Goal: Task Accomplishment & Management: Manage account settings

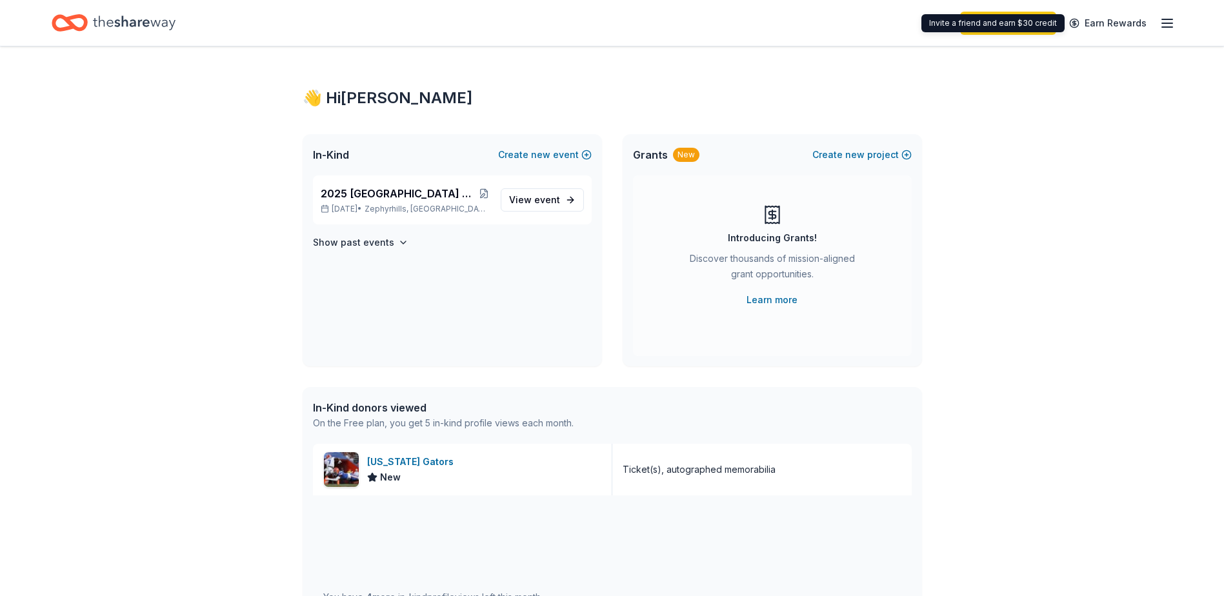
click at [1171, 25] on icon "button" at bounding box center [1166, 22] width 15 height 15
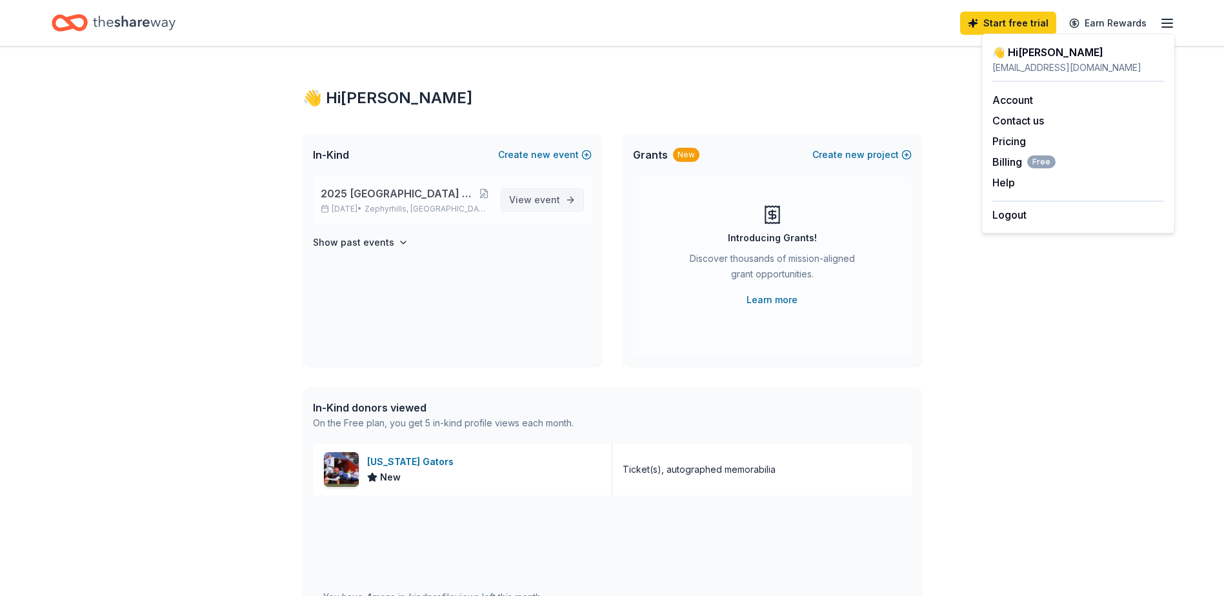
click at [528, 207] on span "View event" at bounding box center [534, 199] width 51 height 15
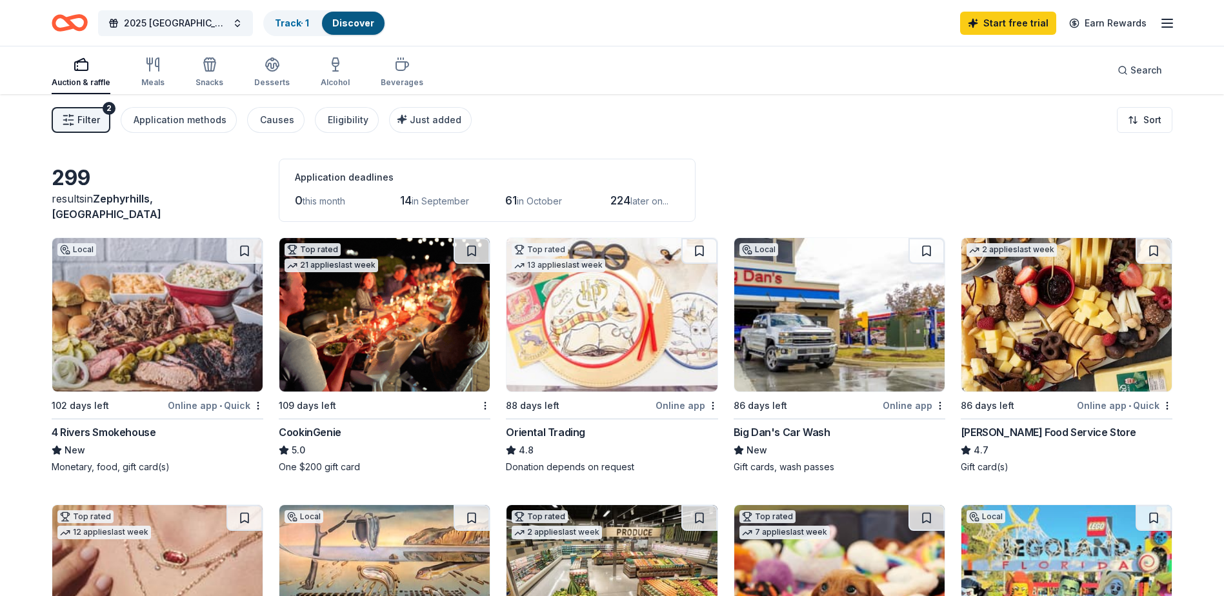
click at [101, 212] on span "Zephyrhills, FL" at bounding box center [107, 206] width 110 height 28
click at [81, 123] on span "Filter" at bounding box center [88, 119] width 23 height 15
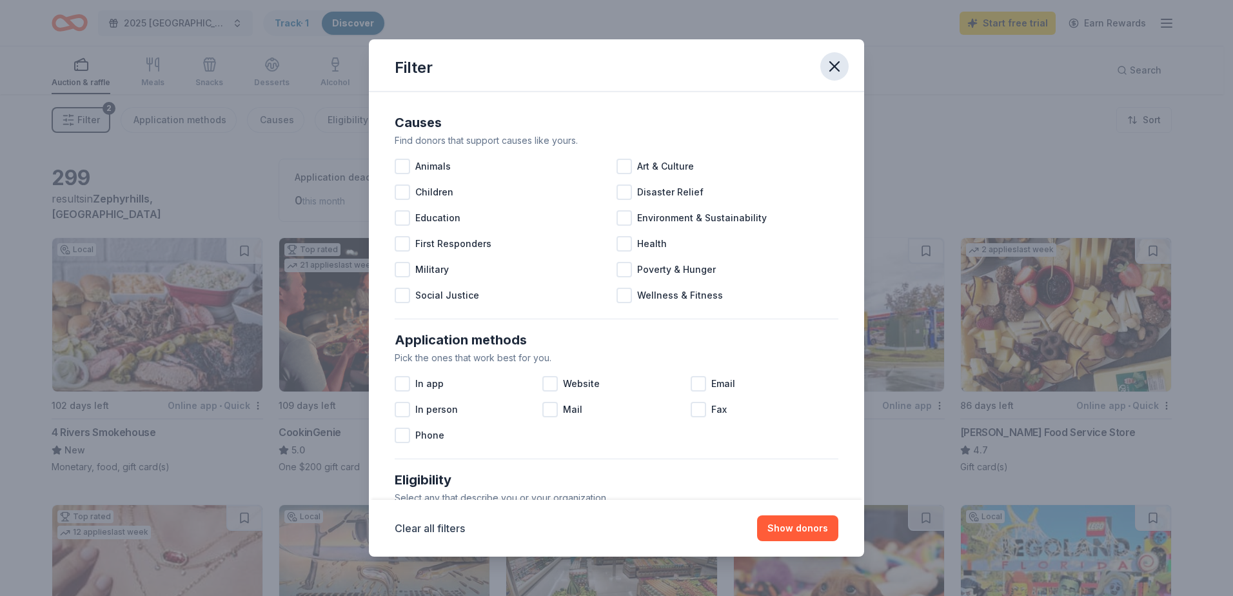
click at [835, 63] on icon "button" at bounding box center [835, 66] width 18 height 18
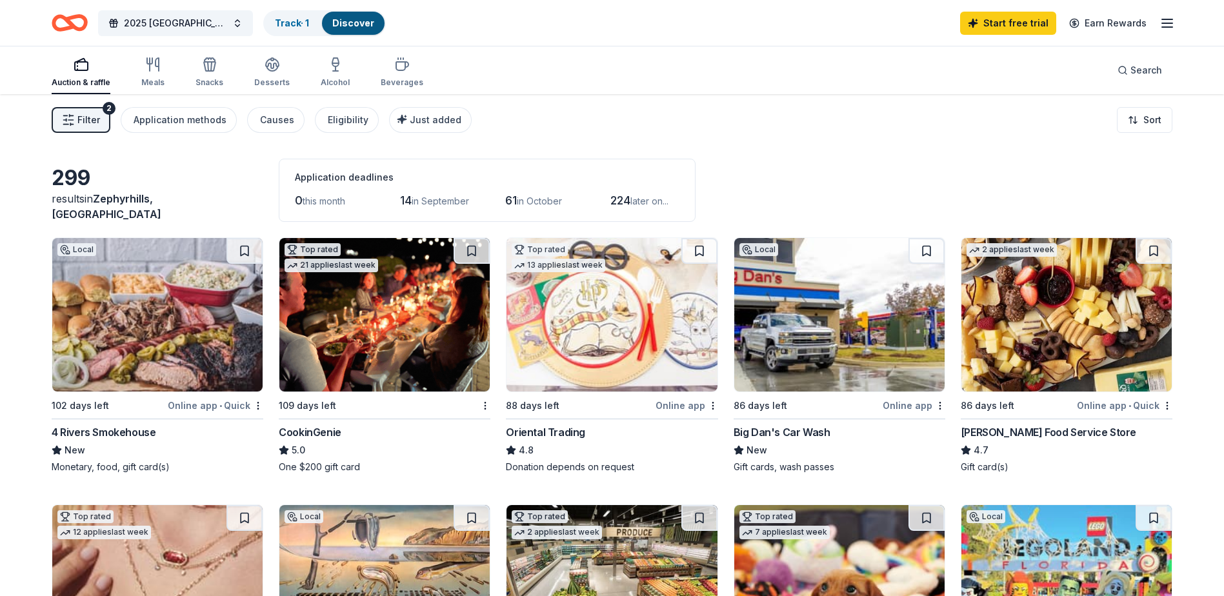
click at [137, 212] on span "Zephyrhills, [GEOGRAPHIC_DATA]" at bounding box center [107, 206] width 110 height 28
click at [303, 22] on link "Track · 1" at bounding box center [292, 22] width 34 height 11
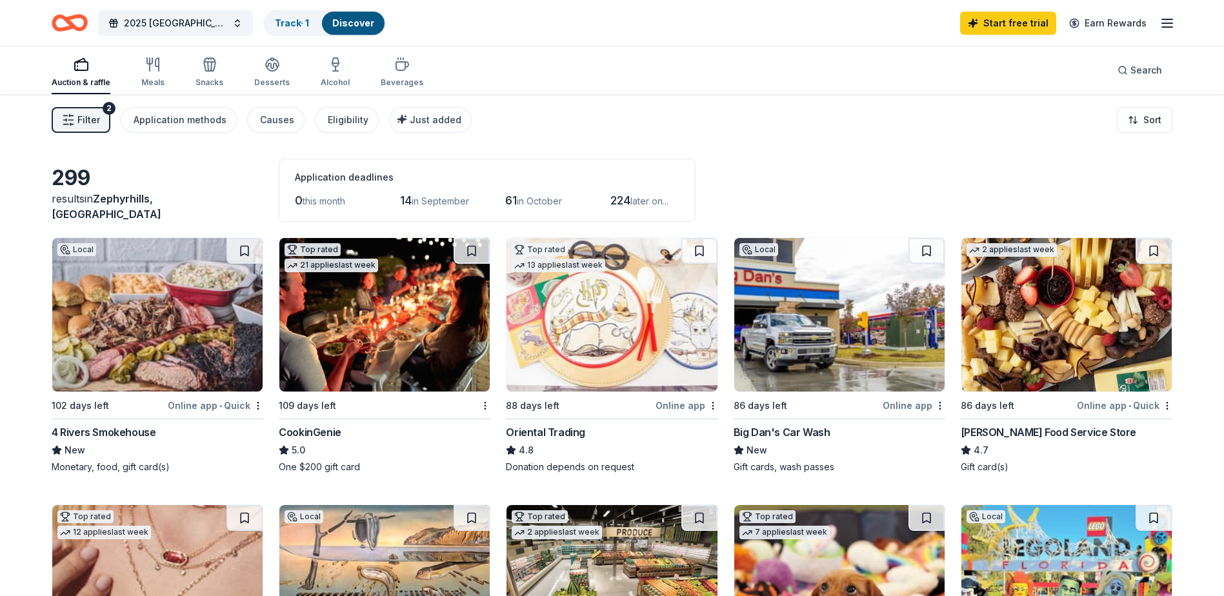
click at [1162, 30] on icon "button" at bounding box center [1166, 22] width 15 height 15
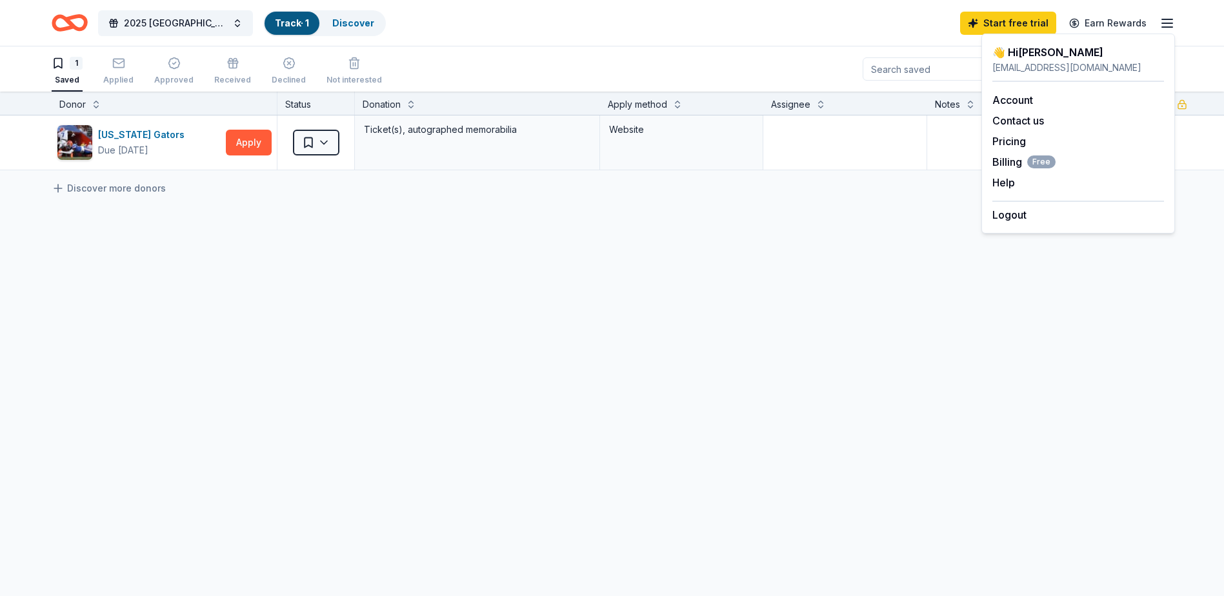
click at [624, 42] on div "2025 Sunlake High School Marching Band Benefit Golf Tournament Track · 1 Discov…" at bounding box center [612, 23] width 1224 height 46
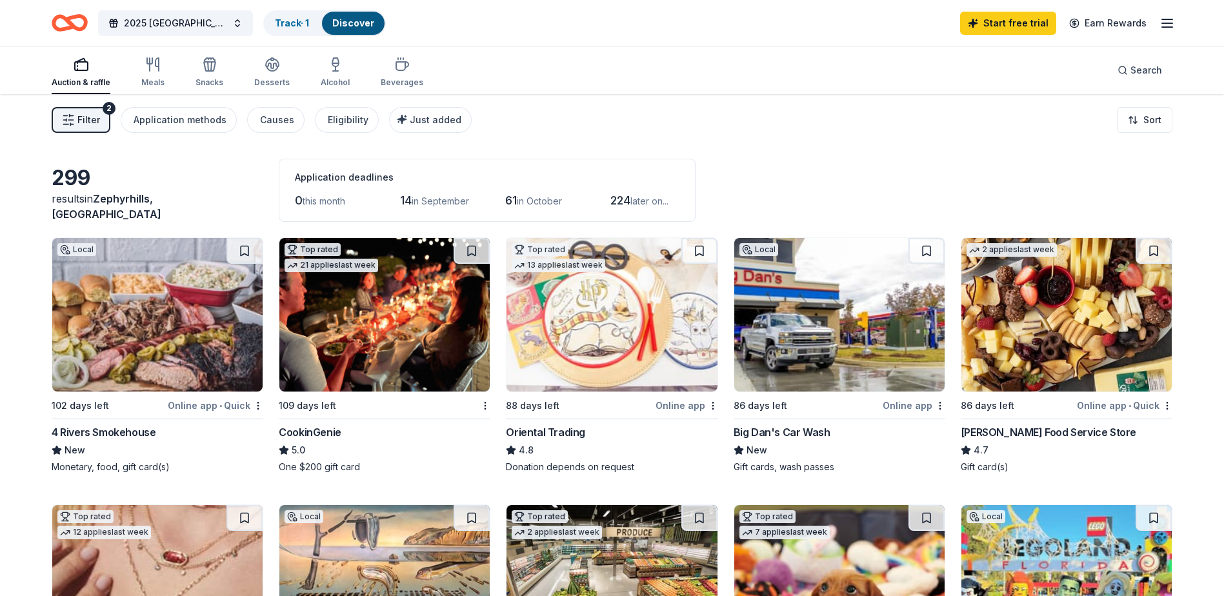
click at [130, 335] on img at bounding box center [157, 315] width 210 height 154
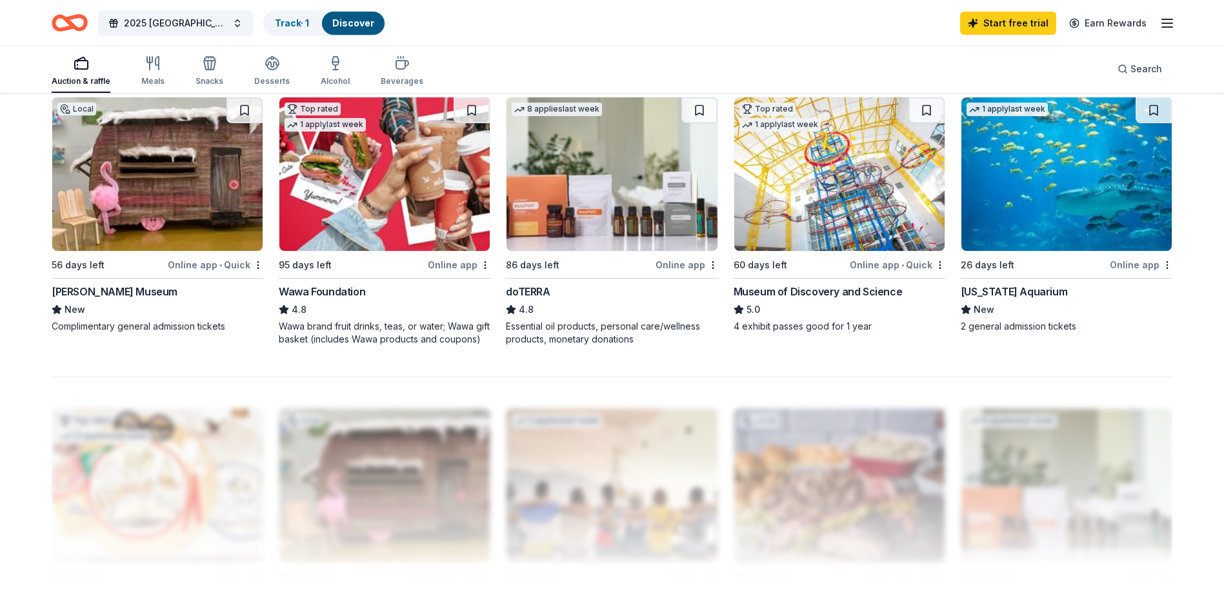
scroll to position [903, 0]
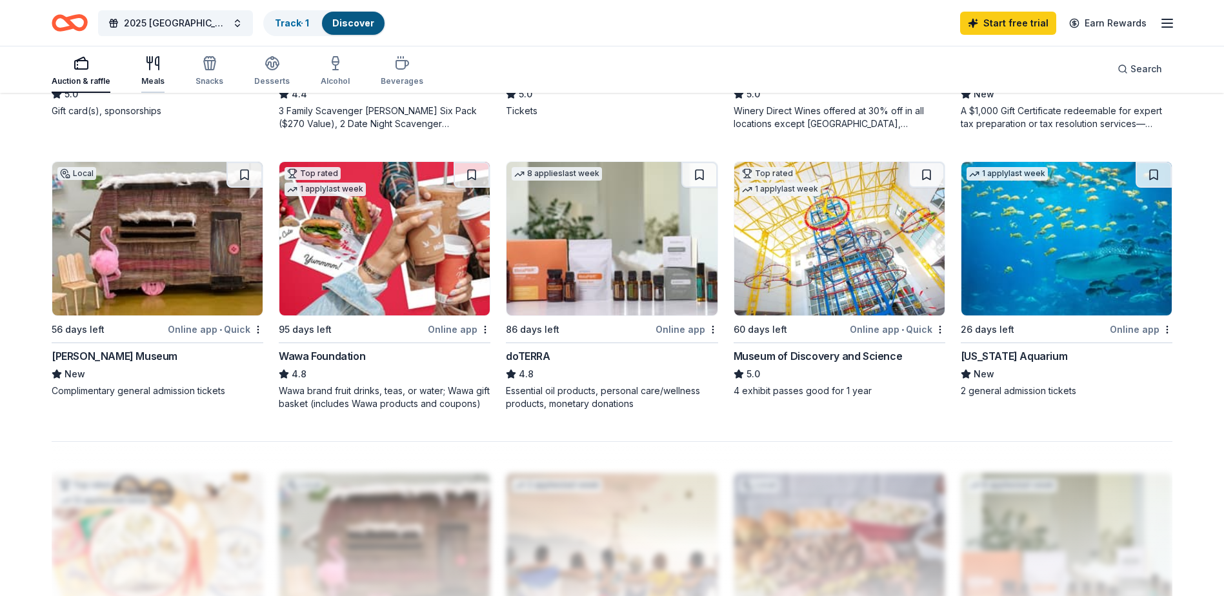
click at [147, 82] on div "Meals" at bounding box center [152, 81] width 23 height 10
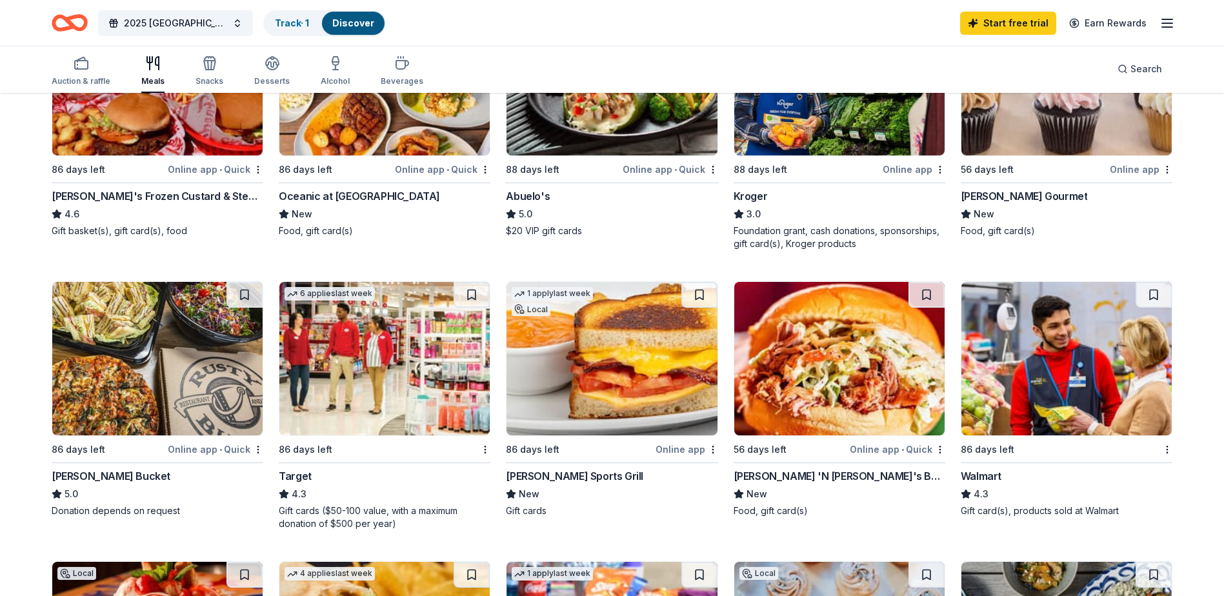
scroll to position [258, 0]
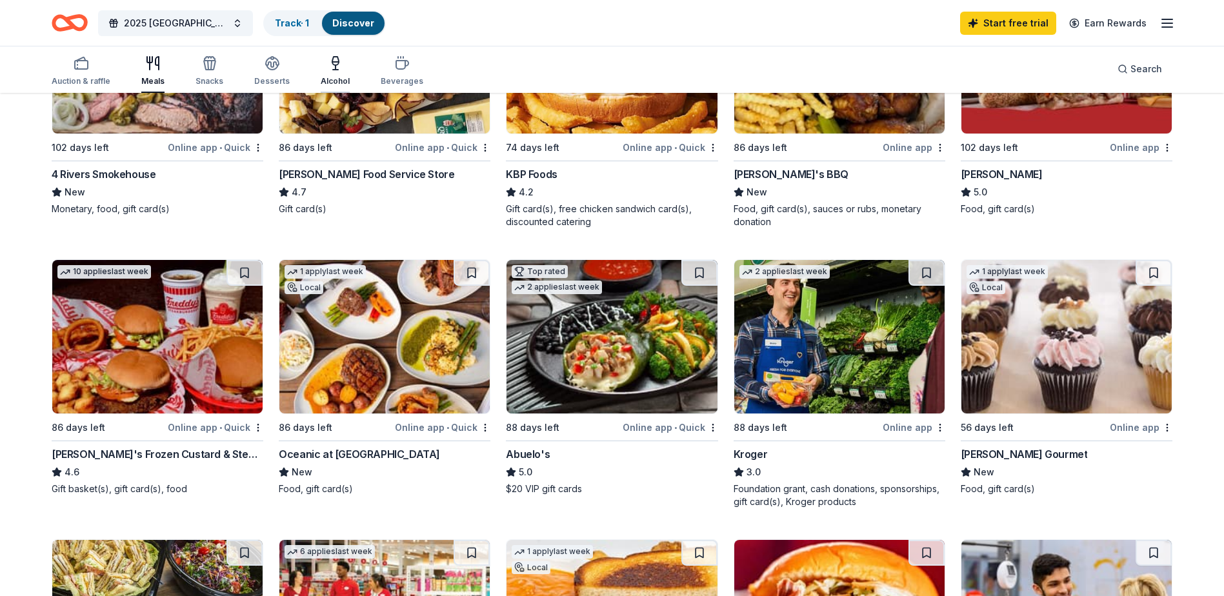
click at [326, 72] on div "Alcohol" at bounding box center [335, 70] width 29 height 31
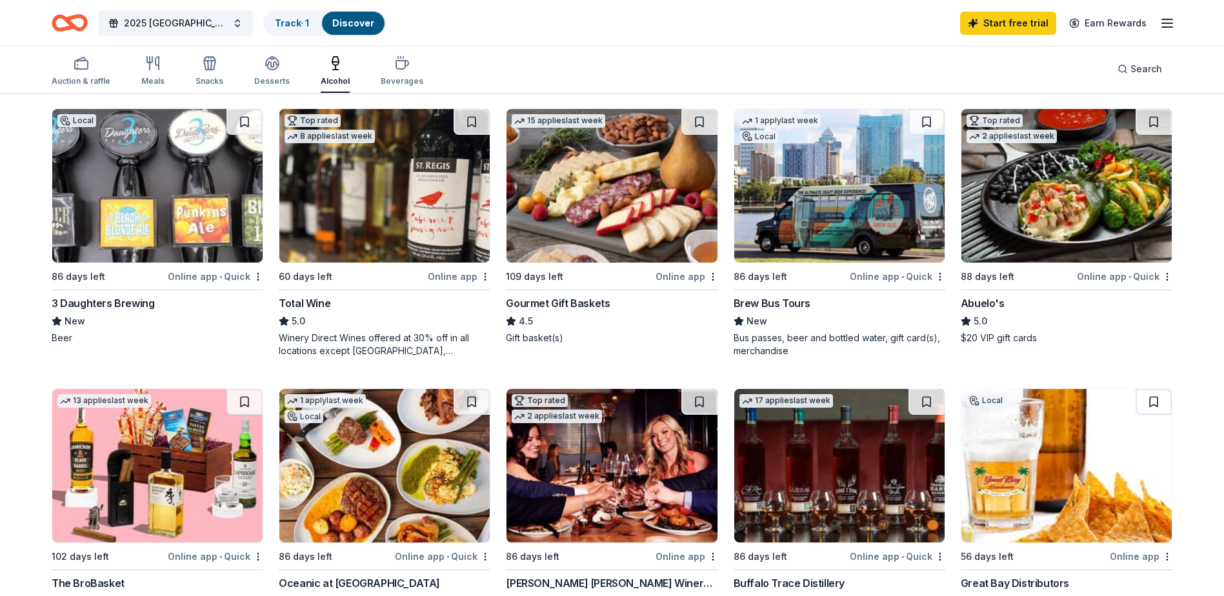
scroll to position [65, 0]
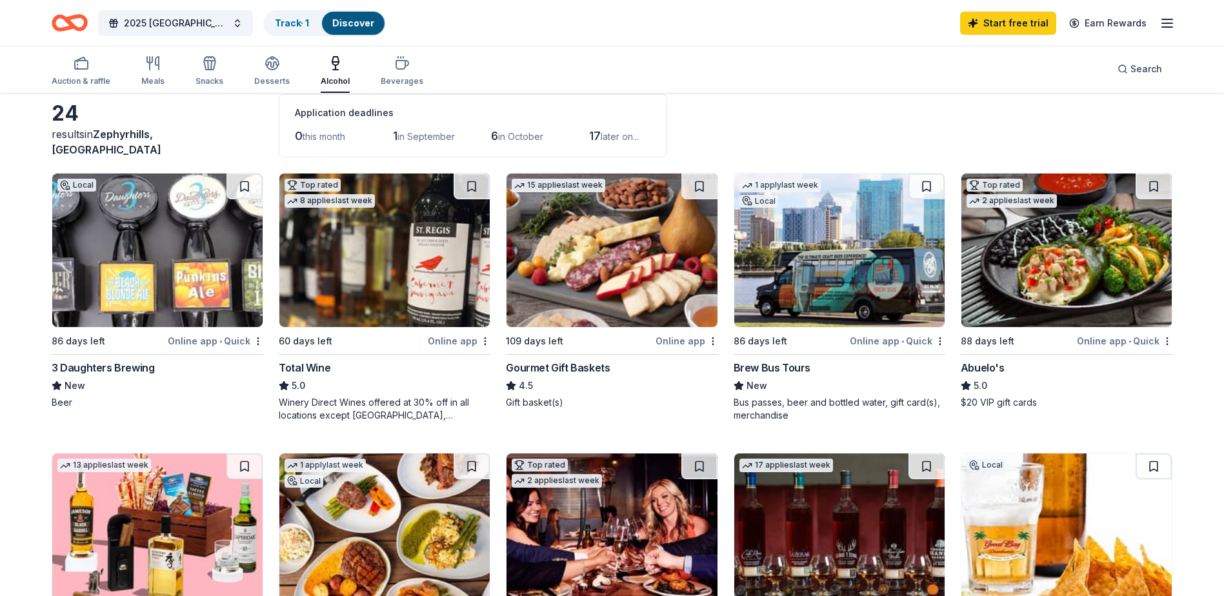
click at [796, 292] on img at bounding box center [839, 251] width 210 height 154
click at [215, 261] on img at bounding box center [157, 251] width 210 height 154
click at [286, 15] on div "Track · 2" at bounding box center [292, 23] width 57 height 23
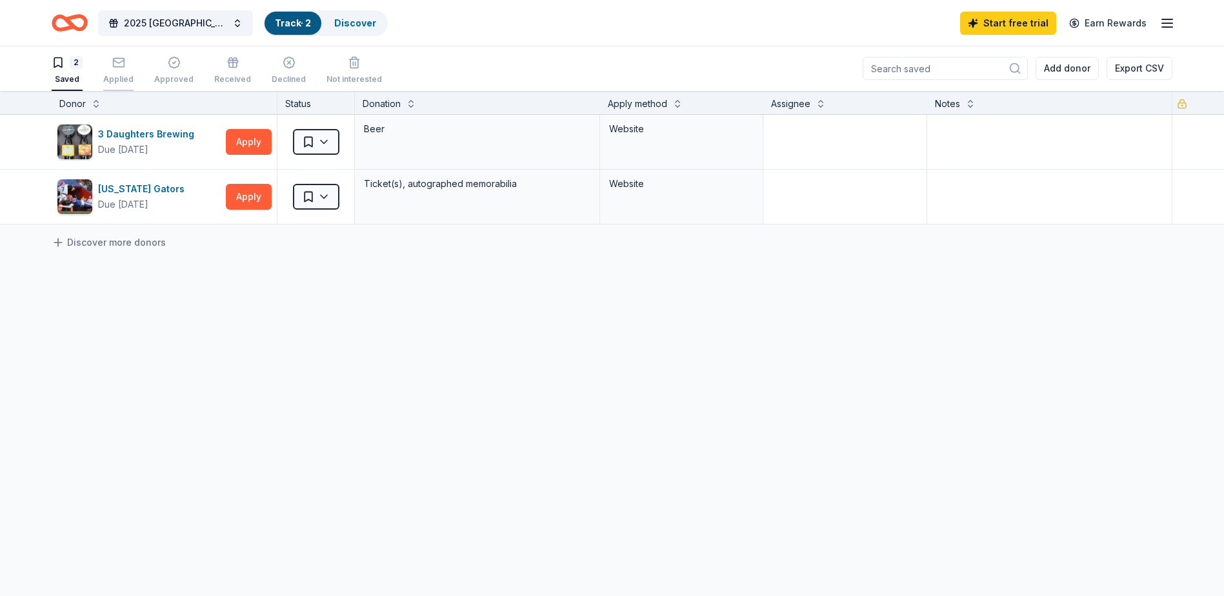
click at [127, 64] on div "button" at bounding box center [118, 62] width 30 height 13
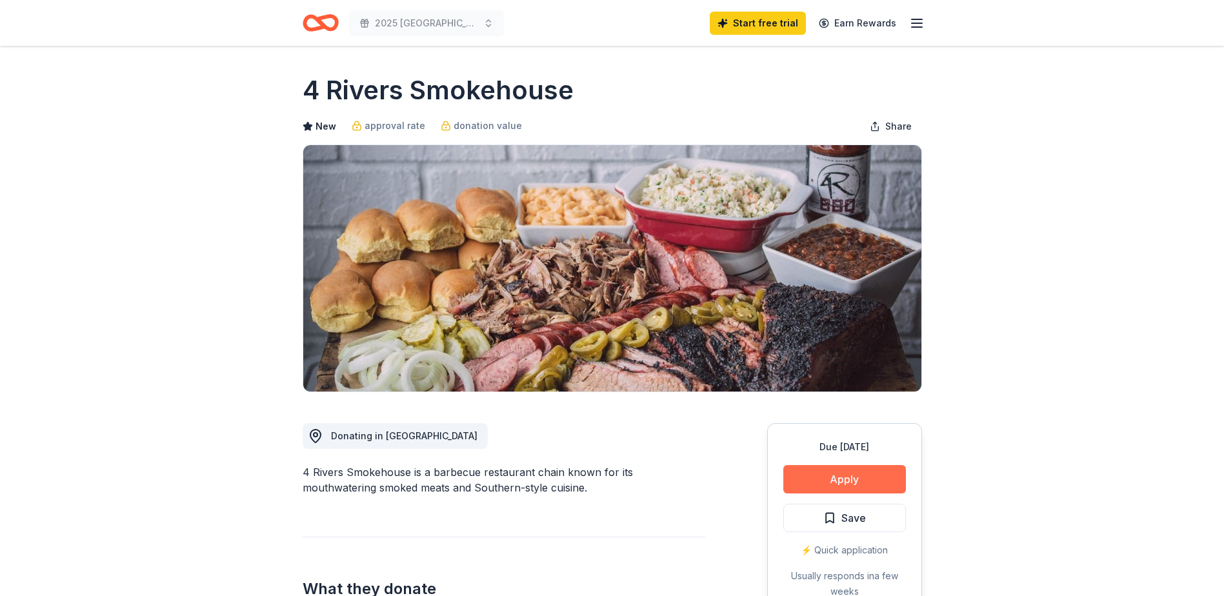
click at [877, 487] on button "Apply" at bounding box center [844, 479] width 123 height 28
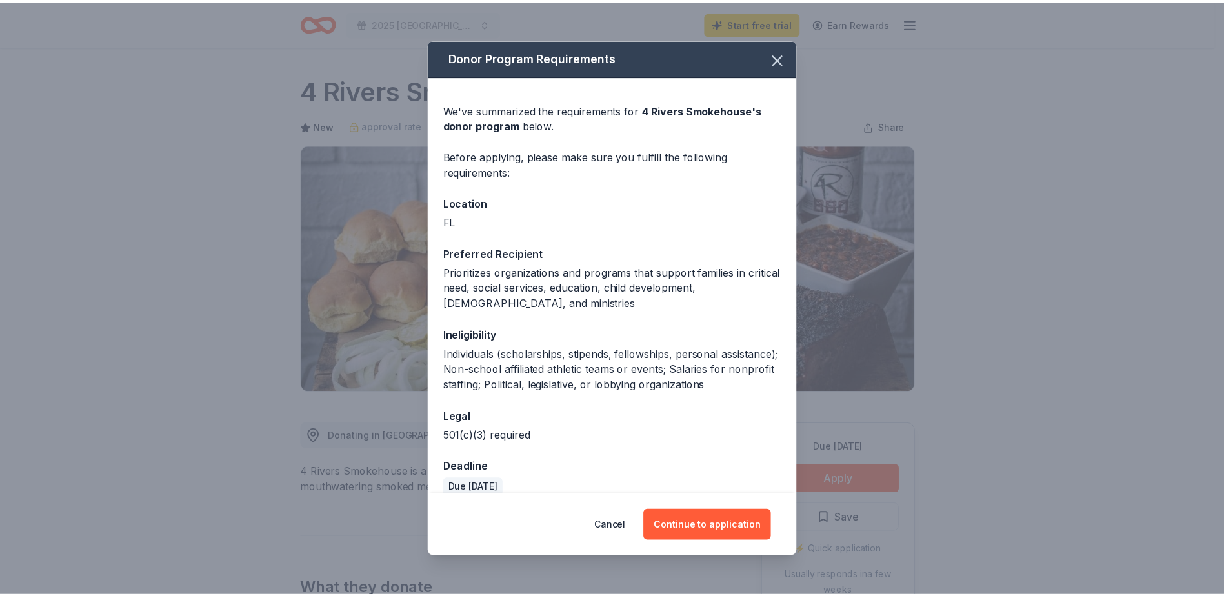
scroll to position [17, 0]
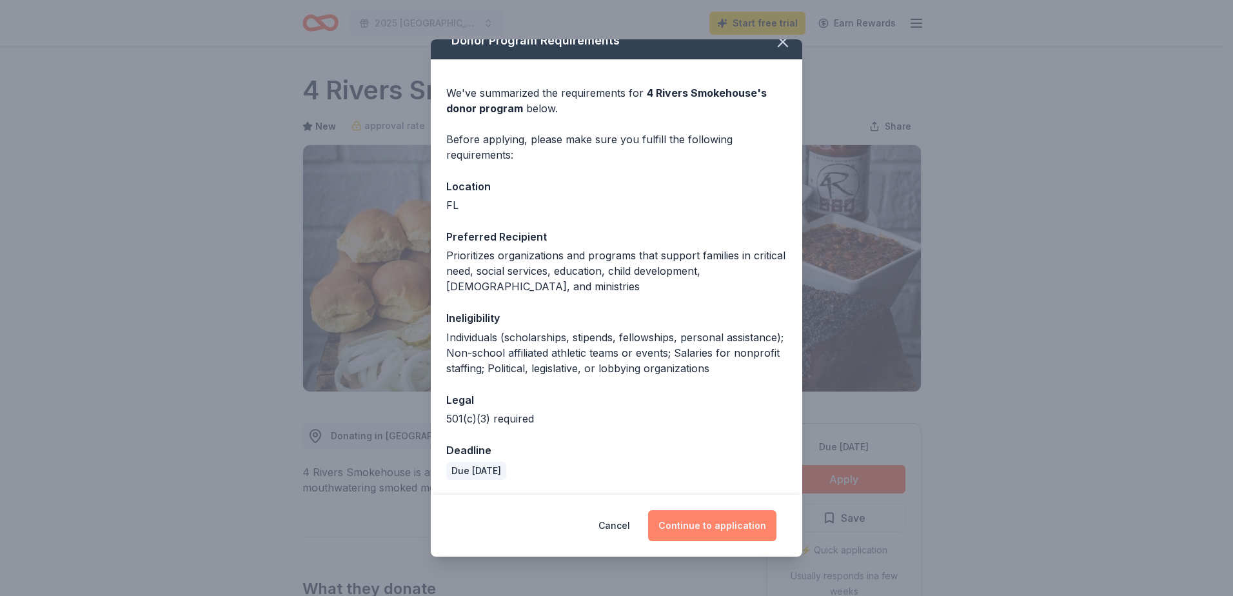
click at [704, 524] on button "Continue to application" at bounding box center [712, 525] width 128 height 31
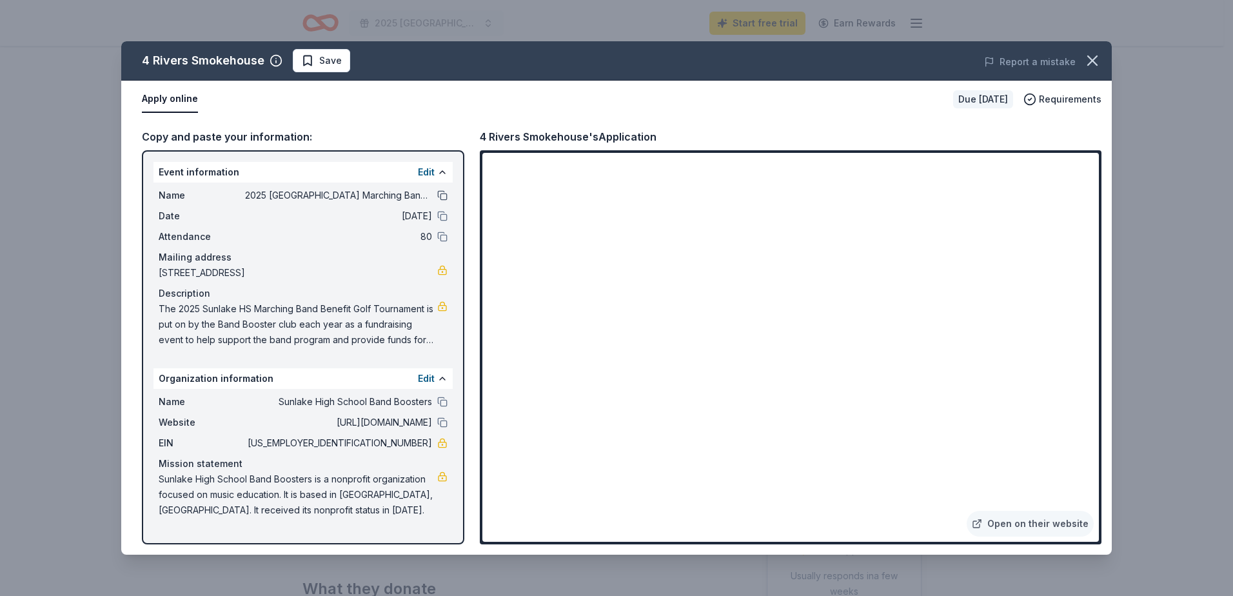
click at [441, 195] on button at bounding box center [442, 195] width 10 height 10
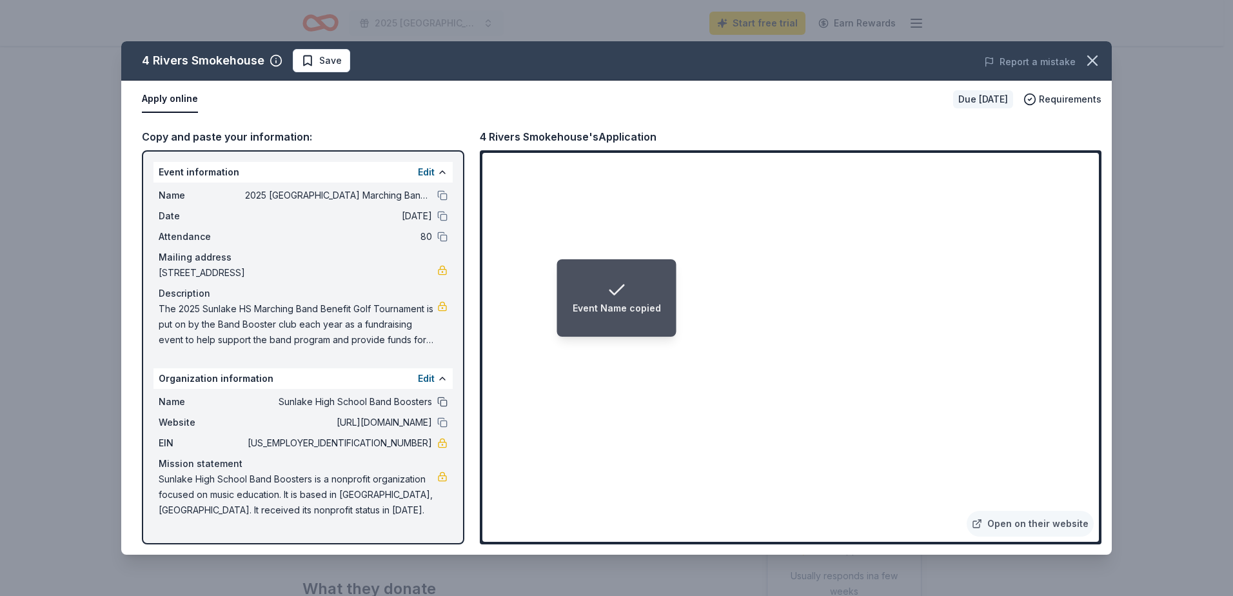
click at [441, 402] on button at bounding box center [442, 402] width 10 height 10
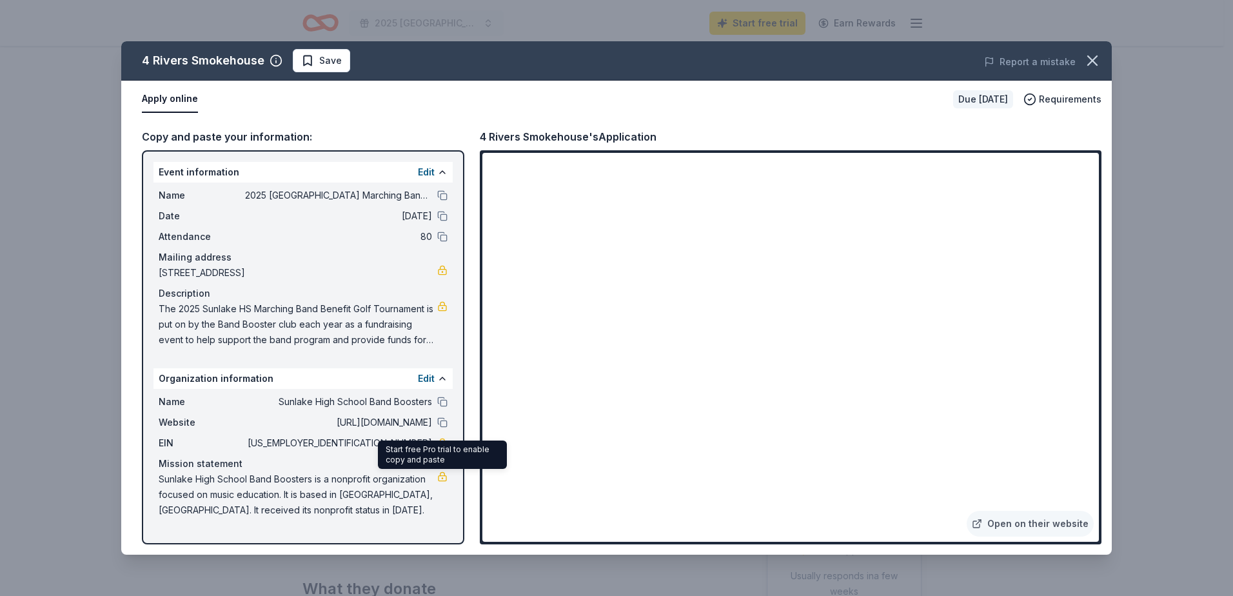
click at [441, 477] on link at bounding box center [442, 477] width 10 height 10
click at [162, 481] on span "Sunlake High School Band Boosters is a nonprofit organization focused on music …" at bounding box center [298, 495] width 279 height 46
click at [166, 312] on span "The 2025 Sunlake HS Marching Band Benefit Golf Tournament is put on by the Band…" at bounding box center [298, 324] width 279 height 46
click at [175, 323] on span "The 2025 Sunlake HS Marching Band Benefit Golf Tournament is put on by the Band…" at bounding box center [298, 324] width 279 height 46
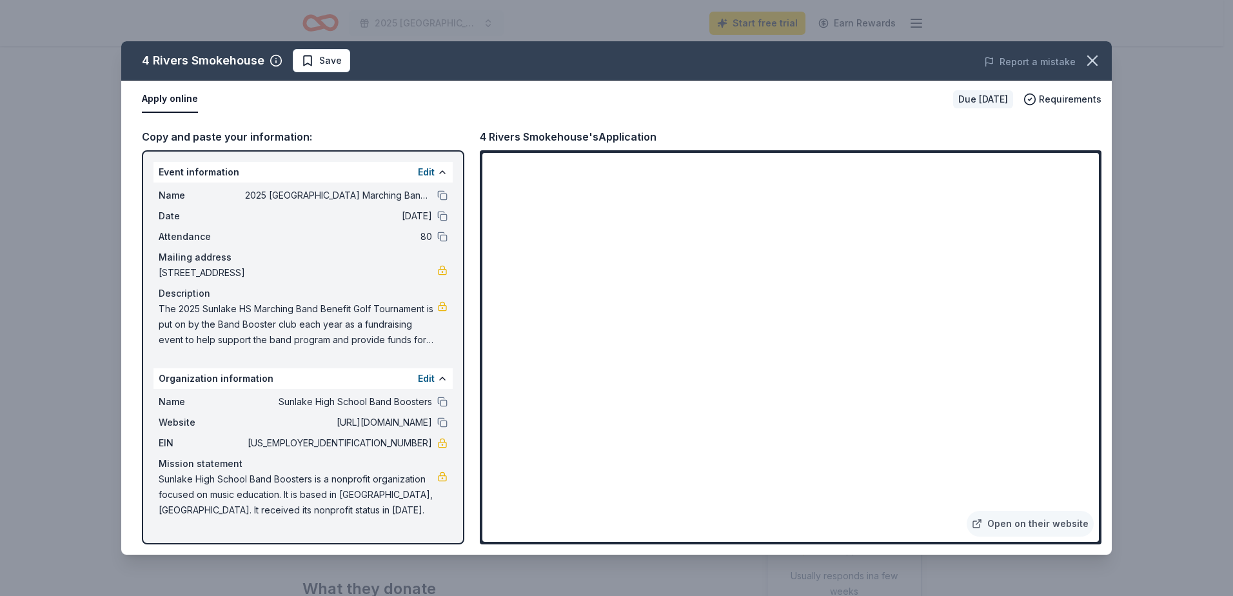
click at [164, 308] on span "The 2025 Sunlake HS Marching Band Benefit Golf Tournament is put on by the Band…" at bounding box center [298, 324] width 279 height 46
click at [1097, 53] on icon "button" at bounding box center [1093, 61] width 18 height 18
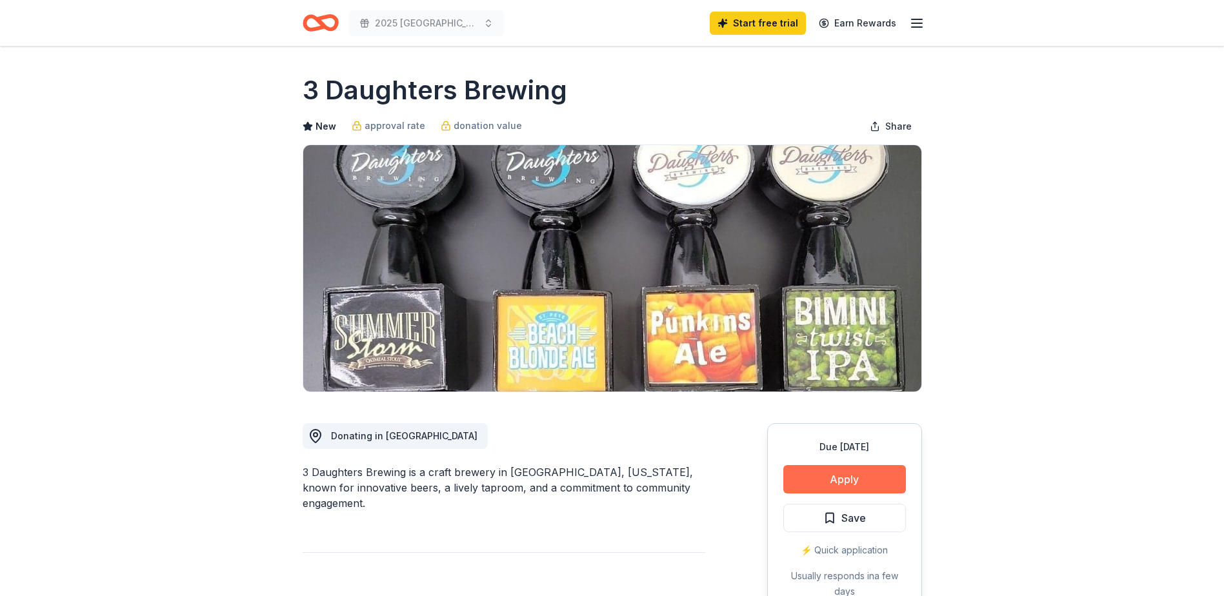
click at [877, 483] on button "Apply" at bounding box center [844, 479] width 123 height 28
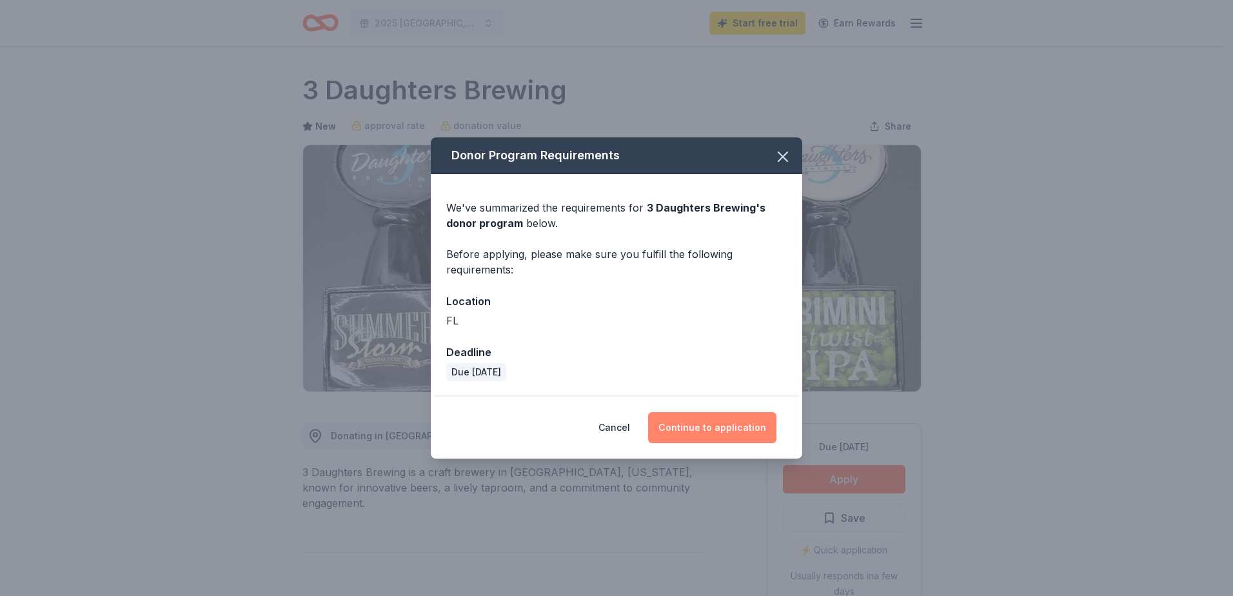
click at [755, 426] on button "Continue to application" at bounding box center [712, 427] width 128 height 31
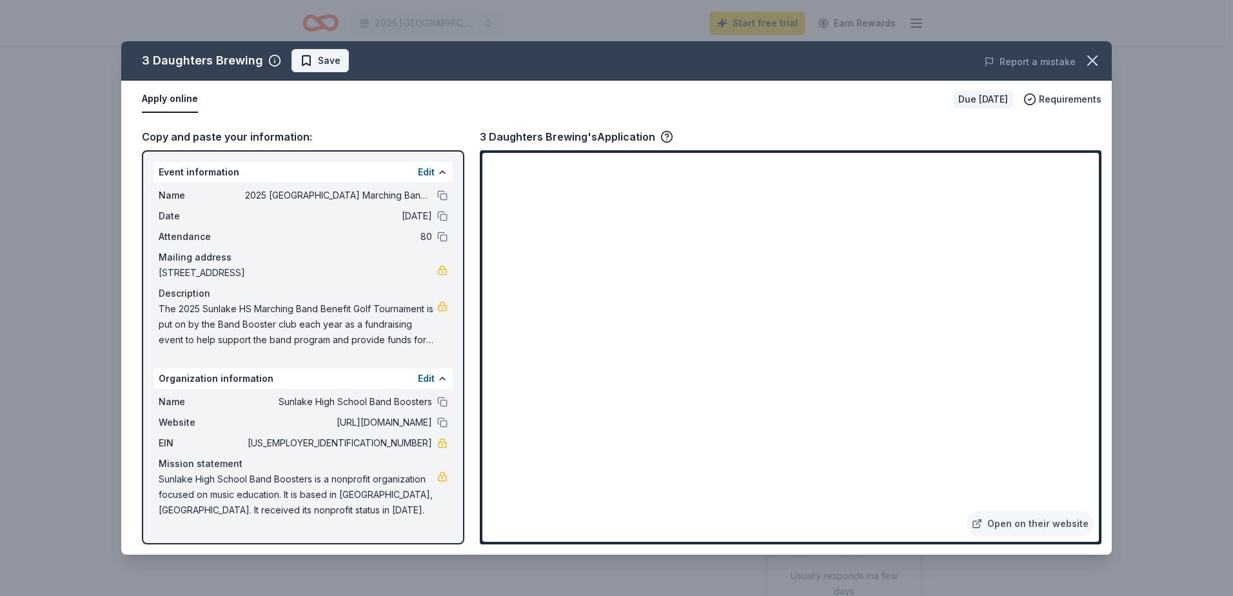
click at [324, 63] on span "Save" at bounding box center [329, 60] width 23 height 15
click at [1089, 59] on icon "button" at bounding box center [1093, 61] width 18 height 18
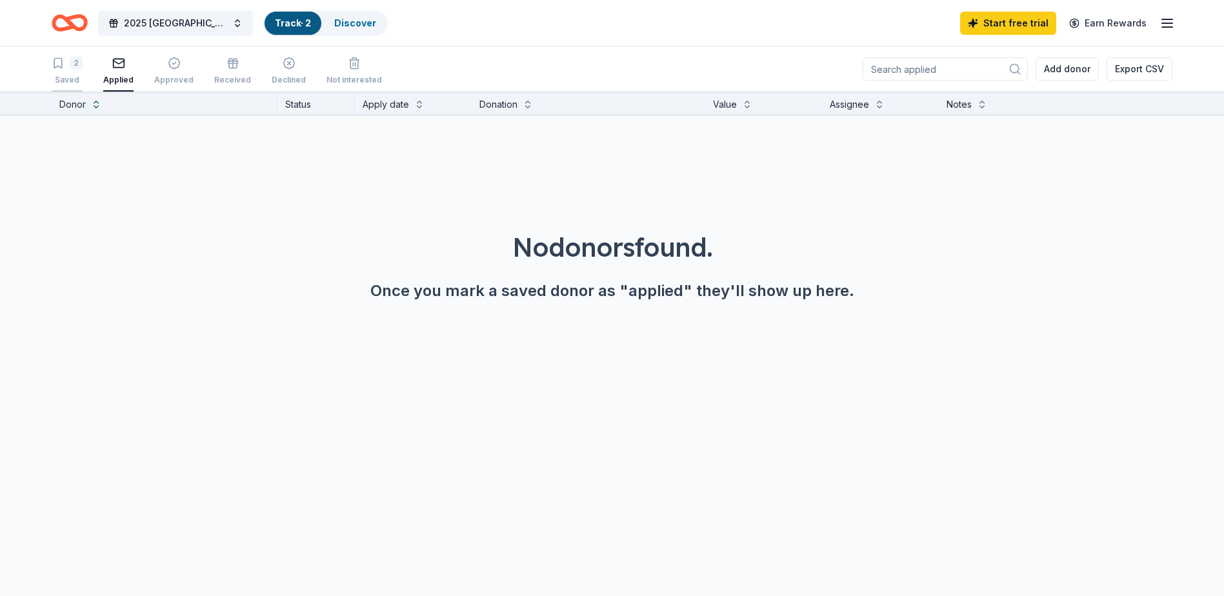
click at [74, 72] on div "2 Saved" at bounding box center [67, 71] width 31 height 28
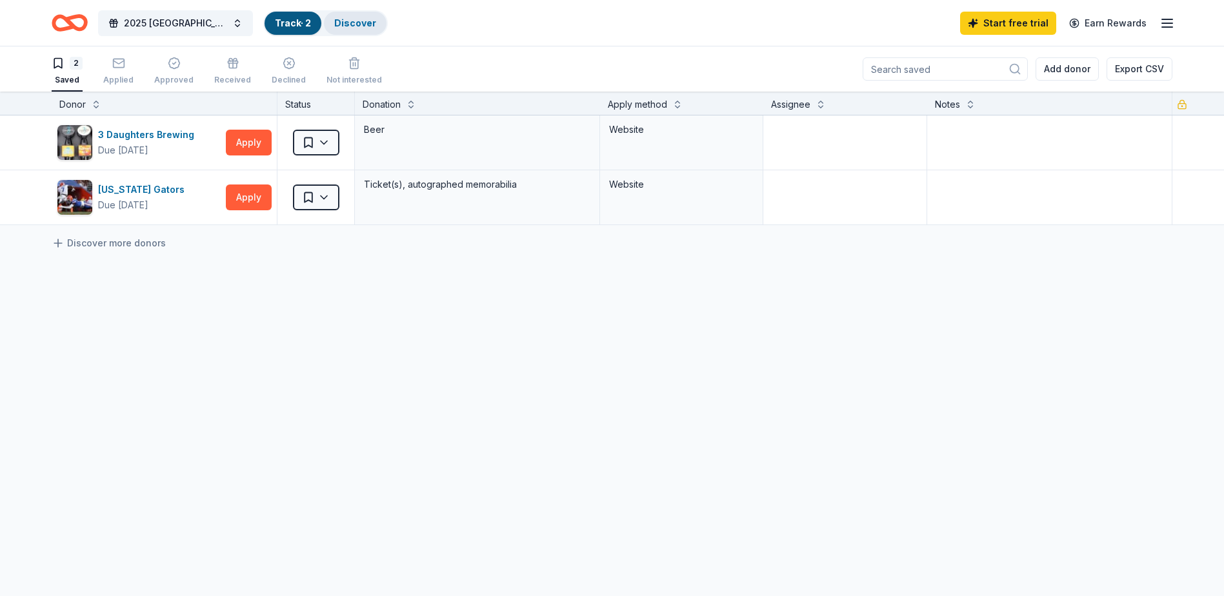
click at [365, 14] on div "Discover" at bounding box center [355, 23] width 63 height 23
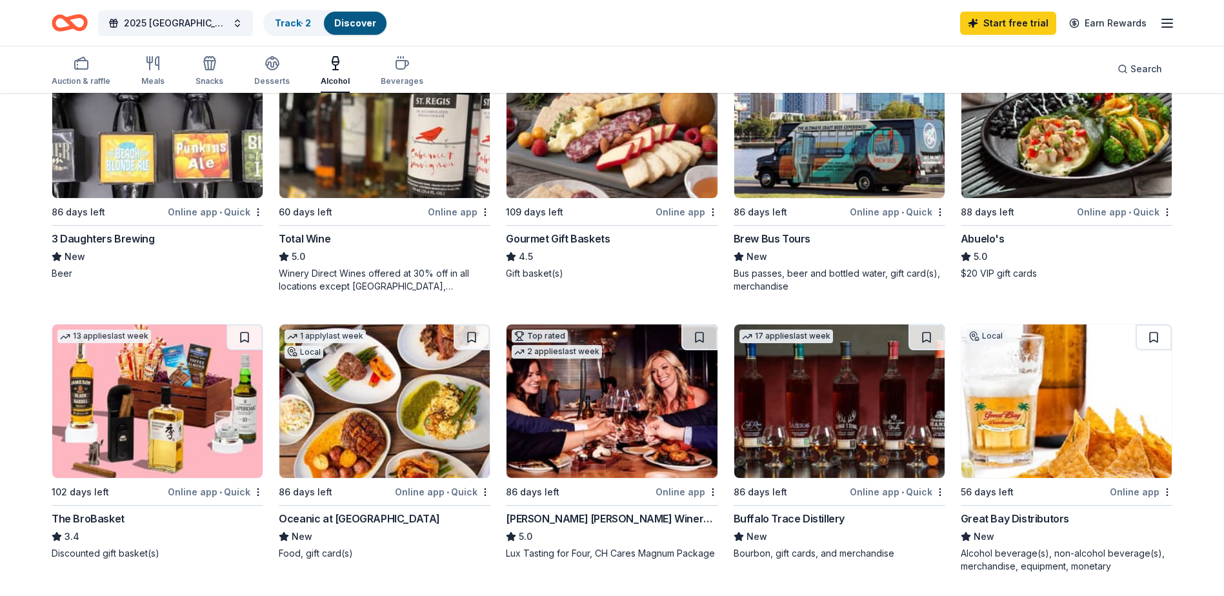
scroll to position [65, 0]
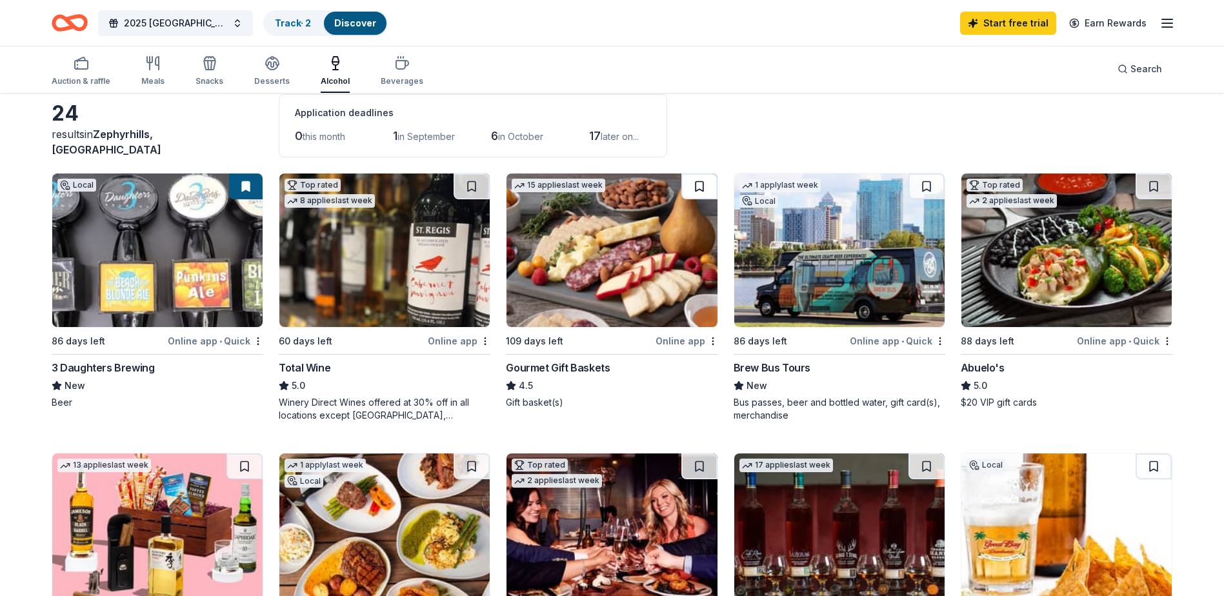
click at [700, 184] on button at bounding box center [699, 187] width 36 height 26
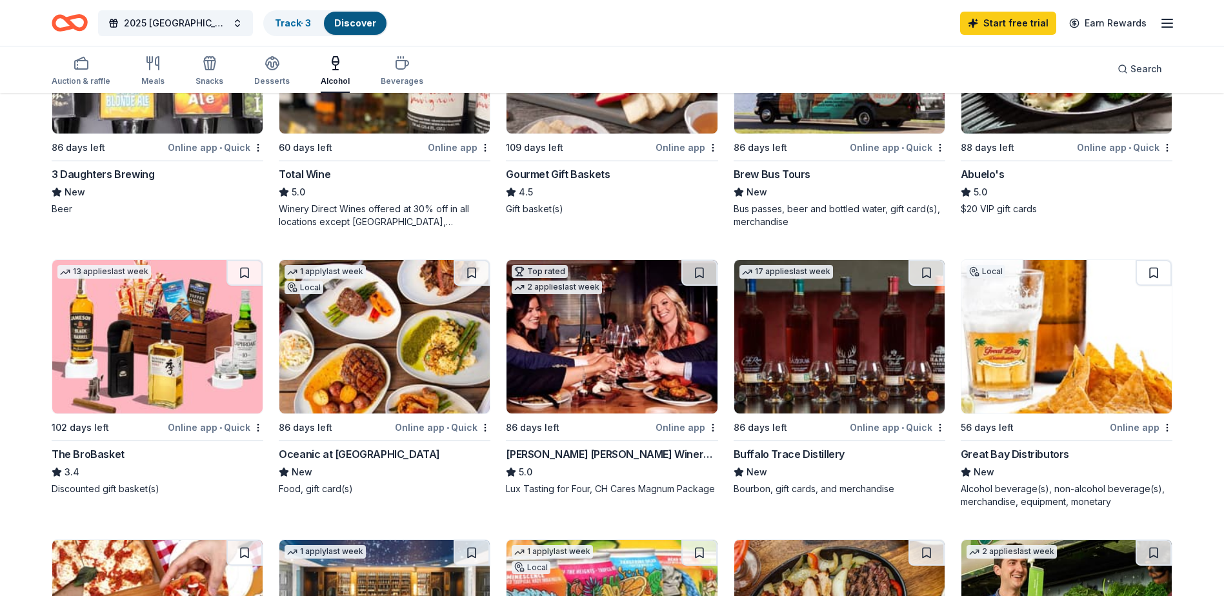
scroll to position [323, 0]
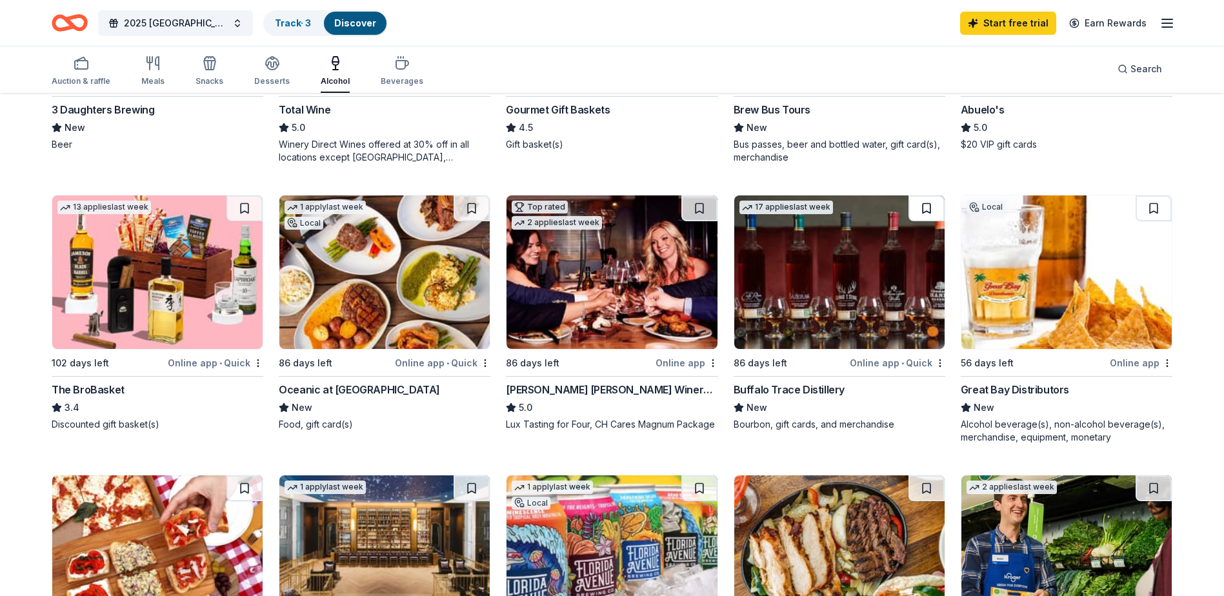
click at [926, 209] on button at bounding box center [926, 208] width 36 height 26
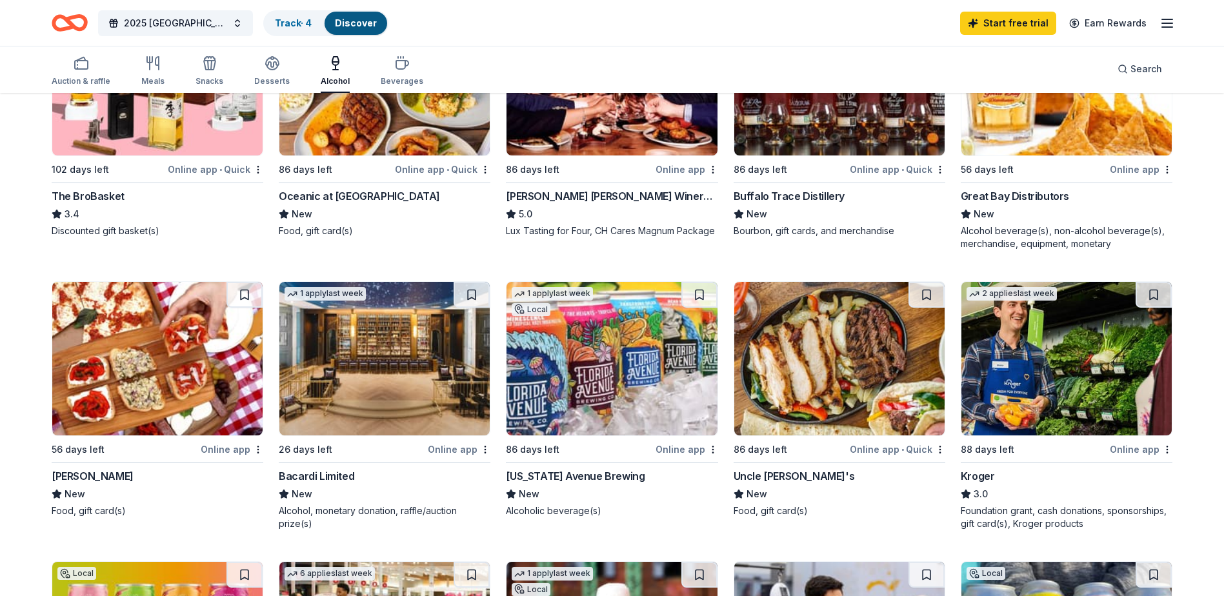
scroll to position [581, 0]
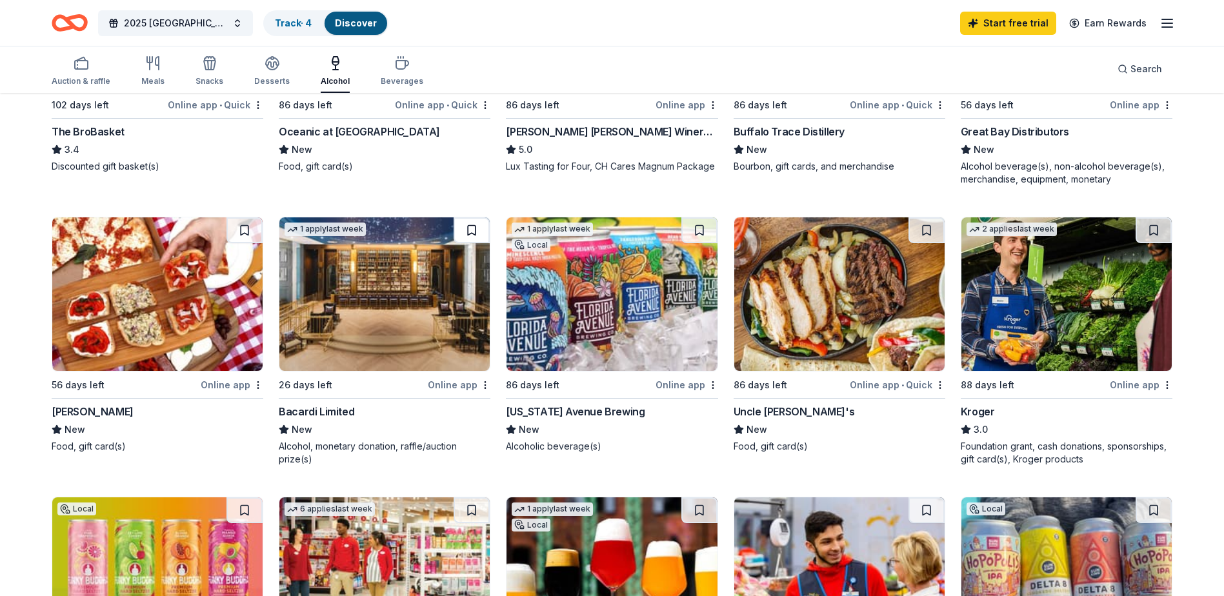
click at [475, 234] on button at bounding box center [471, 230] width 36 height 26
click at [700, 235] on button at bounding box center [699, 230] width 36 height 26
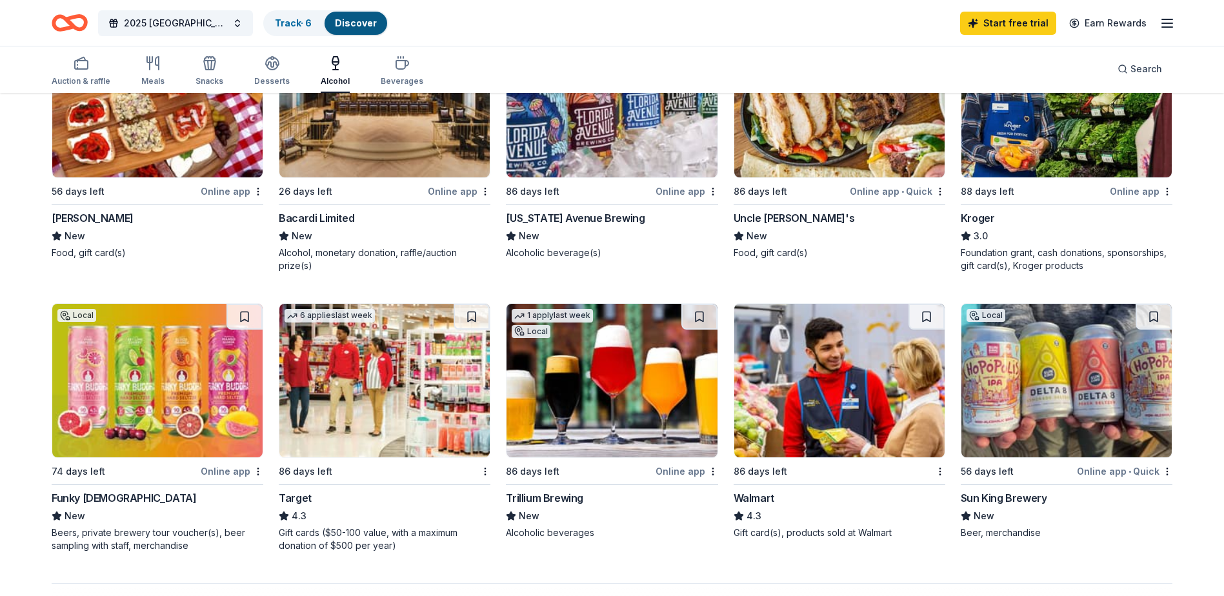
scroll to position [839, 0]
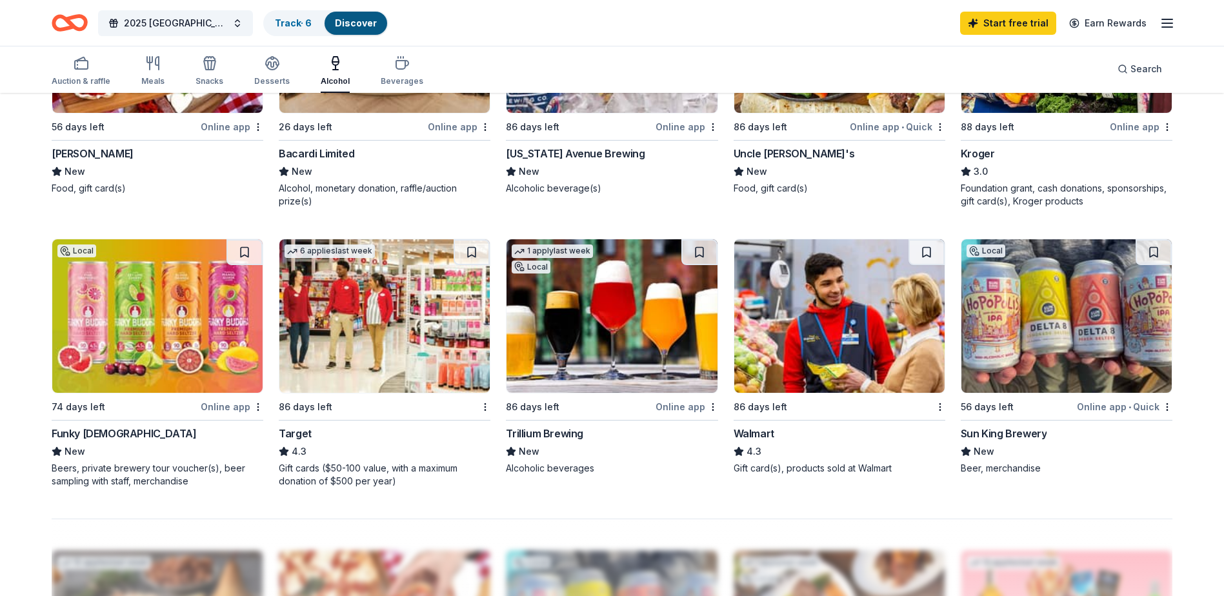
click at [1153, 249] on button at bounding box center [1153, 252] width 36 height 26
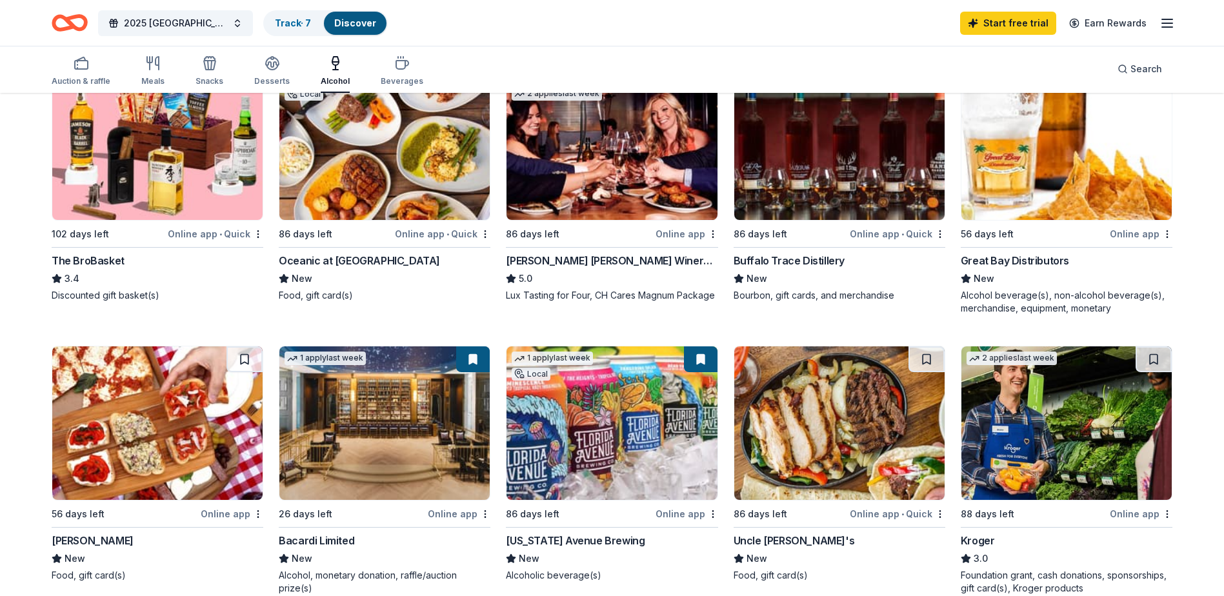
scroll to position [387, 0]
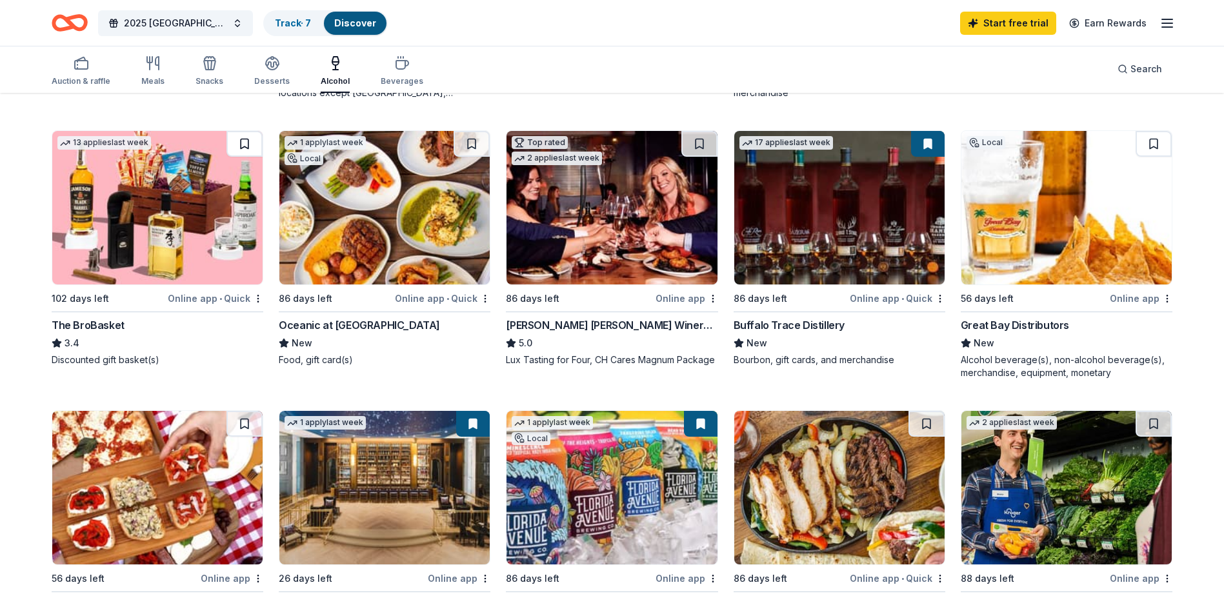
click at [245, 146] on button at bounding box center [244, 144] width 36 height 26
click at [150, 66] on icon "button" at bounding box center [152, 62] width 15 height 15
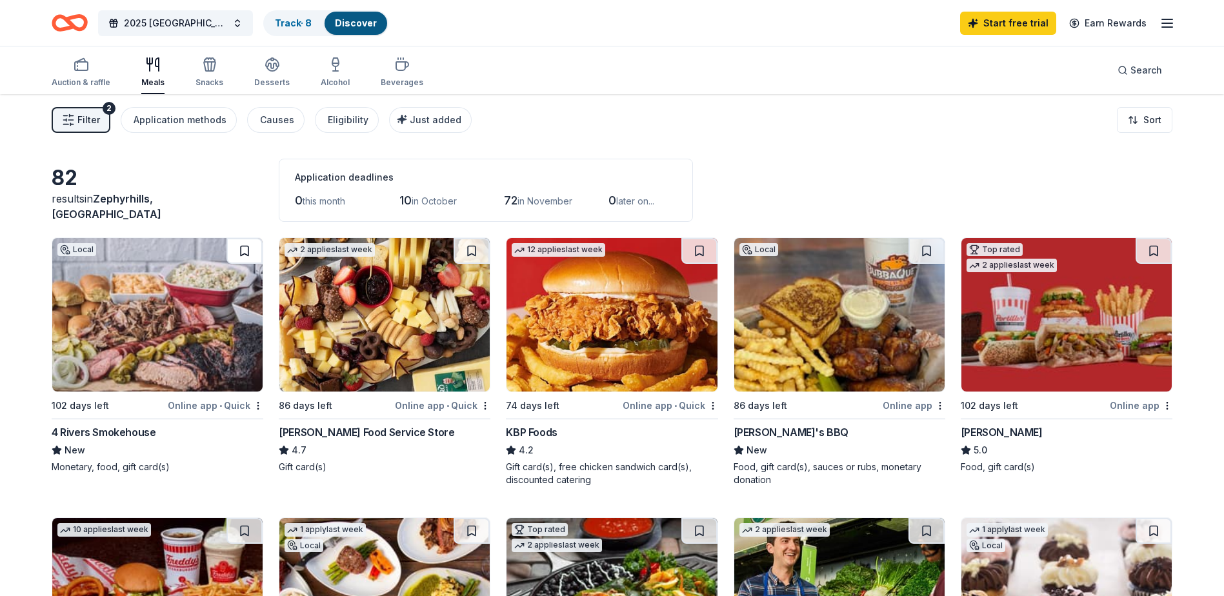
click at [246, 248] on button at bounding box center [244, 251] width 36 height 26
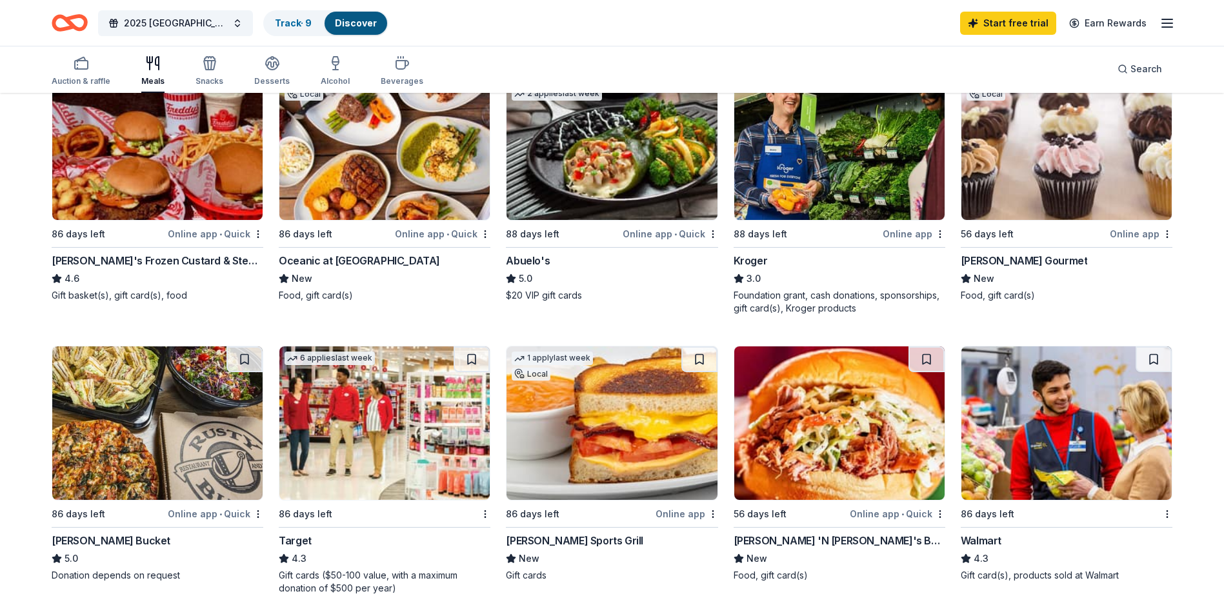
scroll to position [194, 0]
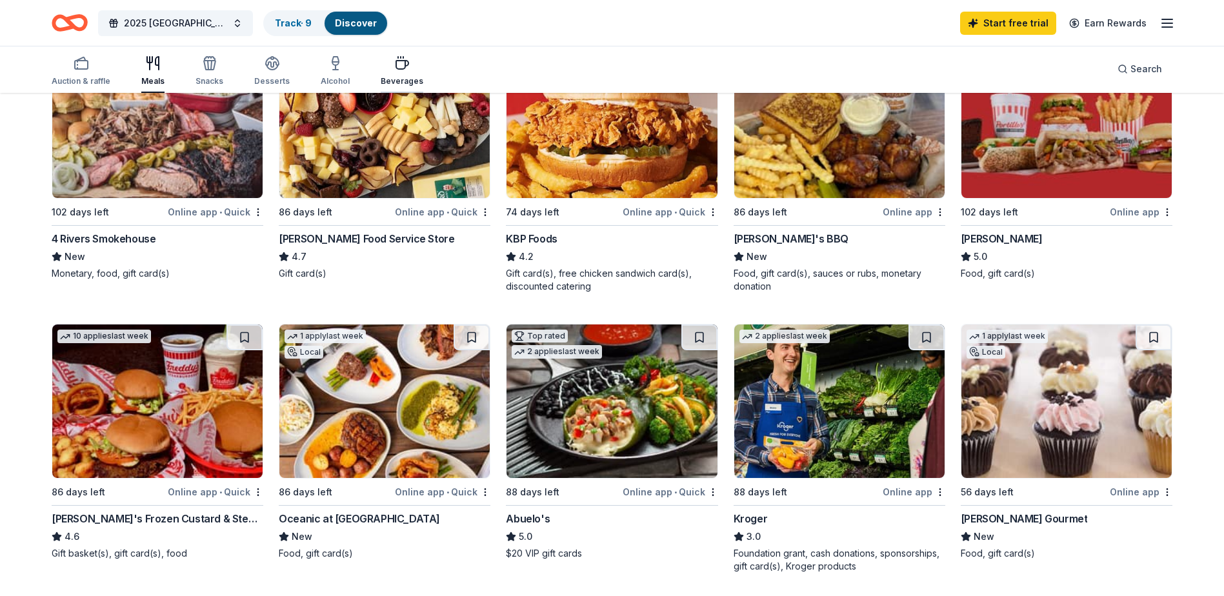
click at [407, 70] on div "Beverages" at bounding box center [402, 70] width 43 height 31
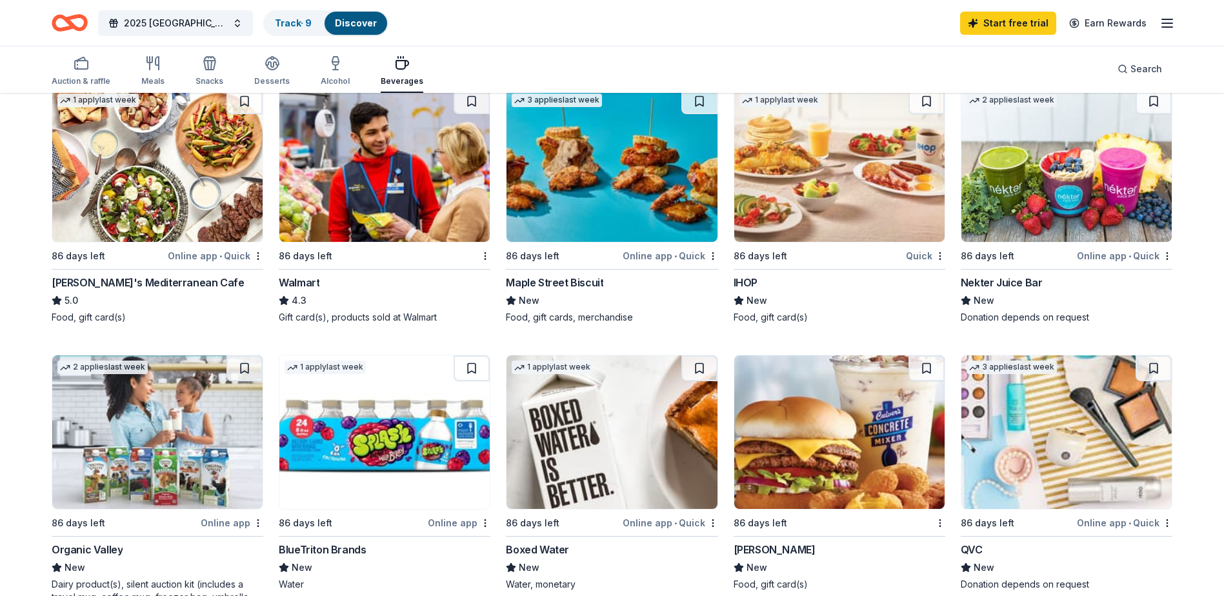
scroll to position [452, 0]
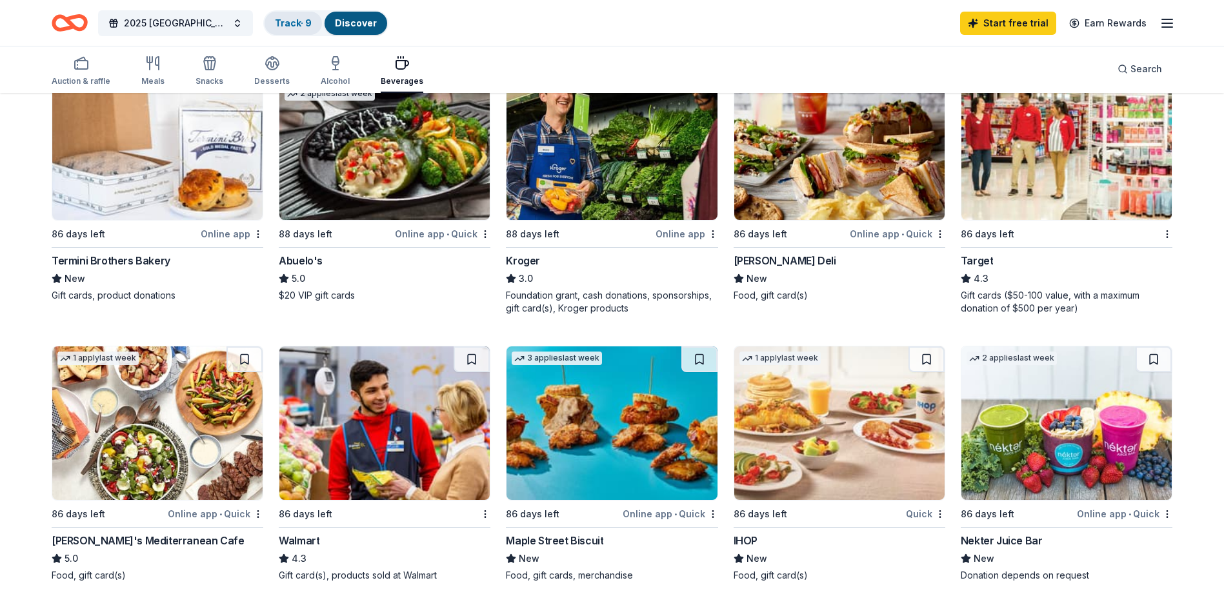
click at [297, 21] on link "Track · 9" at bounding box center [293, 22] width 37 height 11
click at [286, 22] on link "Track · 9" at bounding box center [293, 22] width 37 height 11
click at [301, 28] on div "Track · 9" at bounding box center [292, 23] width 57 height 23
click at [362, 33] on div "Discover" at bounding box center [355, 23] width 63 height 23
click at [81, 64] on icon "button" at bounding box center [81, 62] width 15 height 15
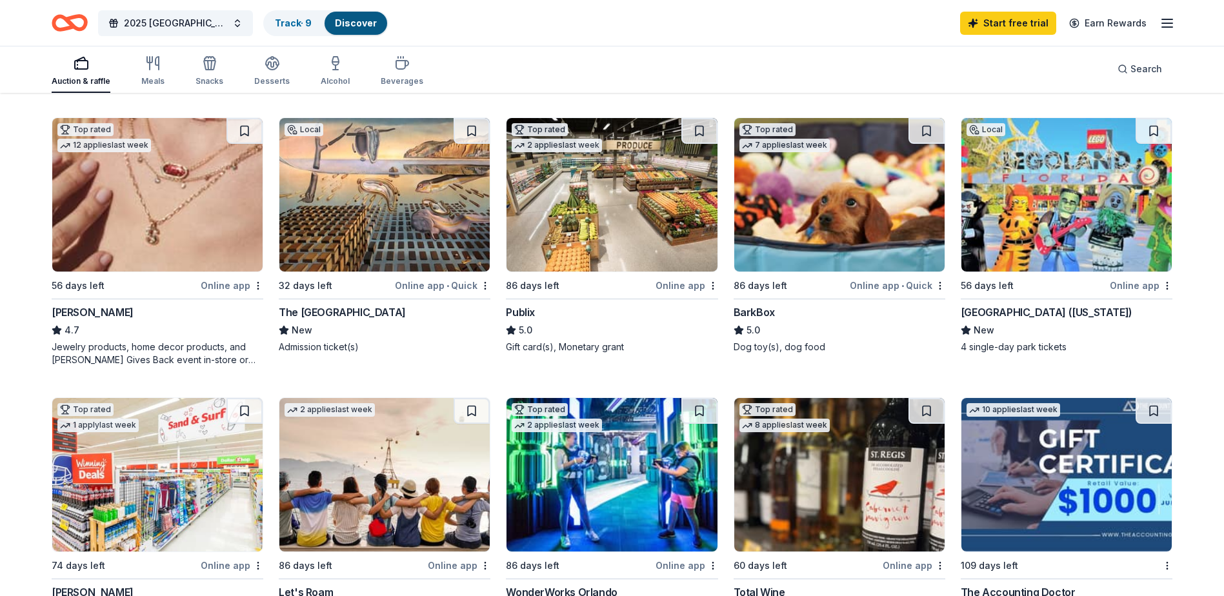
scroll to position [323, 0]
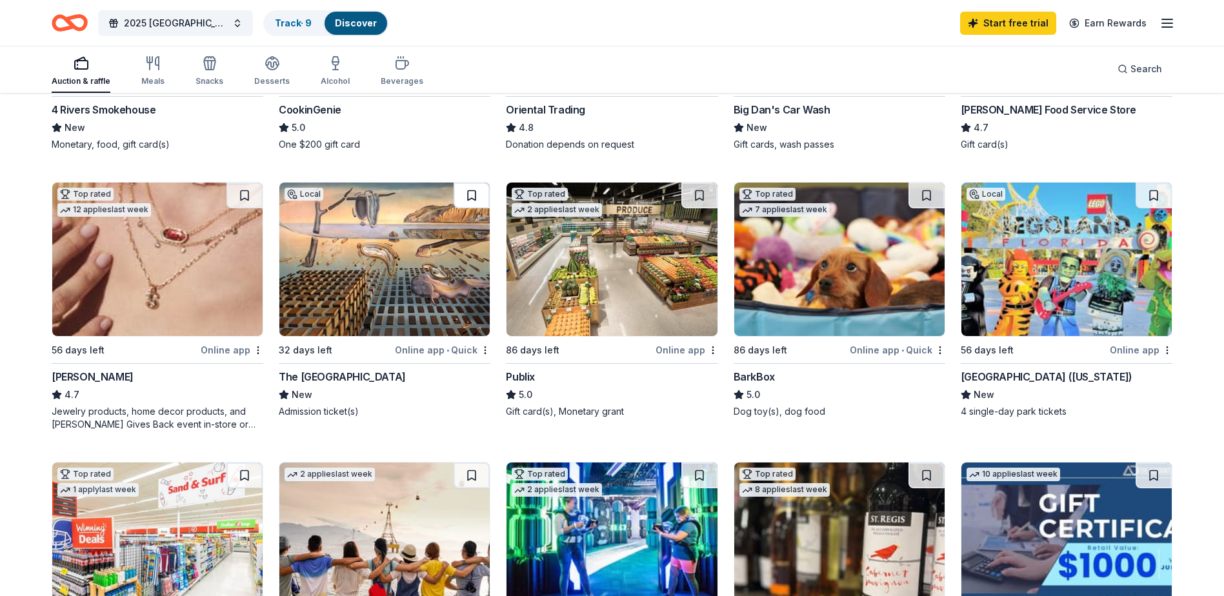
click at [469, 192] on button at bounding box center [471, 196] width 36 height 26
click at [293, 26] on link "Track · 10" at bounding box center [295, 22] width 41 height 11
click at [308, 24] on link "Track · 10" at bounding box center [295, 22] width 41 height 11
click at [286, 28] on link "Track · 10" at bounding box center [295, 22] width 41 height 11
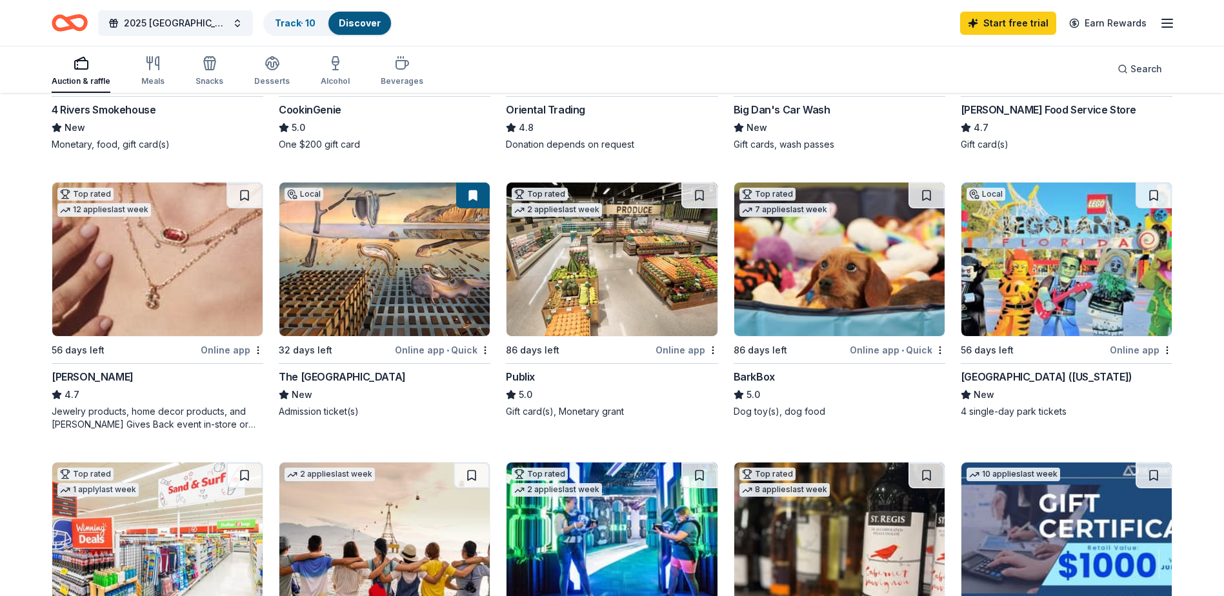
click at [370, 23] on link "Discover" at bounding box center [360, 22] width 42 height 11
click at [155, 61] on icon "button" at bounding box center [156, 63] width 3 height 13
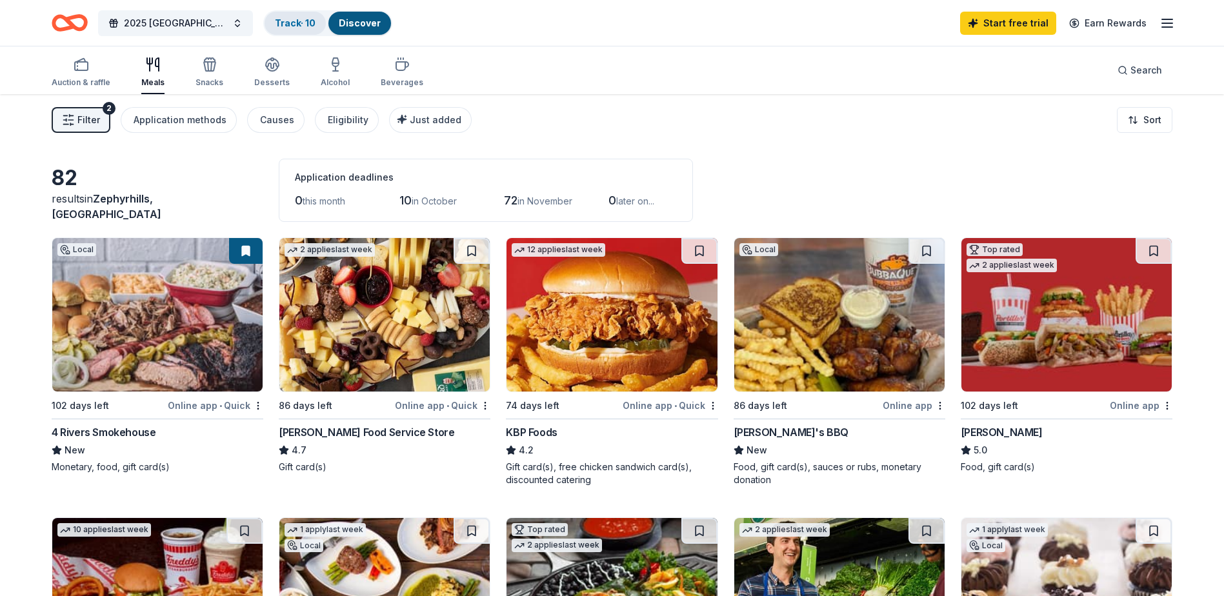
click at [296, 27] on link "Track · 10" at bounding box center [295, 22] width 41 height 11
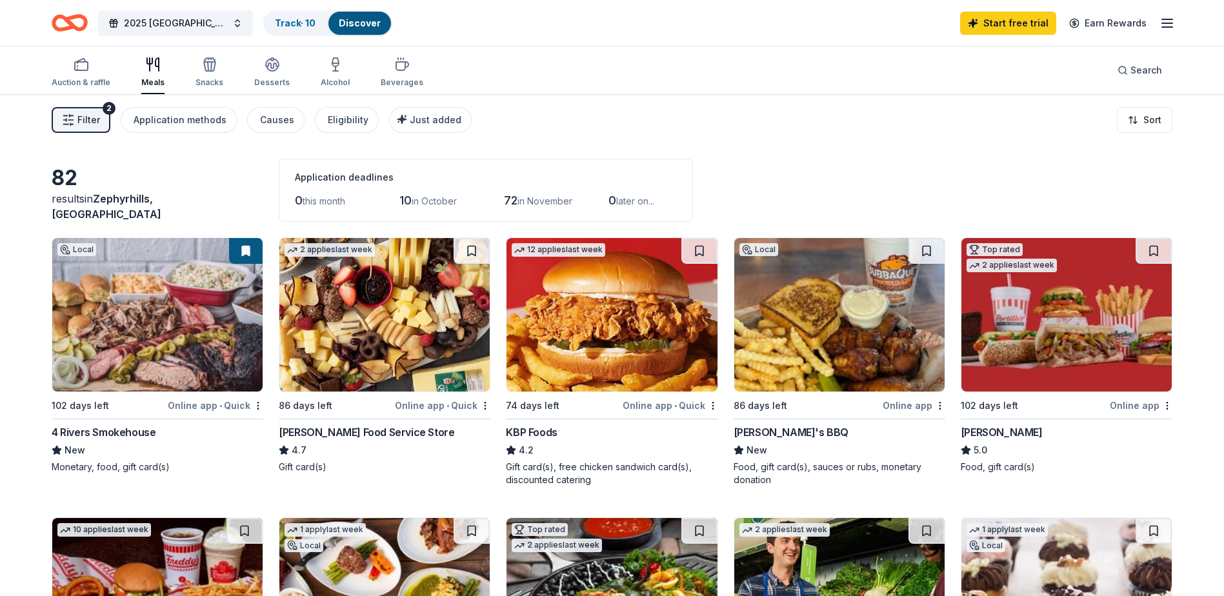
click at [1165, 21] on icon "button" at bounding box center [1166, 22] width 15 height 15
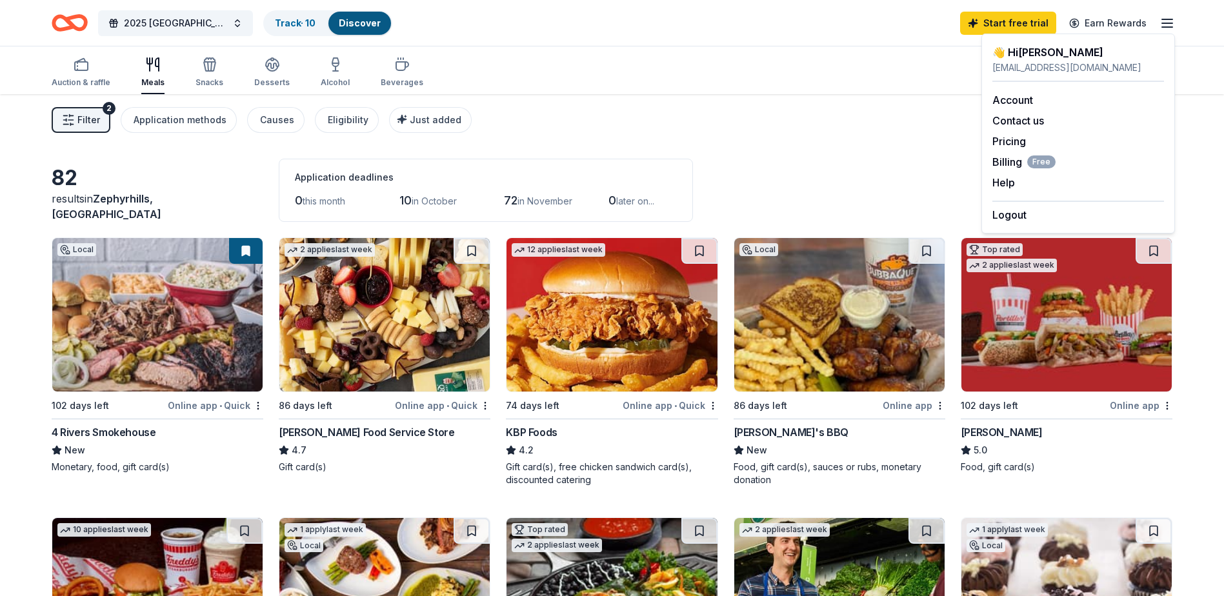
click at [1020, 110] on div "Account Contact us Pricing Billing Free Help Earn rewards" at bounding box center [1078, 141] width 172 height 119
click at [1019, 101] on link "Account" at bounding box center [1012, 100] width 41 height 13
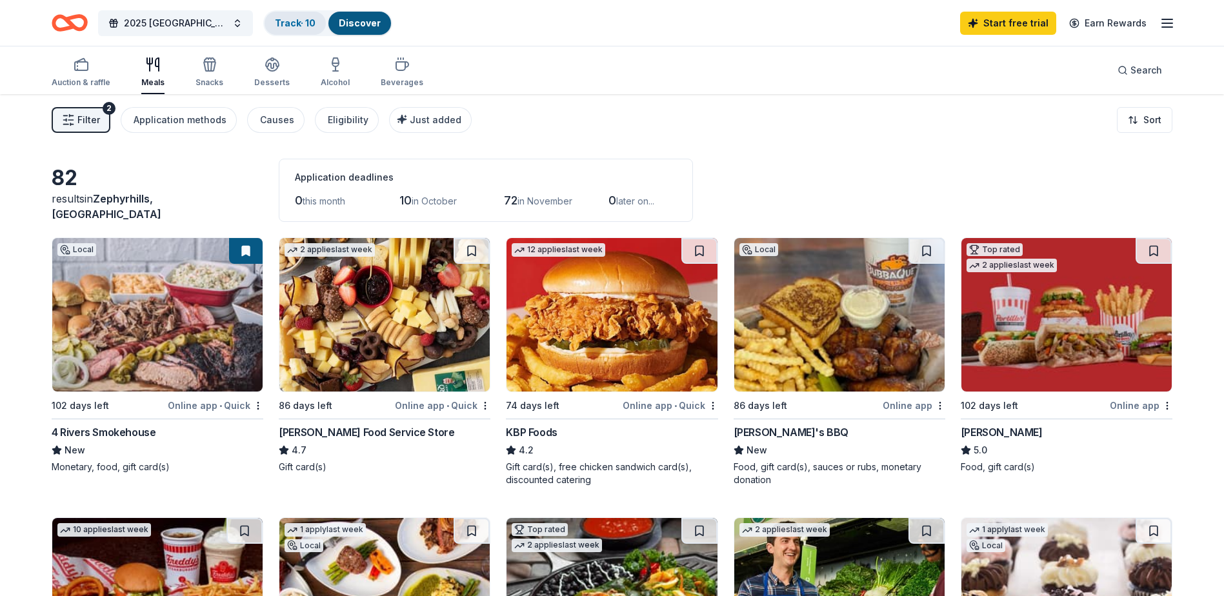
click at [292, 25] on link "Track · 10" at bounding box center [295, 22] width 41 height 11
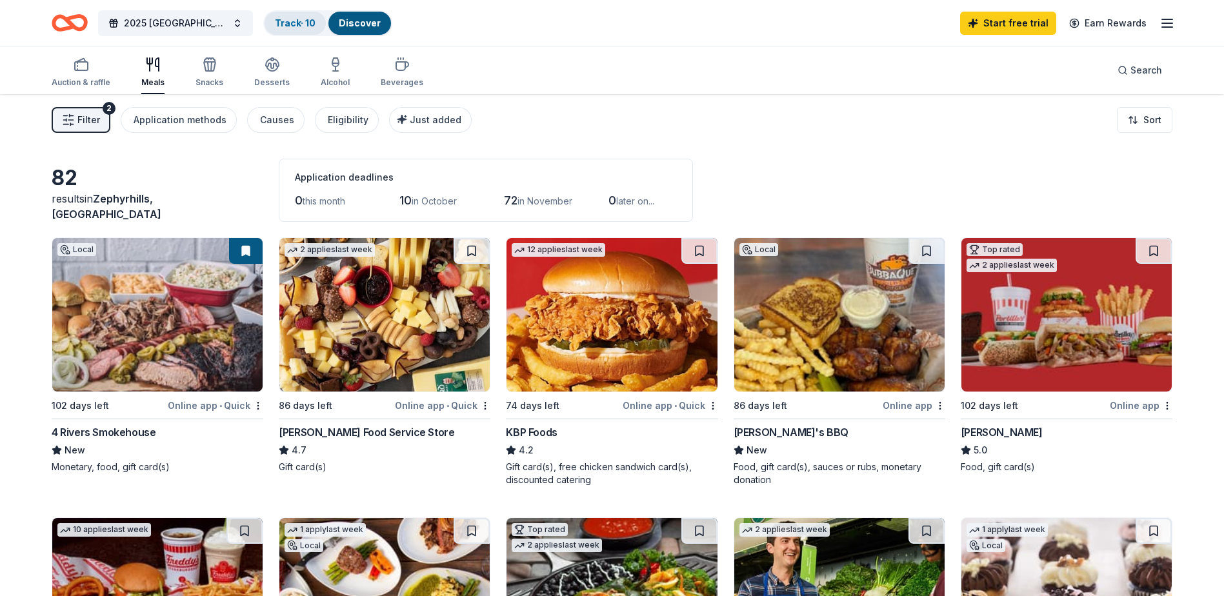
click at [292, 25] on link "Track · 10" at bounding box center [295, 22] width 41 height 11
click at [75, 21] on icon "Home" at bounding box center [70, 23] width 36 height 30
click at [172, 19] on span "2025 [GEOGRAPHIC_DATA] Marching Band Benefit Golf Tournament" at bounding box center [175, 22] width 103 height 15
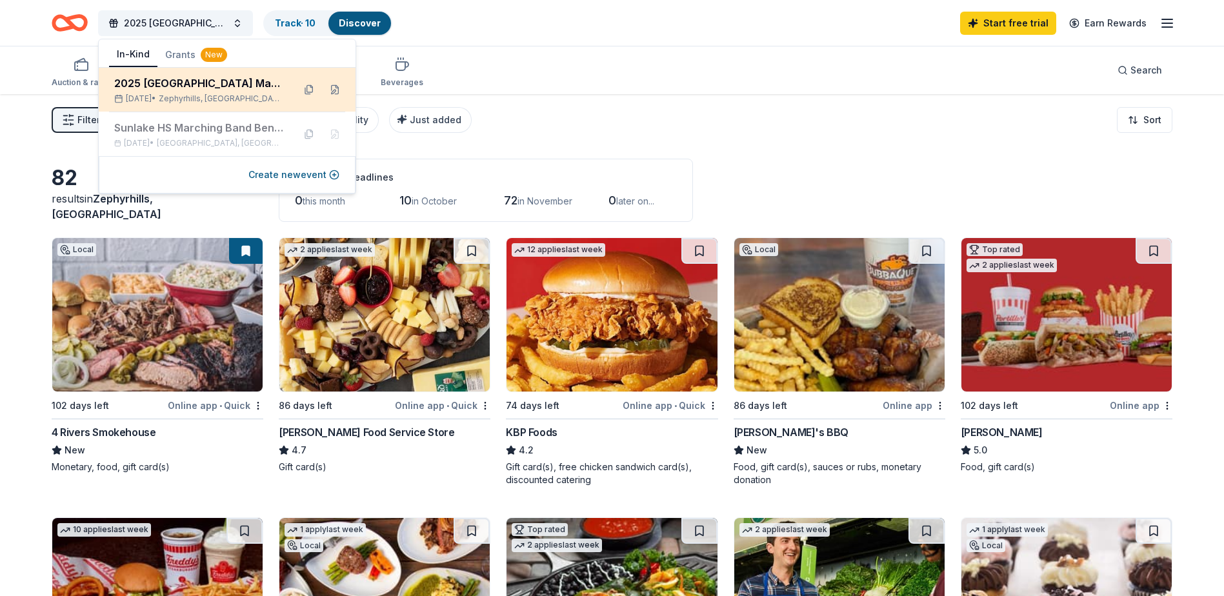
click at [192, 79] on div "2025 [GEOGRAPHIC_DATA] Marching Band Benefit Golf Tournament" at bounding box center [198, 82] width 169 height 15
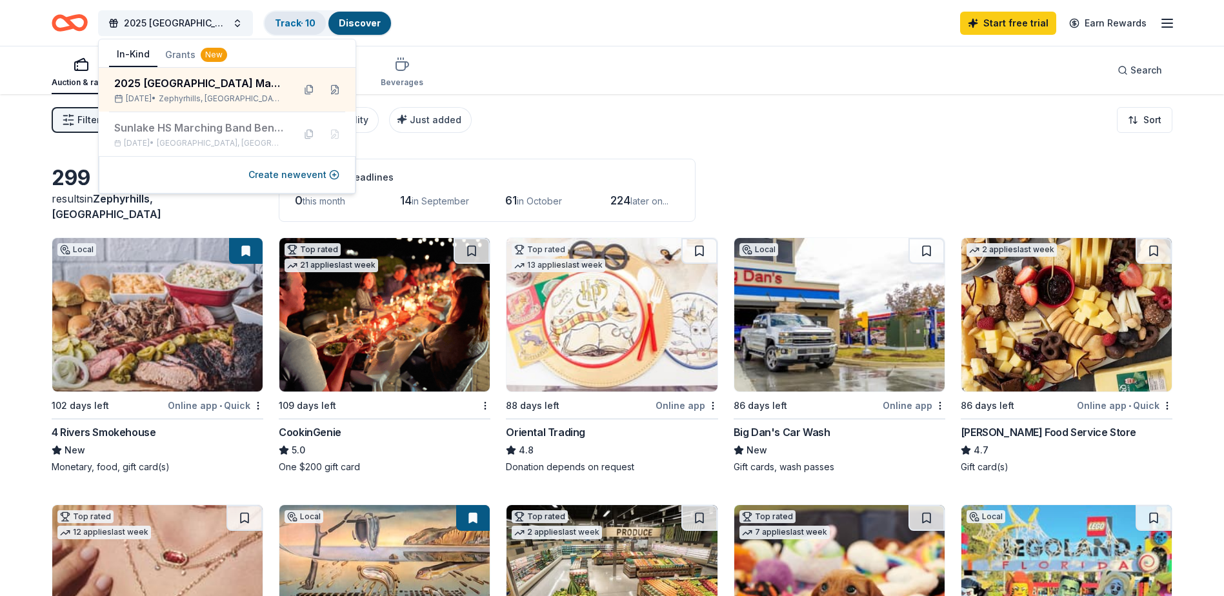
click at [310, 22] on link "Track · 10" at bounding box center [295, 22] width 41 height 11
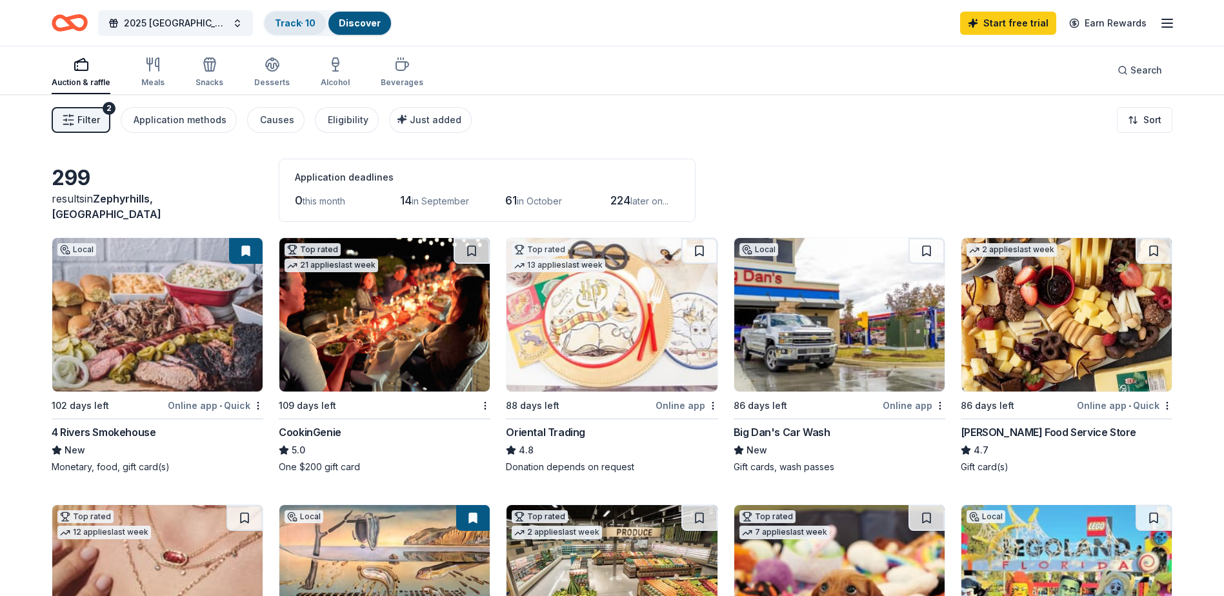
click at [310, 22] on link "Track · 10" at bounding box center [295, 22] width 41 height 11
click at [283, 27] on link "Track · 10" at bounding box center [295, 22] width 41 height 11
click at [268, 35] on div "Track · 10 Discover" at bounding box center [327, 23] width 129 height 26
click at [306, 39] on div "2025 Sunlake High School Marching Band Benefit Golf Tournament Track · 10 Disco…" at bounding box center [612, 23] width 1224 height 46
click at [306, 27] on link "Track · 10" at bounding box center [295, 22] width 41 height 11
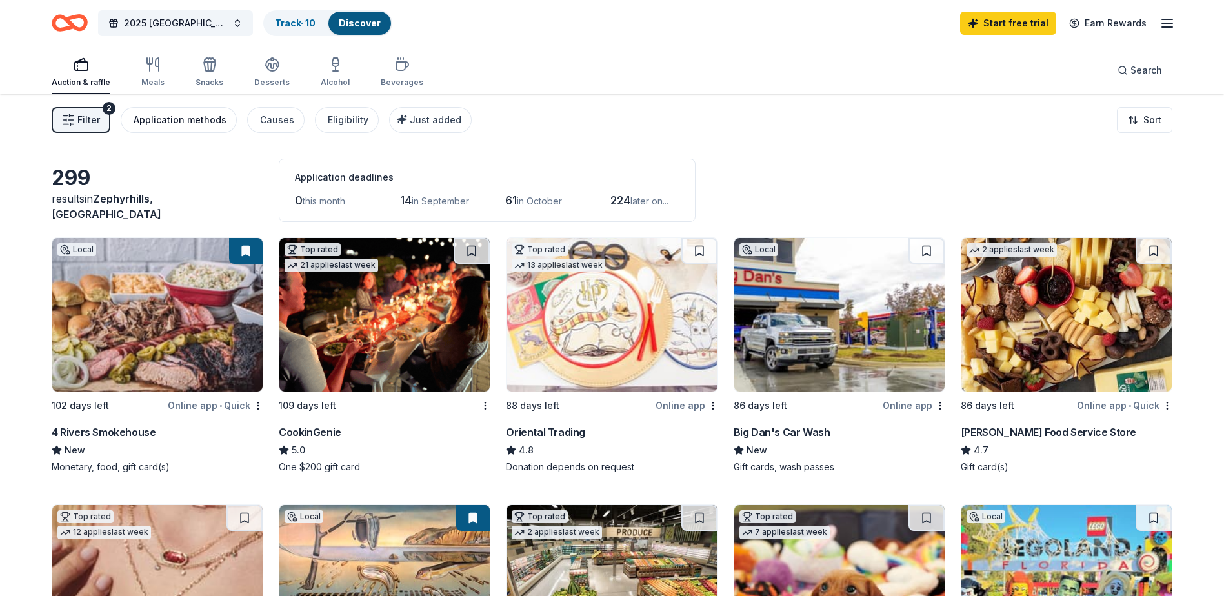
click at [189, 107] on button "Application methods" at bounding box center [179, 120] width 116 height 26
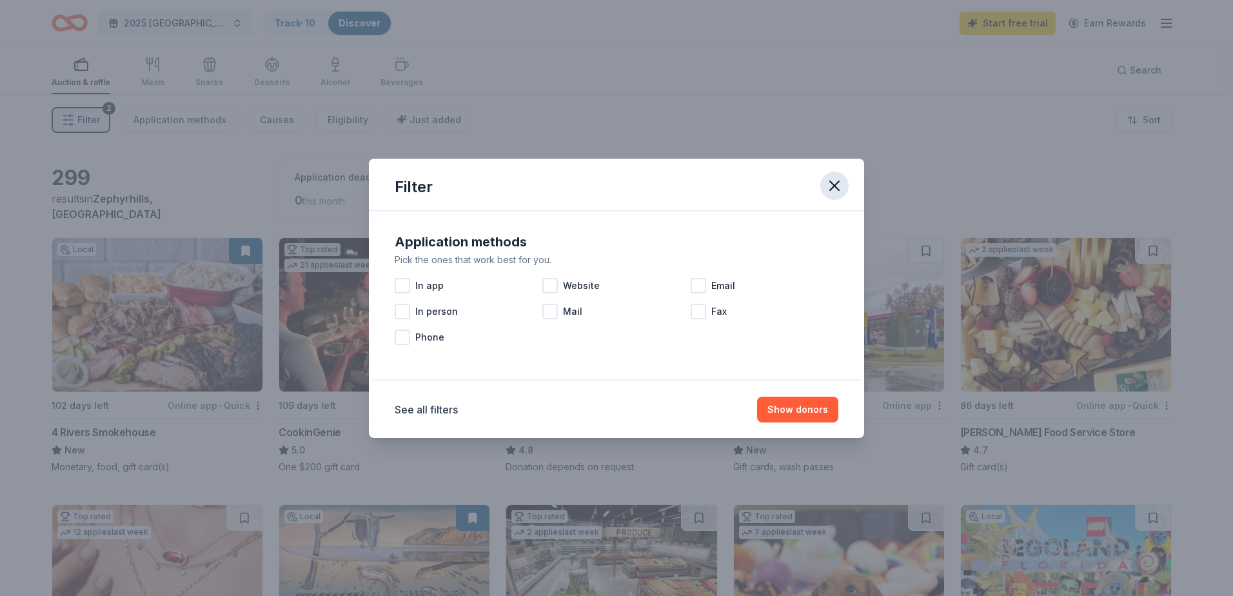
click at [840, 183] on icon "button" at bounding box center [835, 186] width 18 height 18
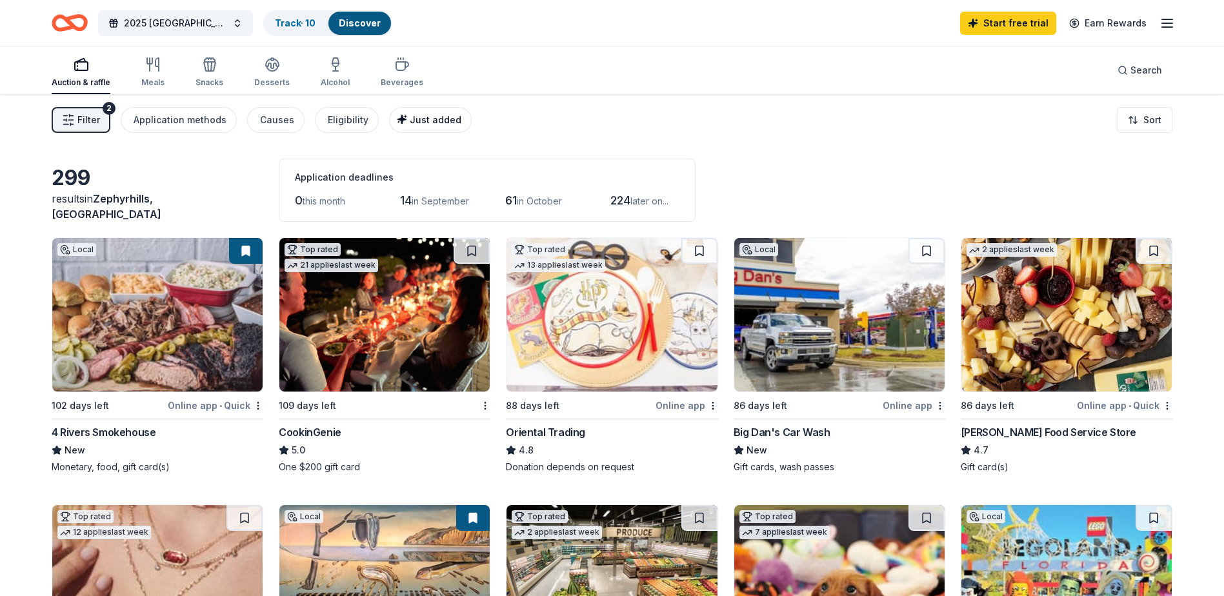
click at [443, 124] on span "Just added" at bounding box center [436, 119] width 52 height 11
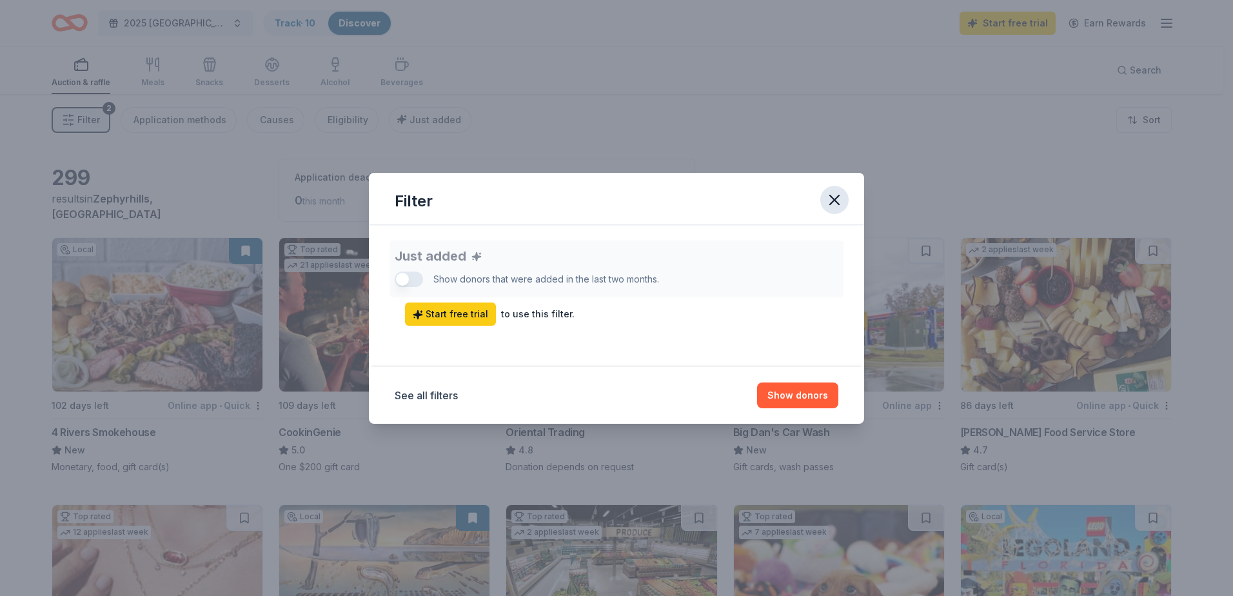
click at [837, 198] on icon "button" at bounding box center [835, 200] width 18 height 18
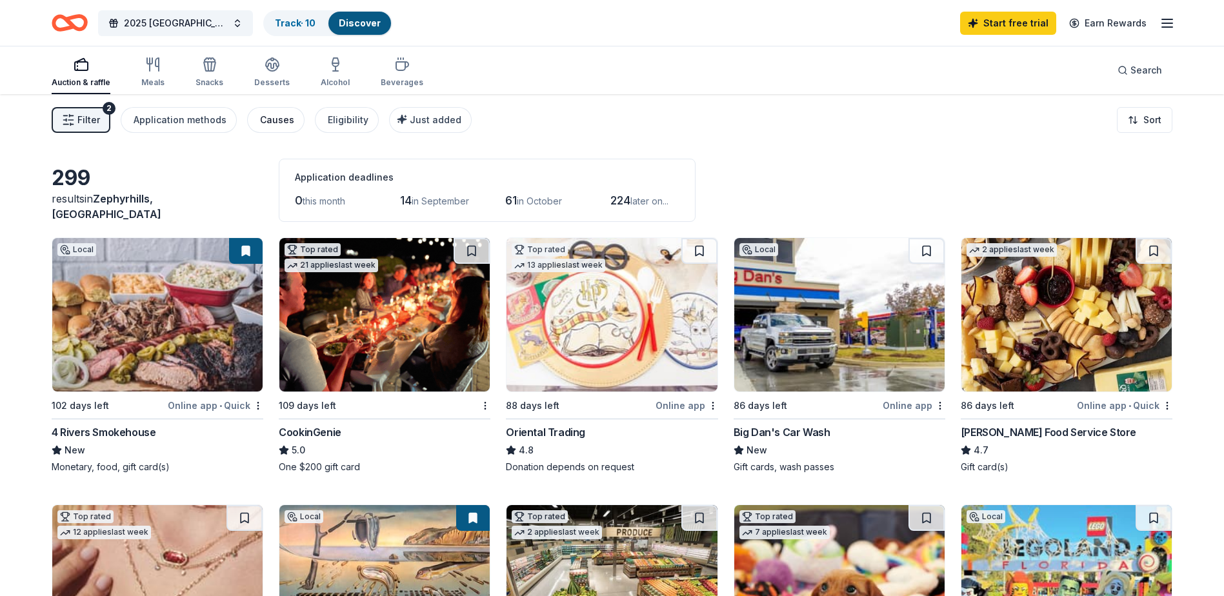
click at [281, 121] on div "Causes" at bounding box center [277, 119] width 34 height 15
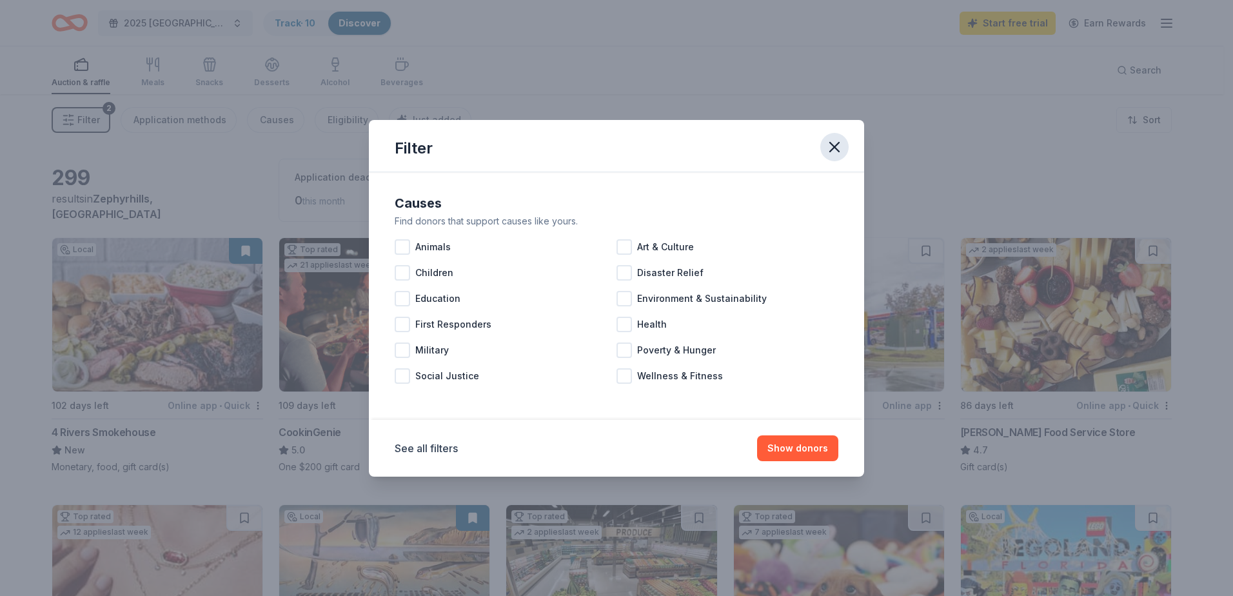
click at [840, 148] on icon "button" at bounding box center [835, 147] width 18 height 18
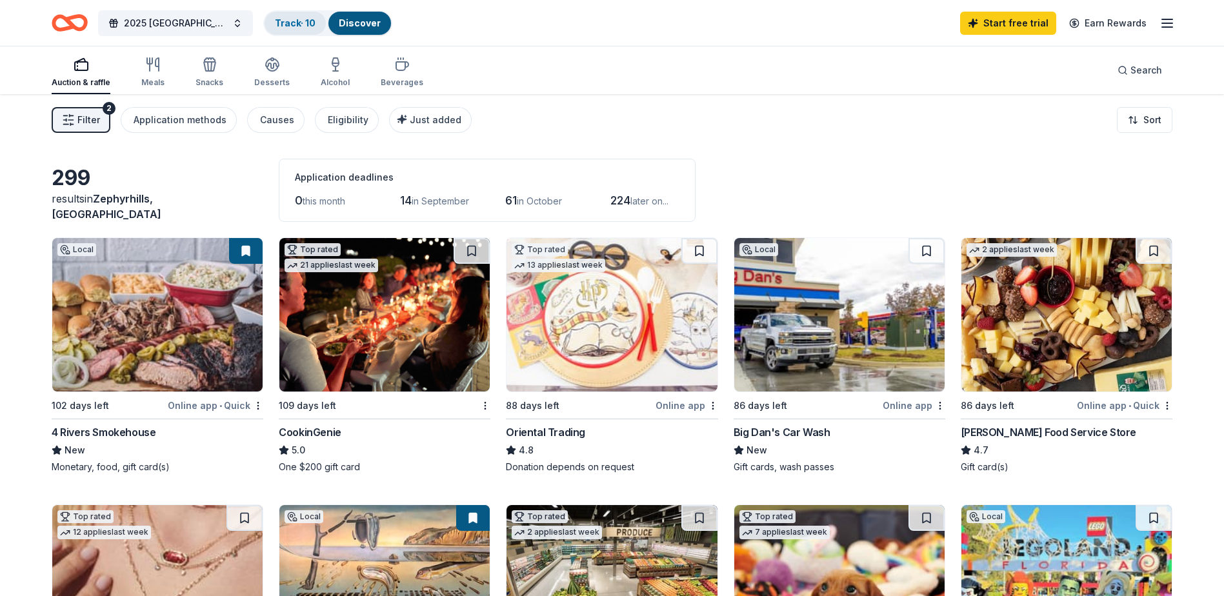
click at [300, 30] on div "Track · 10" at bounding box center [294, 23] width 61 height 23
click at [353, 25] on link "Discover" at bounding box center [360, 22] width 42 height 11
click at [1106, 25] on link "Earn Rewards" at bounding box center [1107, 23] width 93 height 23
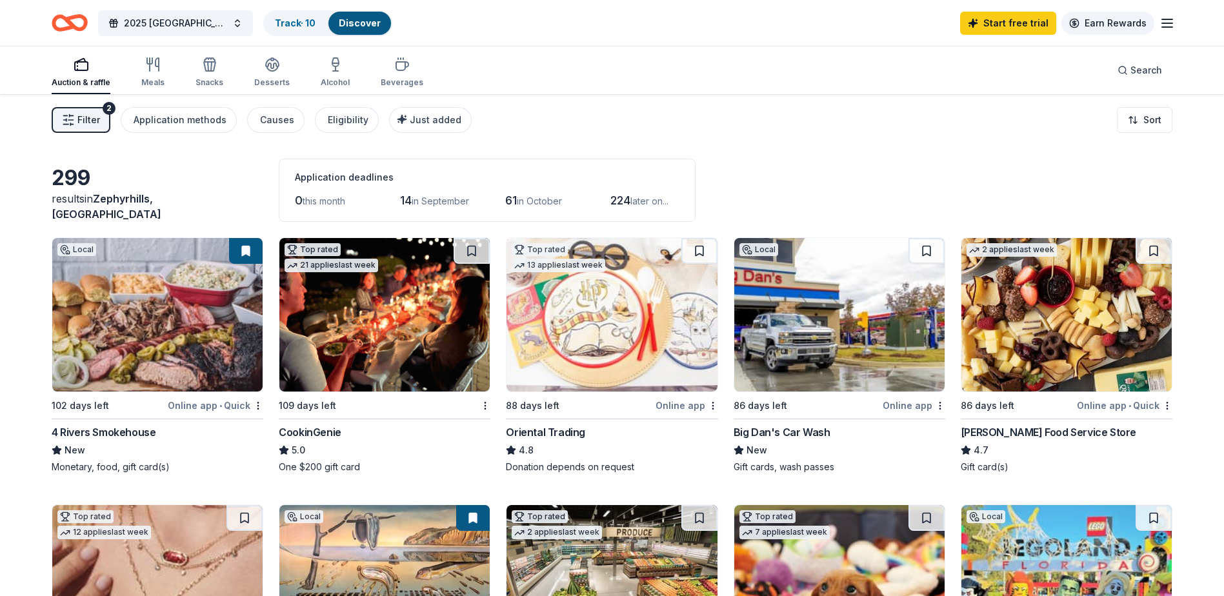
click at [1106, 25] on link "Earn Rewards" at bounding box center [1107, 23] width 93 height 23
click at [1171, 26] on icon "button" at bounding box center [1166, 22] width 15 height 15
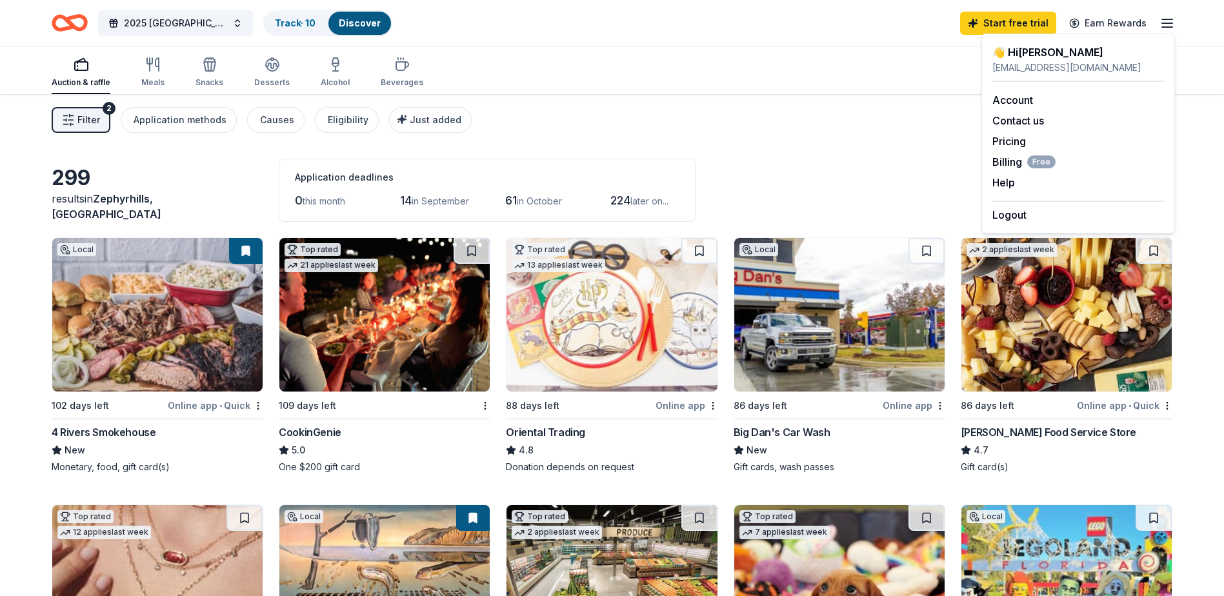
click at [1038, 54] on div "👋 Hi Jason" at bounding box center [1078, 52] width 172 height 15
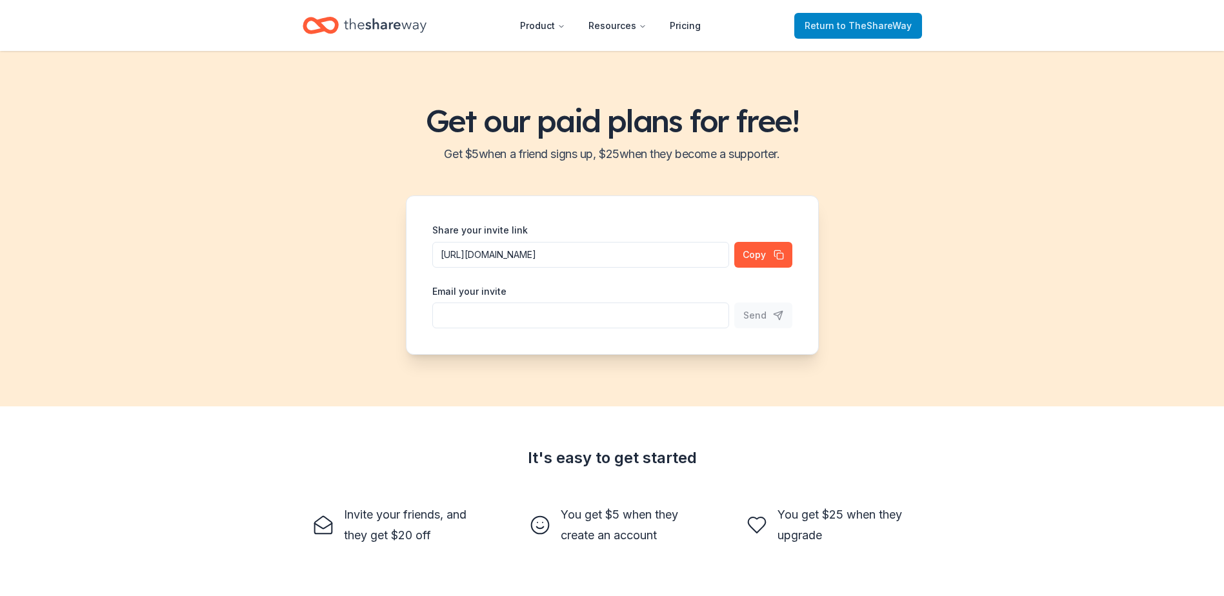
click at [883, 24] on span "to TheShareWay" at bounding box center [874, 25] width 75 height 11
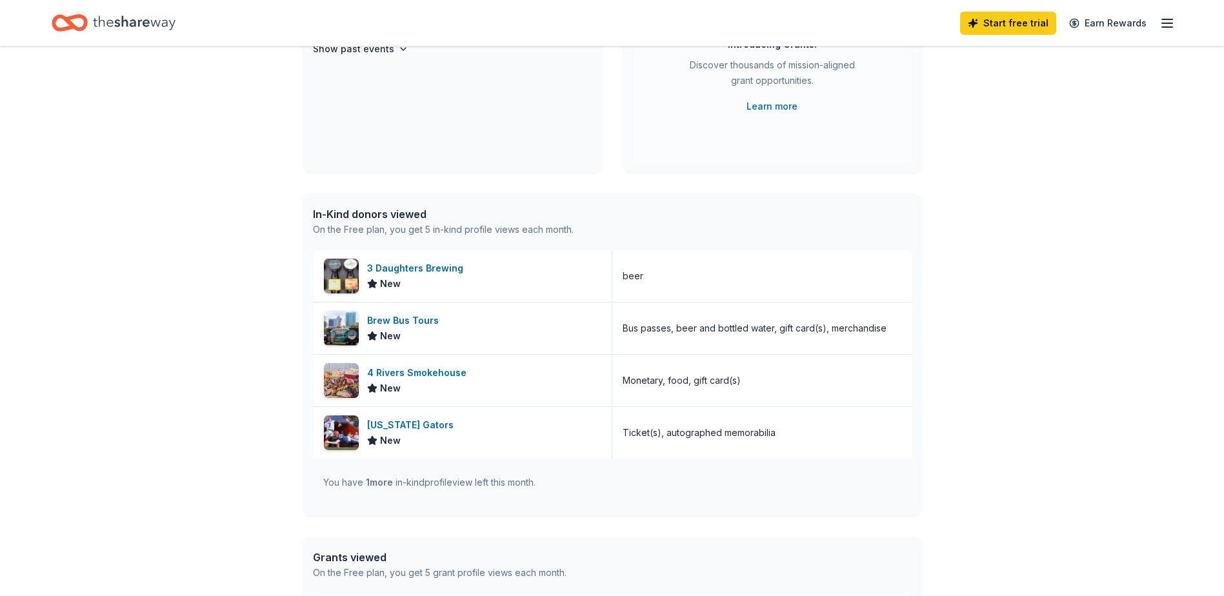
scroll to position [258, 0]
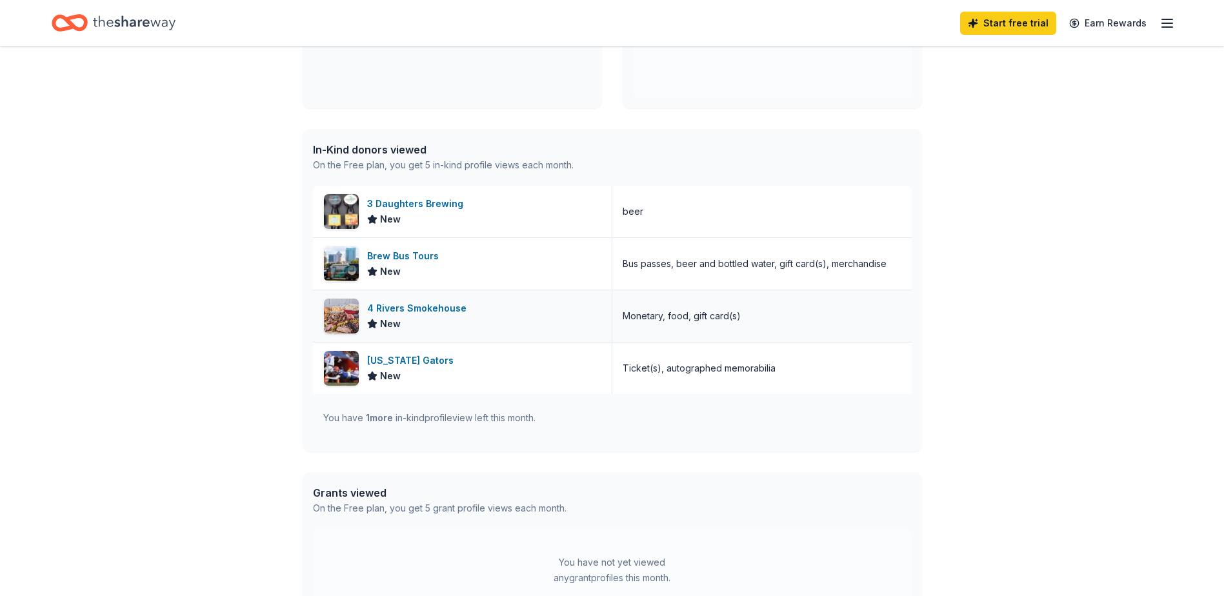
click at [486, 316] on div "4 Rivers Smokehouse New" at bounding box center [462, 316] width 299 height 52
click at [473, 215] on div "3 Daughters Brewing New" at bounding box center [462, 212] width 299 height 52
click at [430, 331] on div "New" at bounding box center [419, 323] width 104 height 15
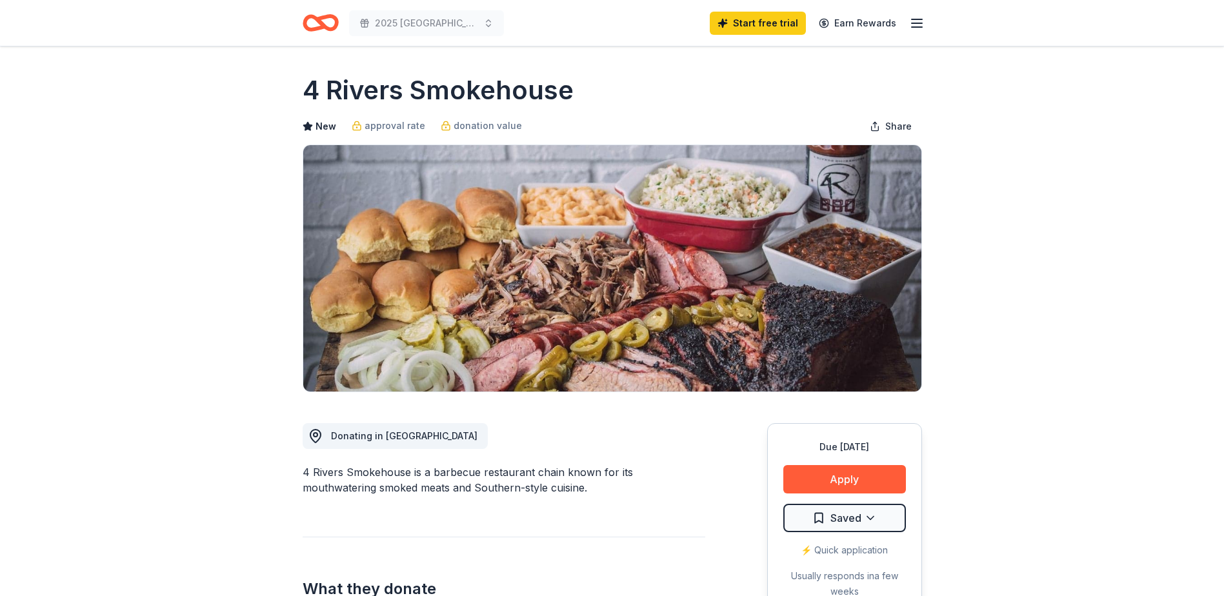
click at [921, 28] on icon "button" at bounding box center [916, 22] width 15 height 15
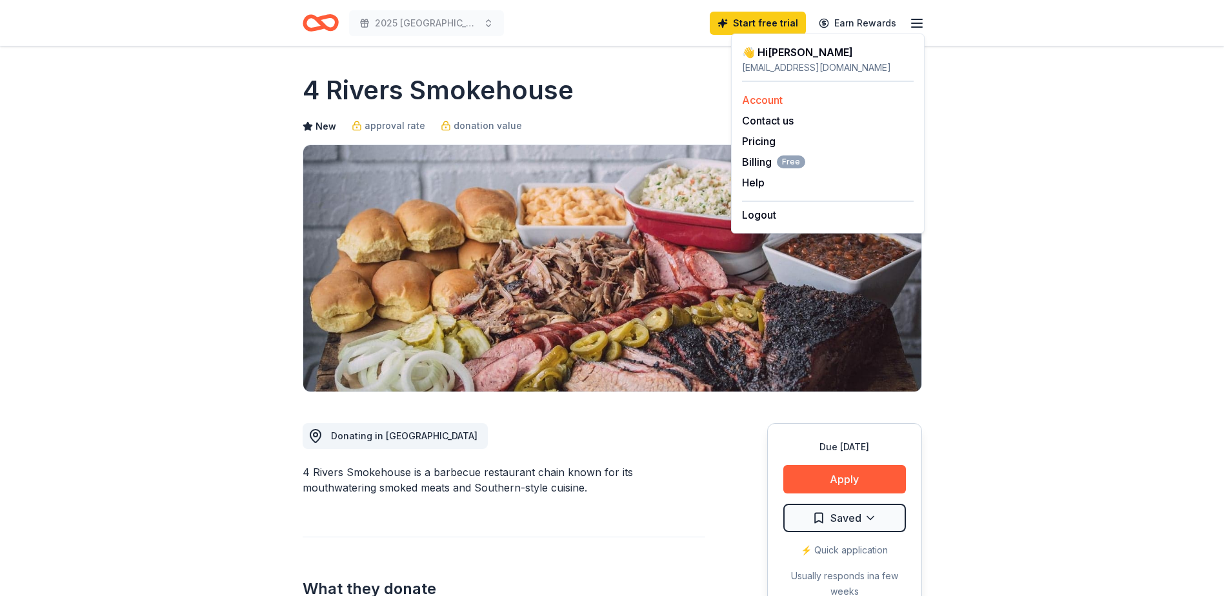
click at [778, 94] on link "Account" at bounding box center [762, 100] width 41 height 13
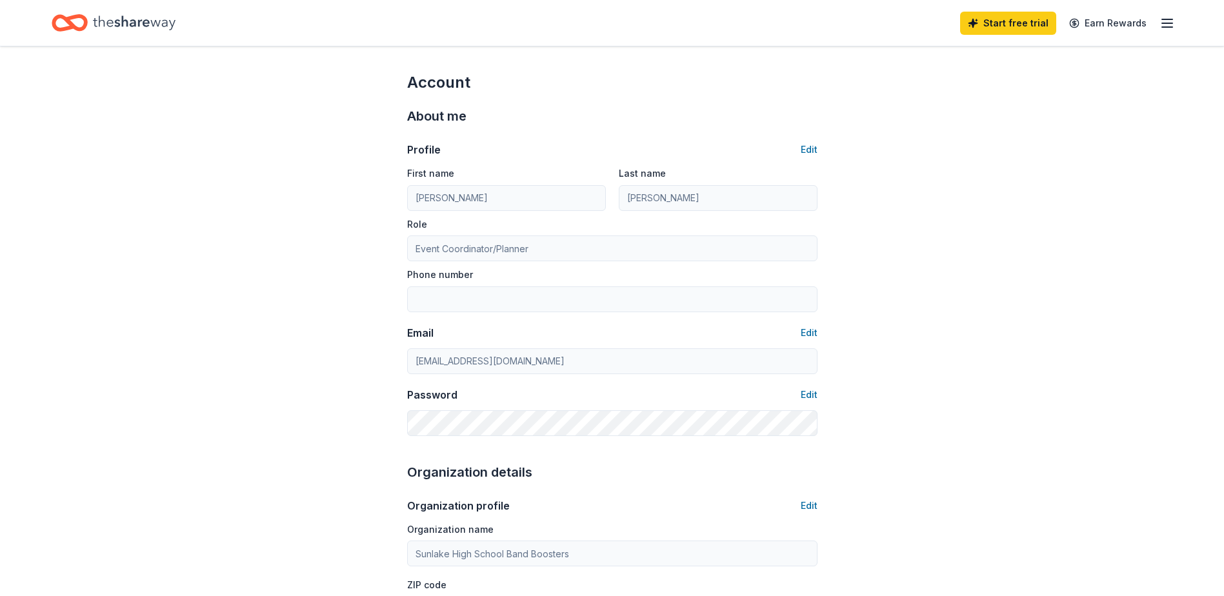
click at [63, 16] on icon "Home" at bounding box center [64, 22] width 20 height 13
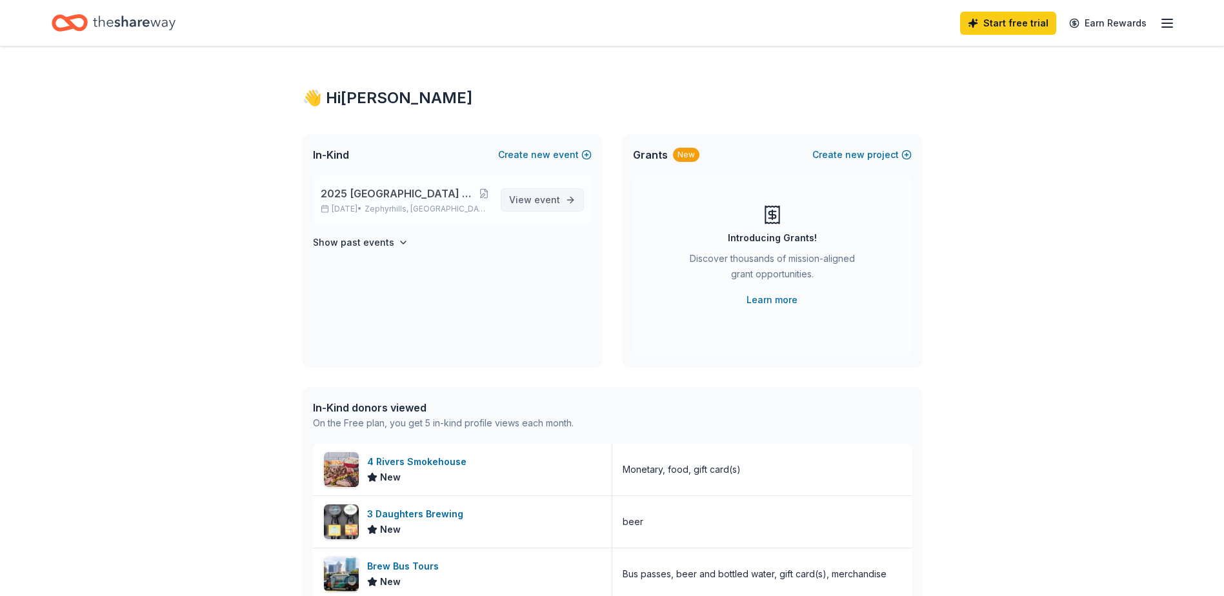
click at [542, 204] on span "event" at bounding box center [547, 199] width 26 height 11
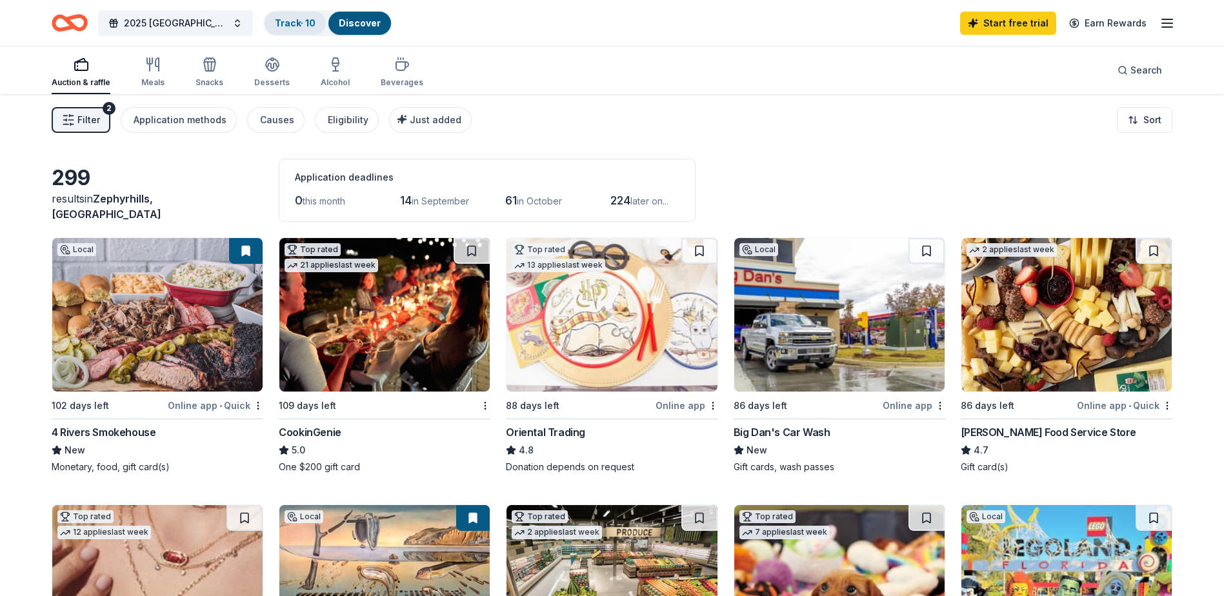
click at [292, 17] on link "Track · 10" at bounding box center [295, 22] width 41 height 11
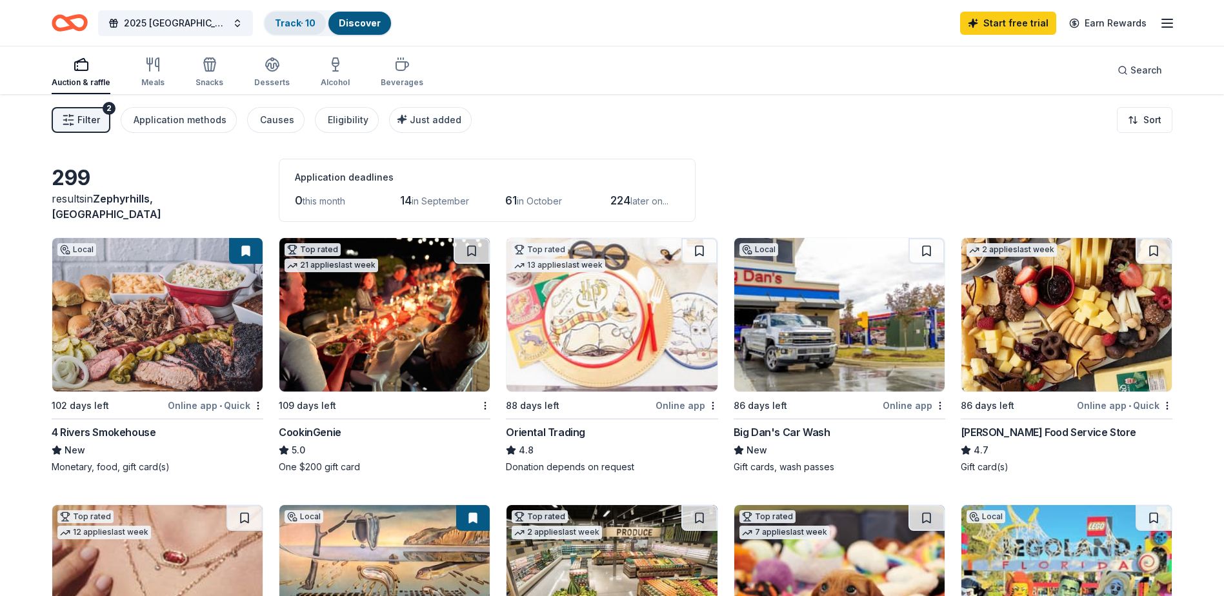
click at [292, 17] on link "Track · 10" at bounding box center [295, 22] width 41 height 11
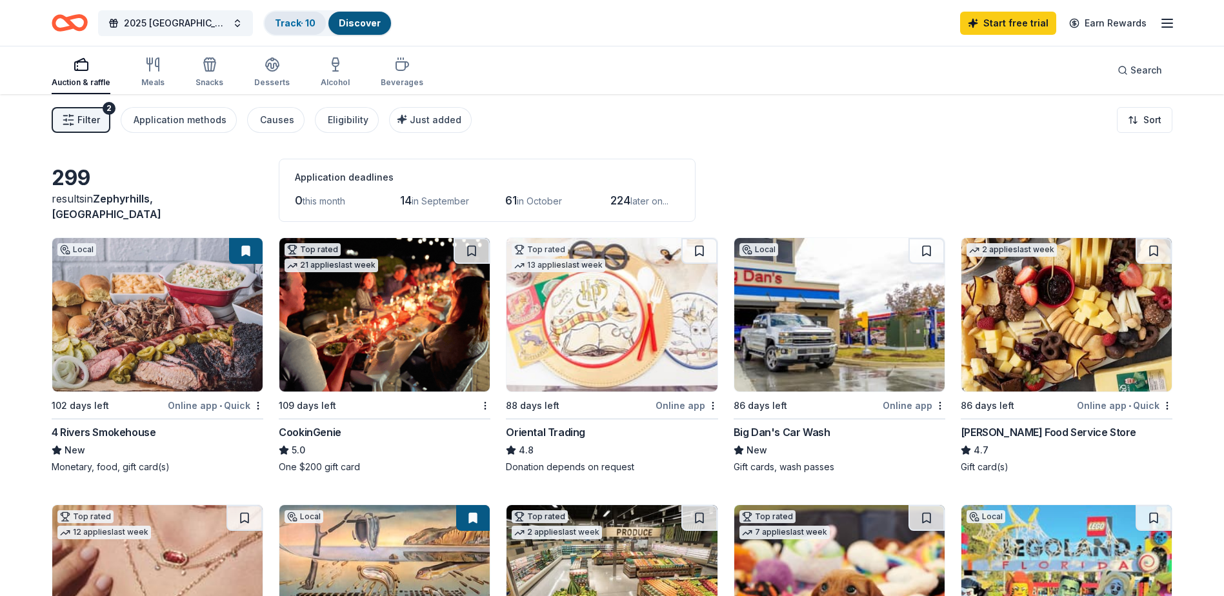
click at [290, 23] on link "Track · 10" at bounding box center [295, 22] width 41 height 11
click at [306, 30] on div "Track · 10" at bounding box center [294, 23] width 61 height 23
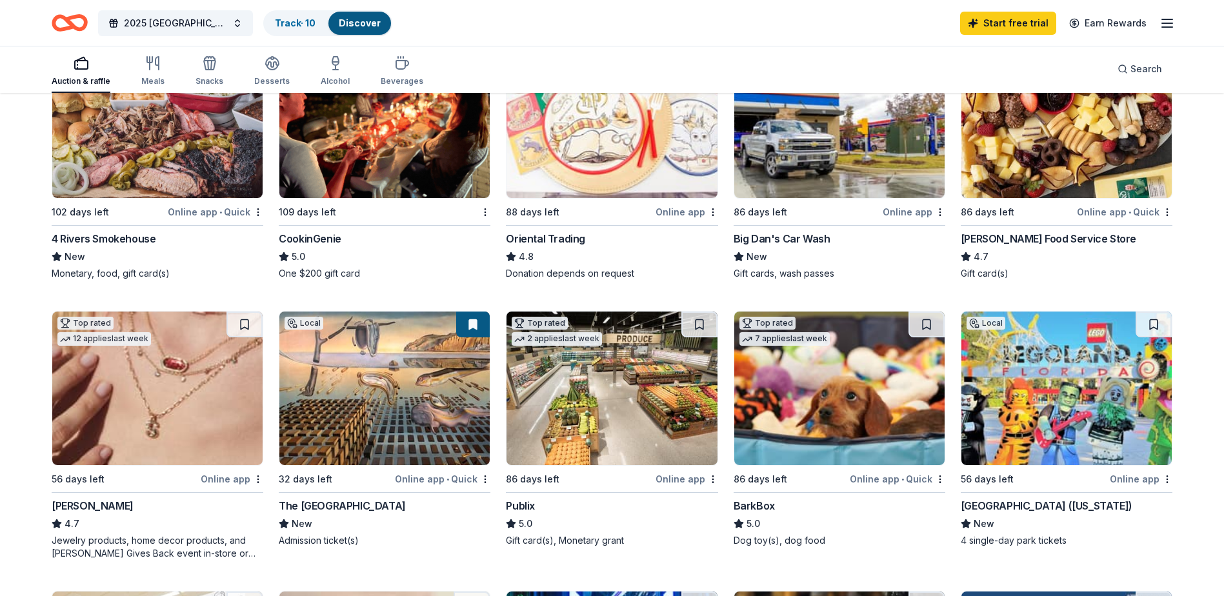
scroll to position [258, 0]
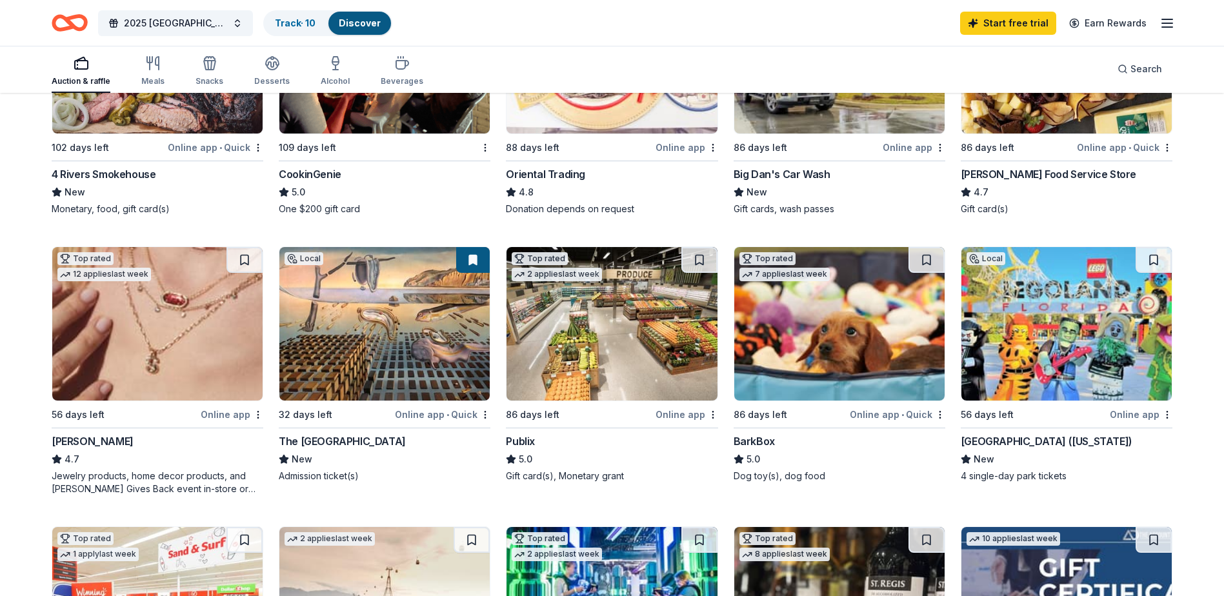
click at [474, 258] on button at bounding box center [473, 260] width 34 height 26
click at [471, 259] on button at bounding box center [473, 260] width 34 height 26
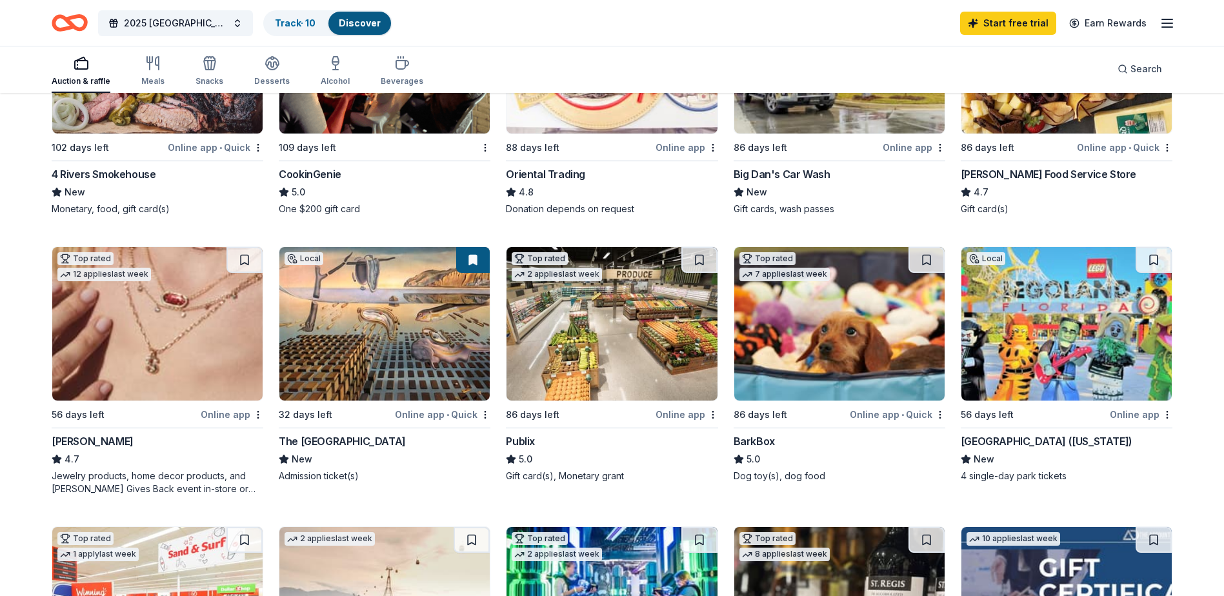
click at [471, 259] on button at bounding box center [473, 260] width 34 height 26
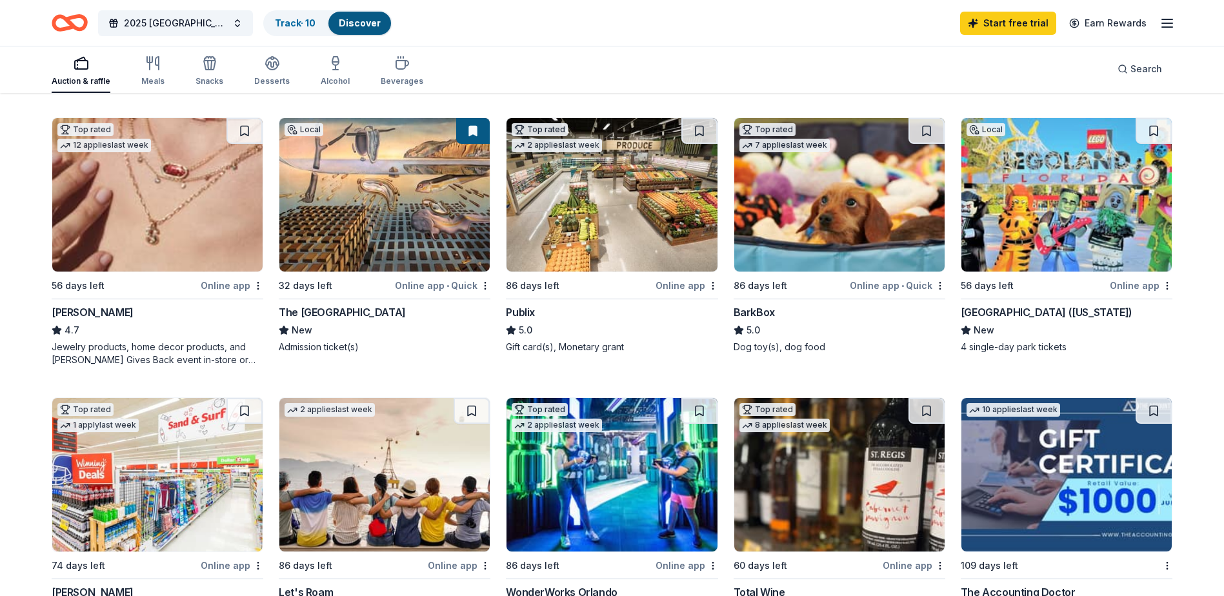
scroll to position [194, 0]
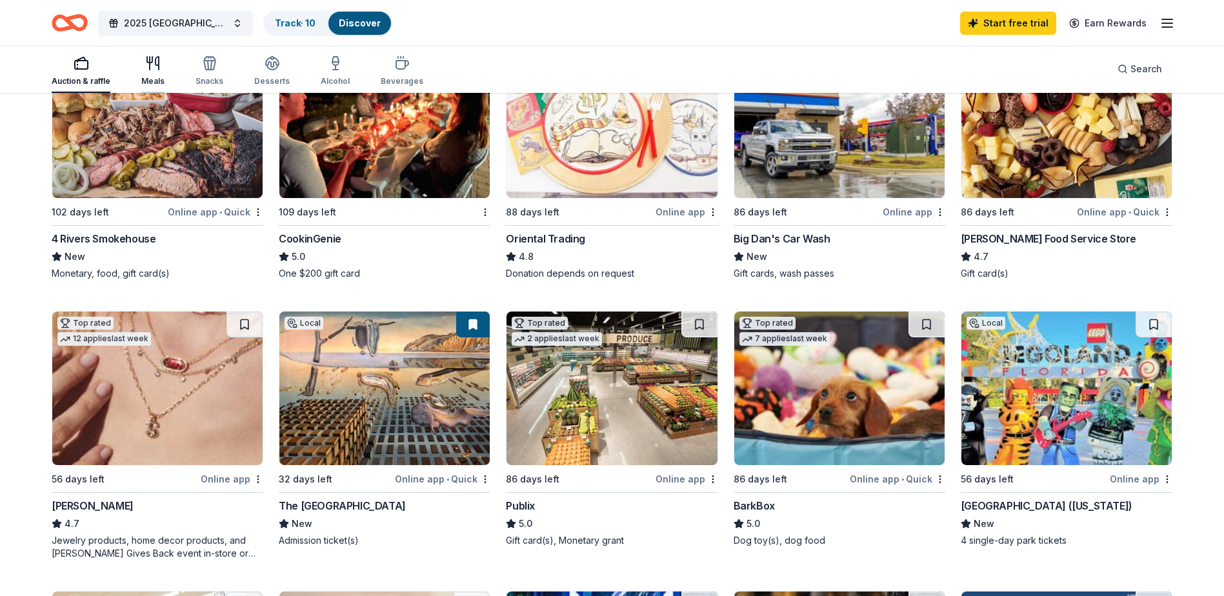
click at [156, 68] on icon "button" at bounding box center [152, 62] width 15 height 15
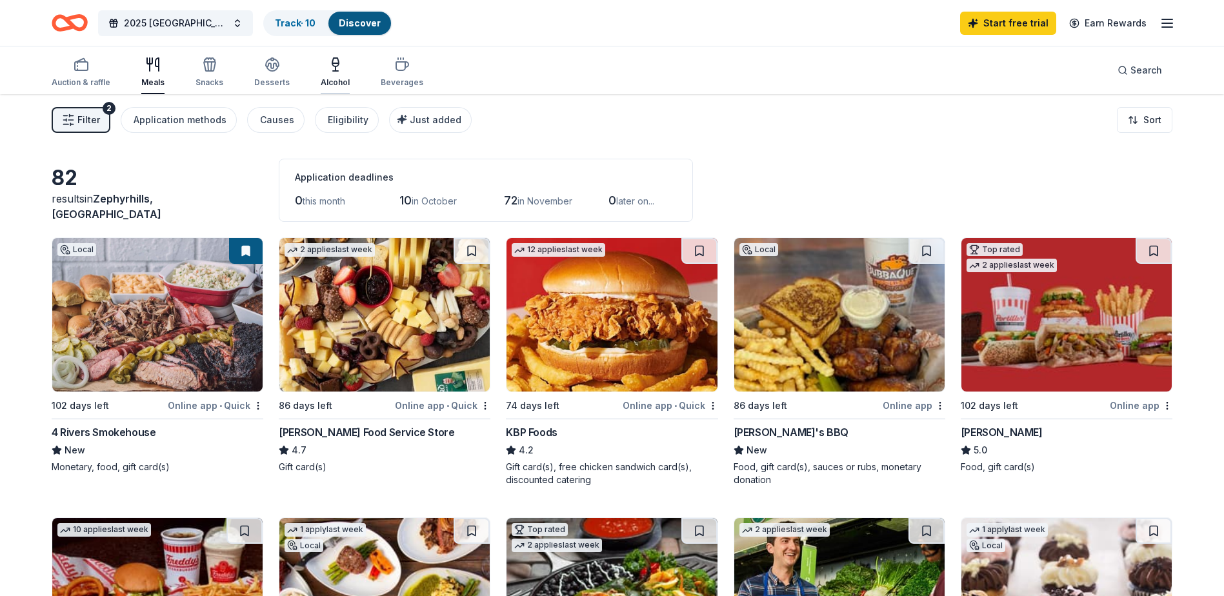
click at [336, 71] on icon "button" at bounding box center [335, 64] width 15 height 15
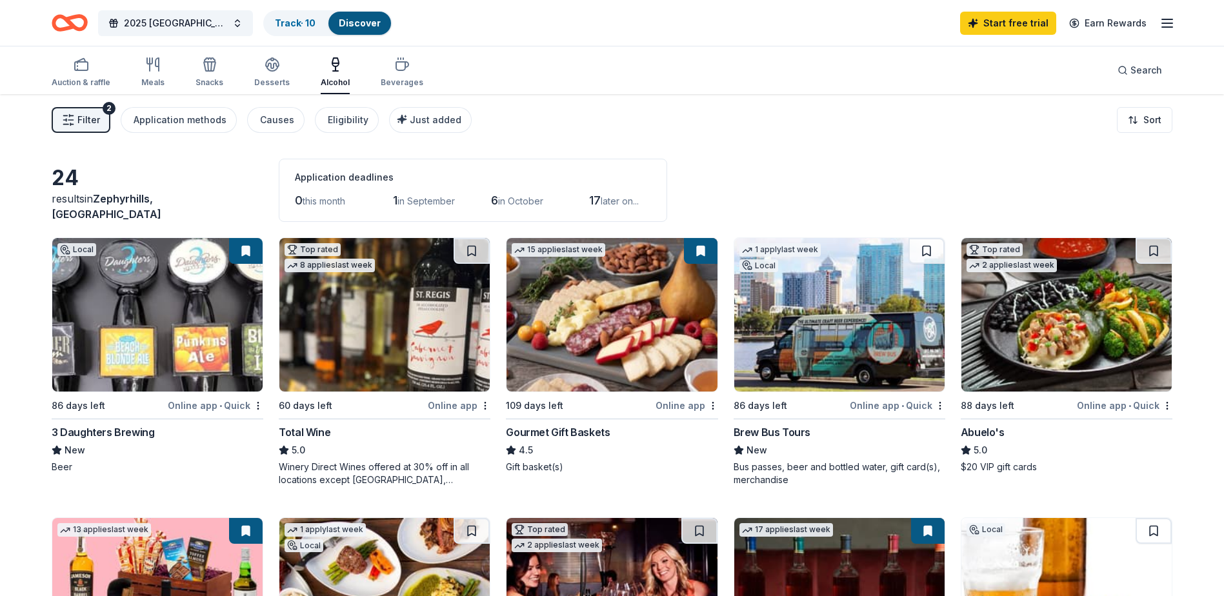
click at [697, 248] on button at bounding box center [701, 251] width 34 height 26
click at [700, 252] on button at bounding box center [701, 251] width 34 height 26
click at [245, 251] on button at bounding box center [246, 251] width 34 height 26
click at [213, 344] on img at bounding box center [157, 315] width 210 height 154
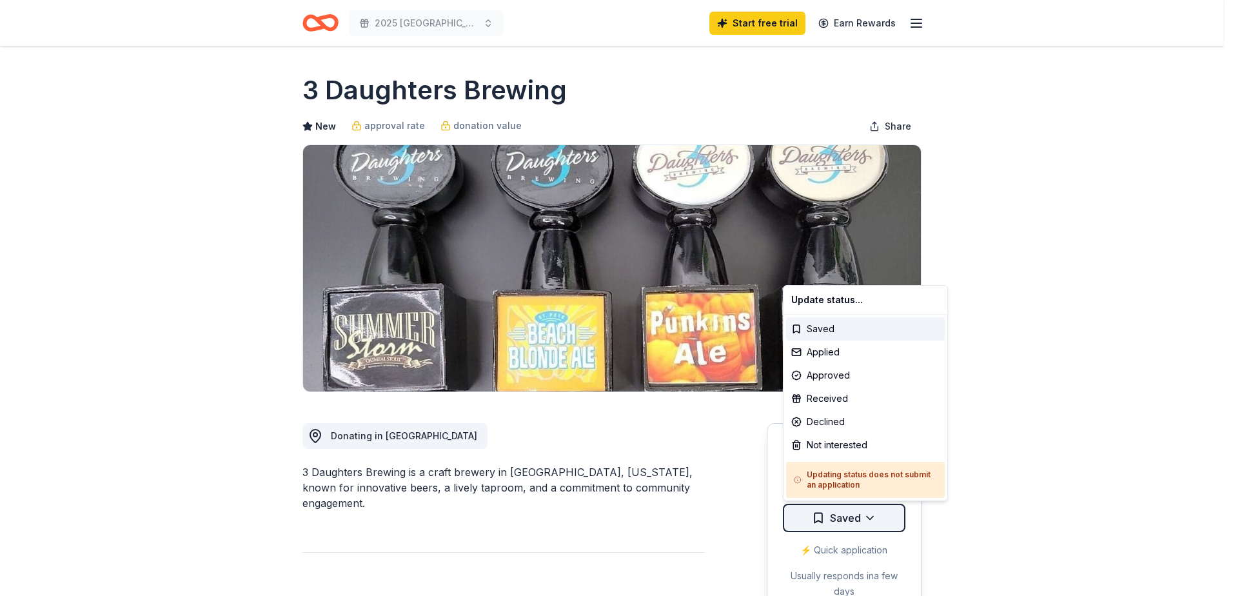
click at [880, 514] on html "2025 [GEOGRAPHIC_DATA] Marching Band Benefit Golf Tournament Start free trial E…" at bounding box center [616, 298] width 1233 height 596
click at [1051, 404] on html "2025 [GEOGRAPHIC_DATA] Marching Band Benefit Golf Tournament Start free trial E…" at bounding box center [616, 298] width 1233 height 596
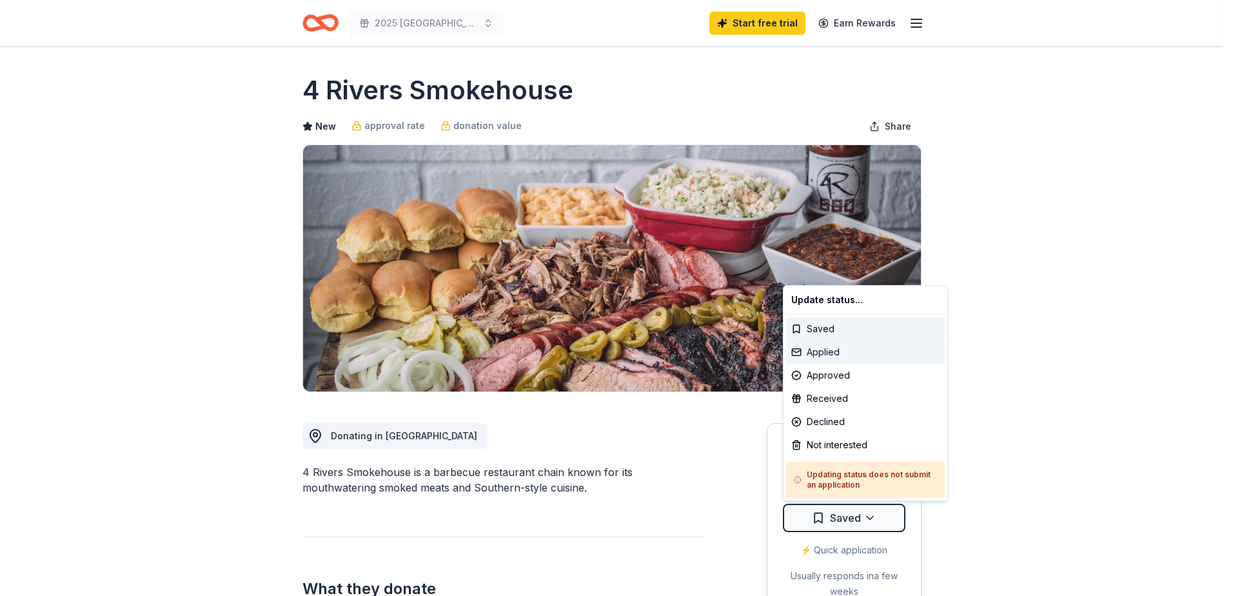
click at [830, 353] on div "Applied" at bounding box center [865, 352] width 159 height 23
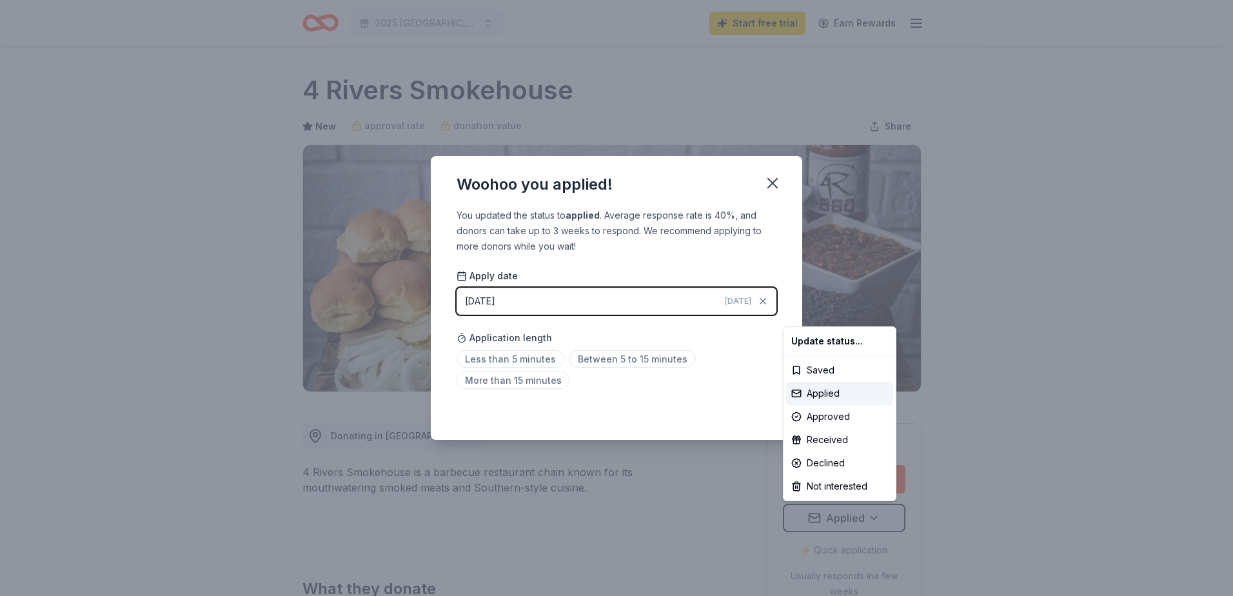
click at [601, 355] on html "2025 Sunlake High School Marching Band Benefit Golf Tournament Start free trial…" at bounding box center [616, 298] width 1233 height 596
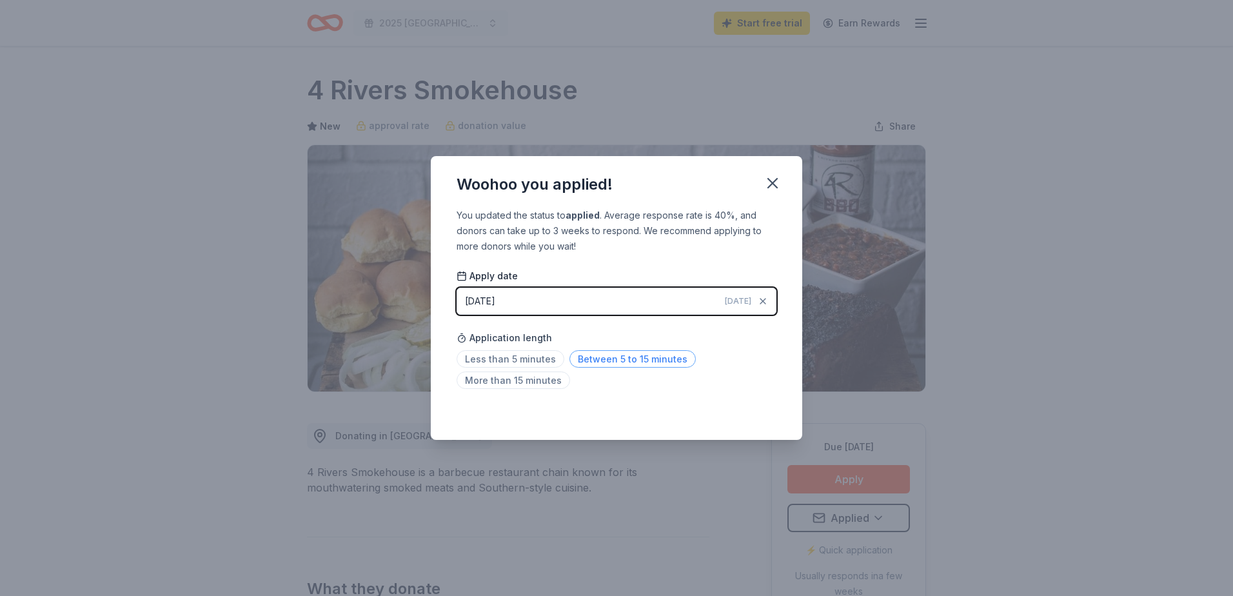
click at [615, 360] on span "Between 5 to 15 minutes" at bounding box center [633, 358] width 126 height 17
click at [769, 180] on icon "button" at bounding box center [772, 183] width 9 height 9
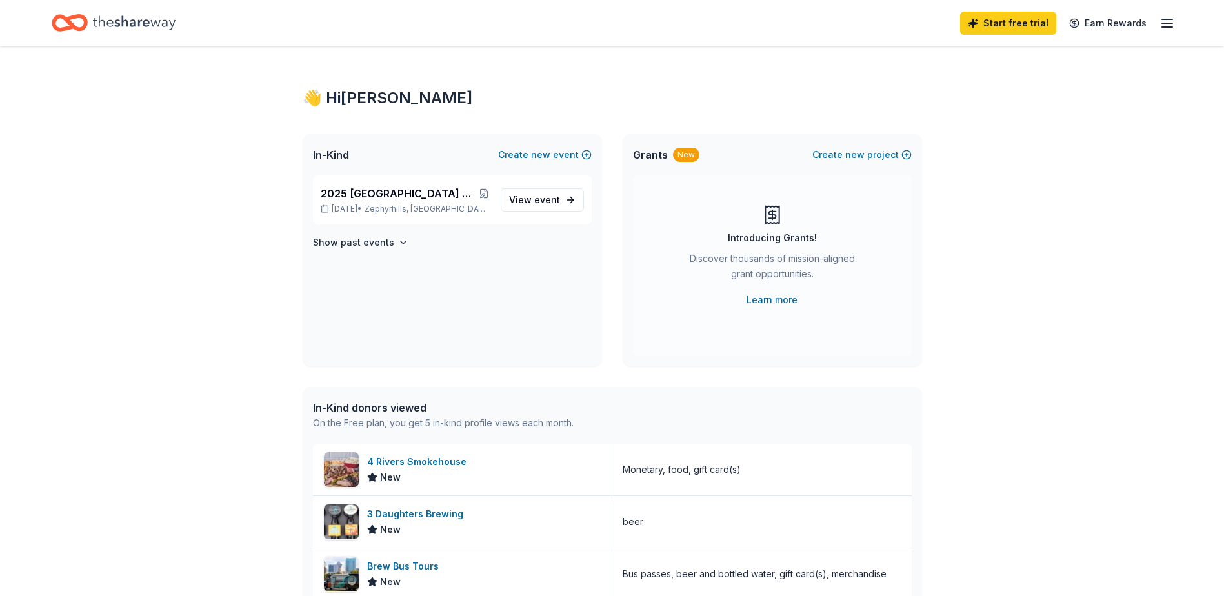
scroll to position [258, 0]
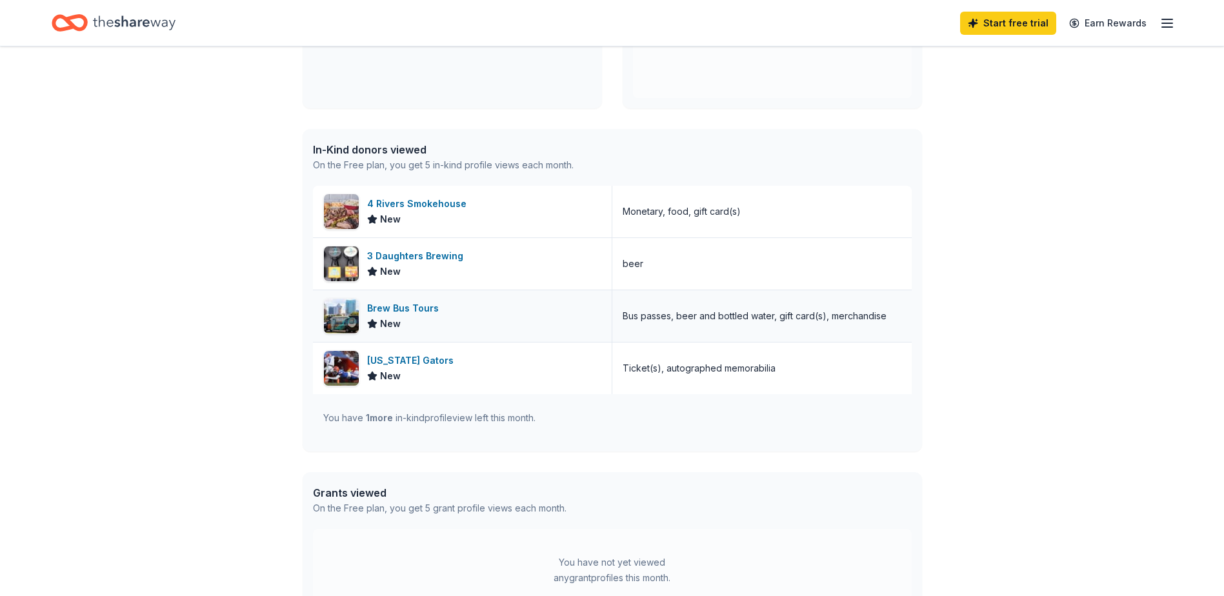
click at [517, 324] on div "Brew Bus Tours New" at bounding box center [462, 316] width 299 height 52
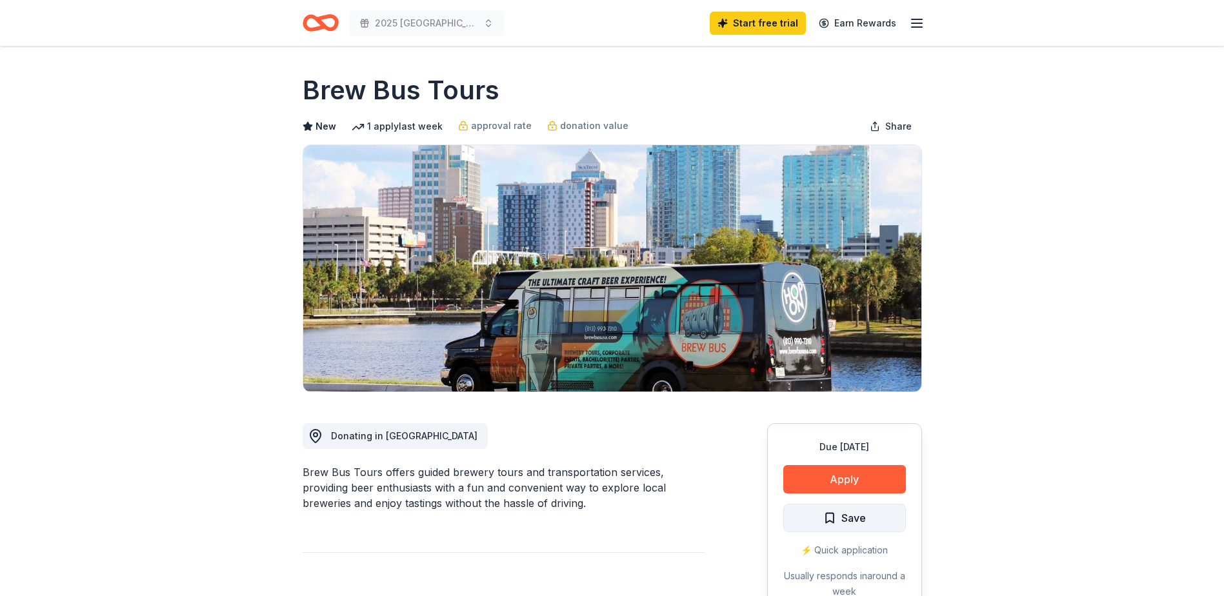
click at [889, 525] on button "Save" at bounding box center [844, 518] width 123 height 28
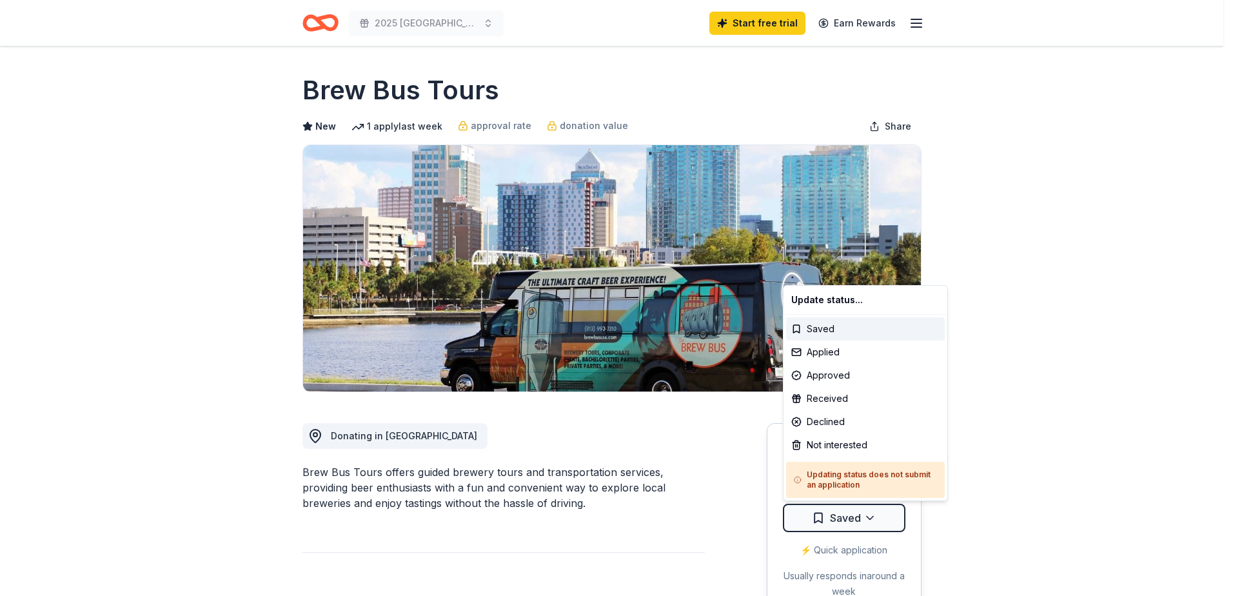
click at [889, 525] on html "2025 [GEOGRAPHIC_DATA] Marching Band Benefit Golf Tournament Start free trial E…" at bounding box center [616, 298] width 1233 height 596
click at [860, 437] on div "Not interested" at bounding box center [865, 444] width 159 height 23
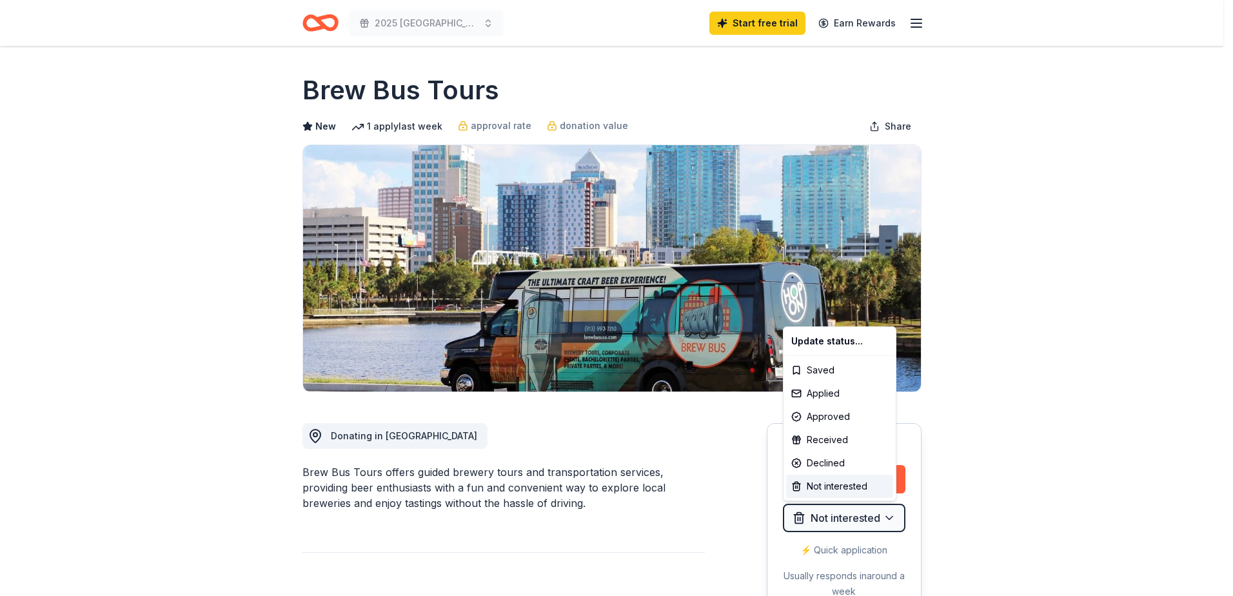
click at [221, 460] on html "2025 [GEOGRAPHIC_DATA] Marching Band Benefit Golf Tournament Start free trial E…" at bounding box center [616, 298] width 1233 height 596
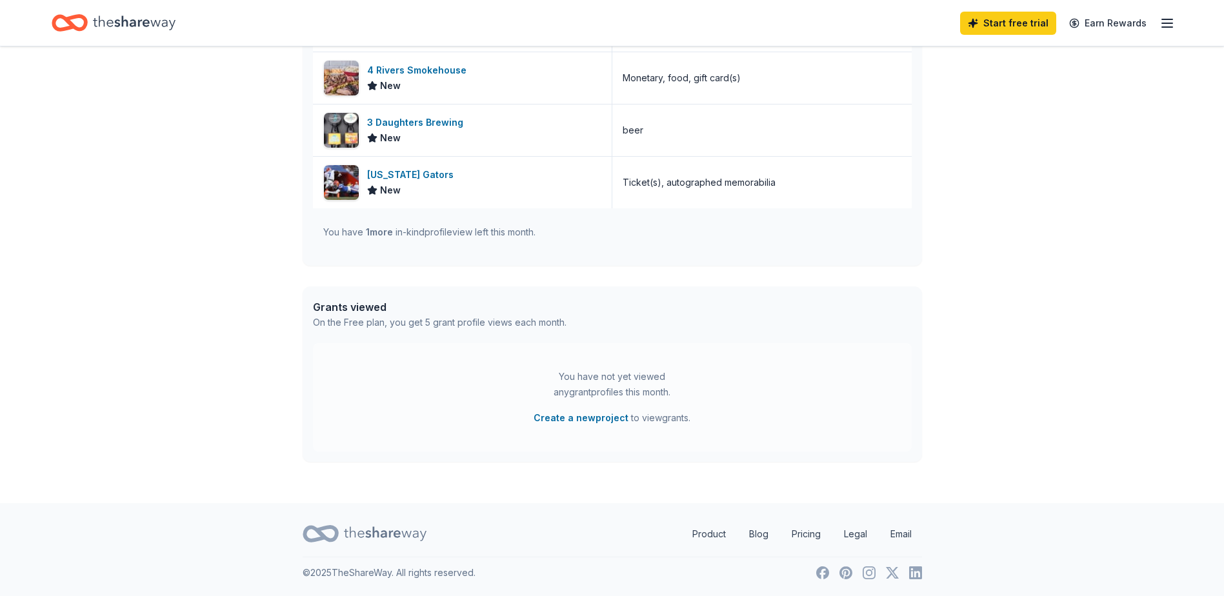
scroll to position [121, 0]
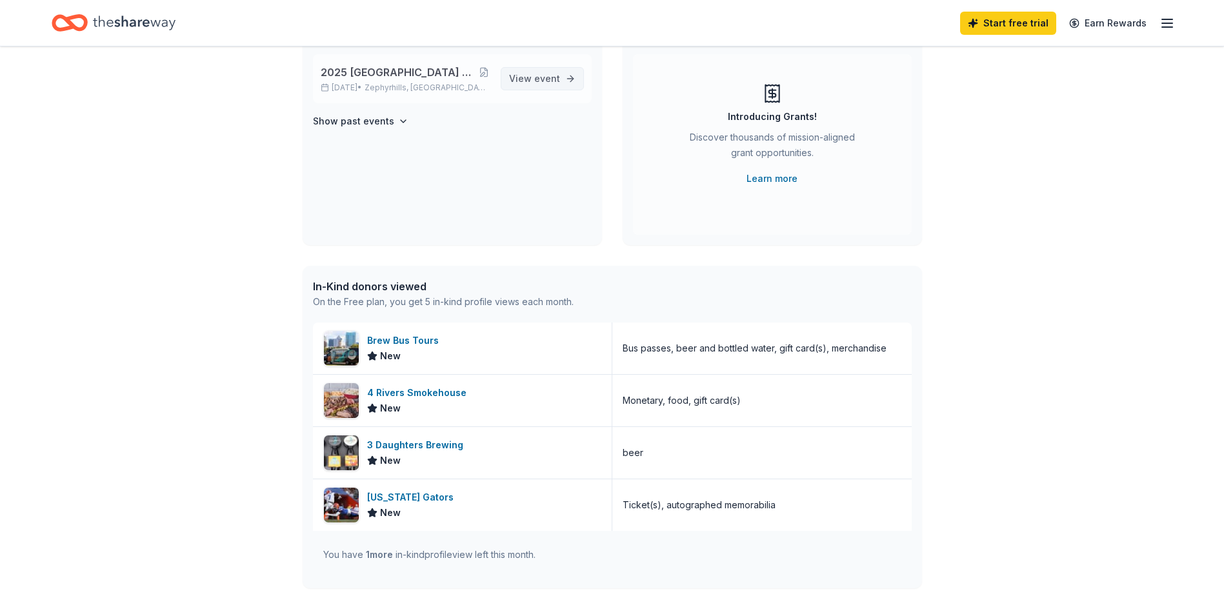
click at [550, 81] on span "event" at bounding box center [547, 78] width 26 height 11
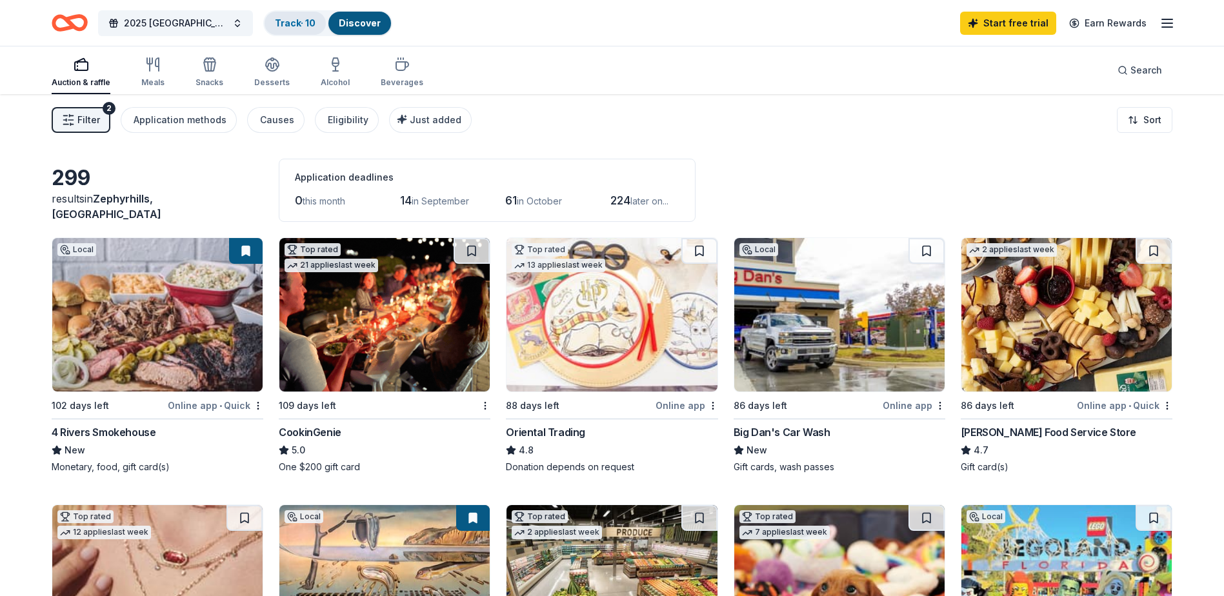
click at [292, 27] on link "Track · 10" at bounding box center [295, 22] width 41 height 11
click at [292, 26] on link "Track · 10" at bounding box center [295, 22] width 41 height 11
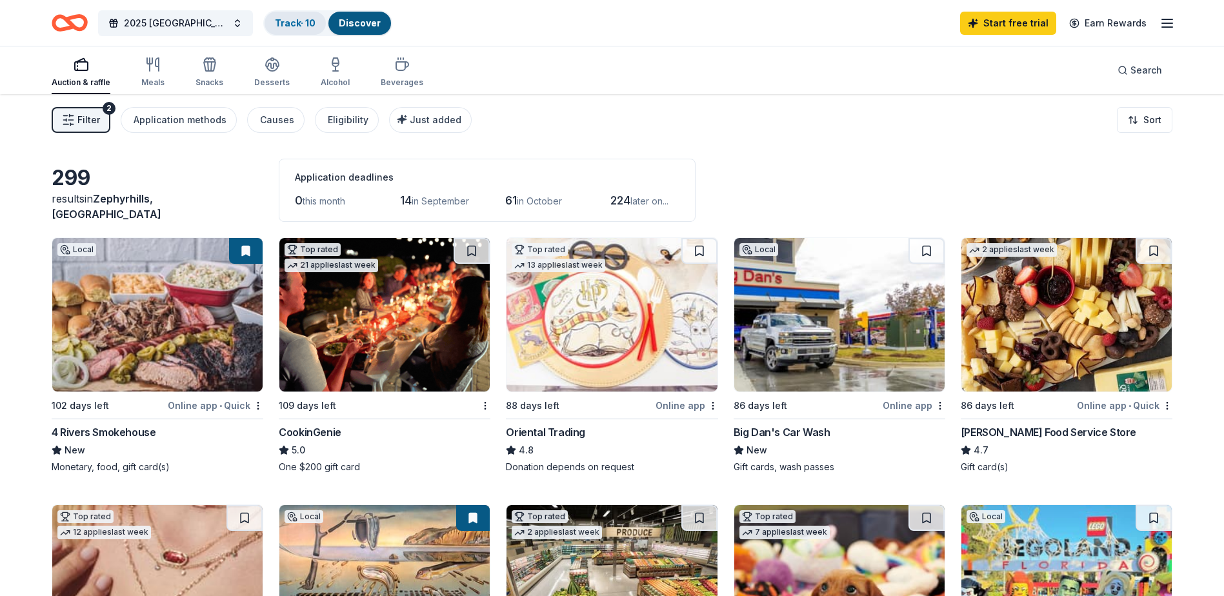
click at [292, 26] on link "Track · 10" at bounding box center [295, 22] width 41 height 11
click at [307, 27] on link "Track · 10" at bounding box center [295, 22] width 41 height 11
click at [292, 22] on link "Track · 10" at bounding box center [295, 22] width 41 height 11
click at [169, 23] on span "2025 [GEOGRAPHIC_DATA] Marching Band Benefit Golf Tournament" at bounding box center [175, 22] width 103 height 15
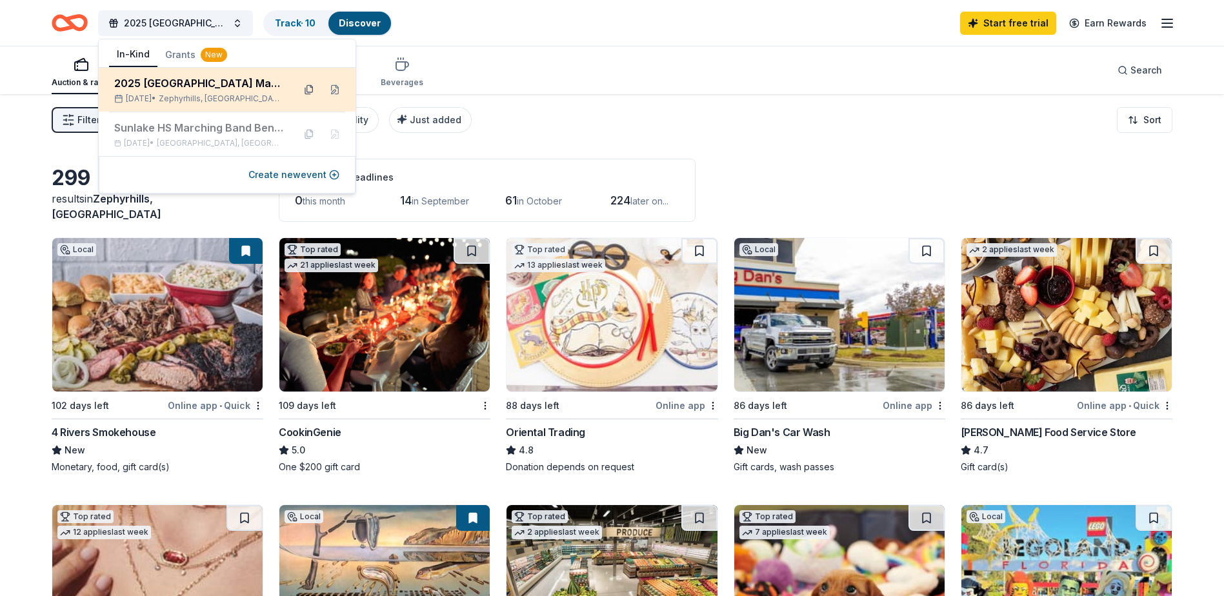
click at [310, 92] on button at bounding box center [309, 89] width 21 height 21
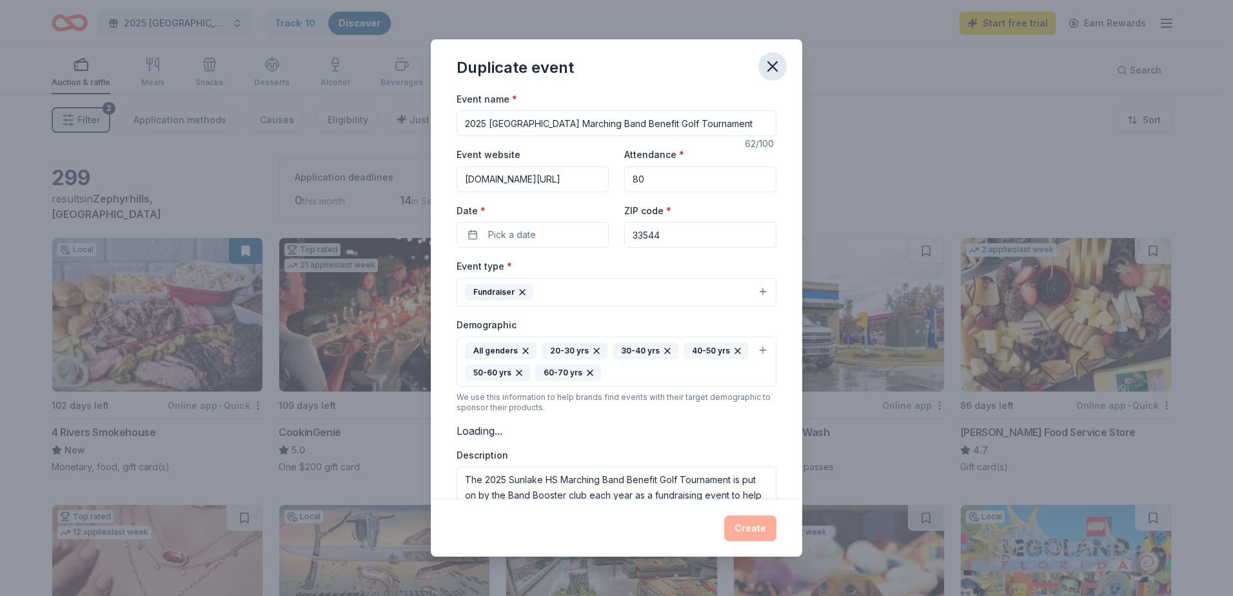
click at [778, 70] on icon "button" at bounding box center [773, 66] width 18 height 18
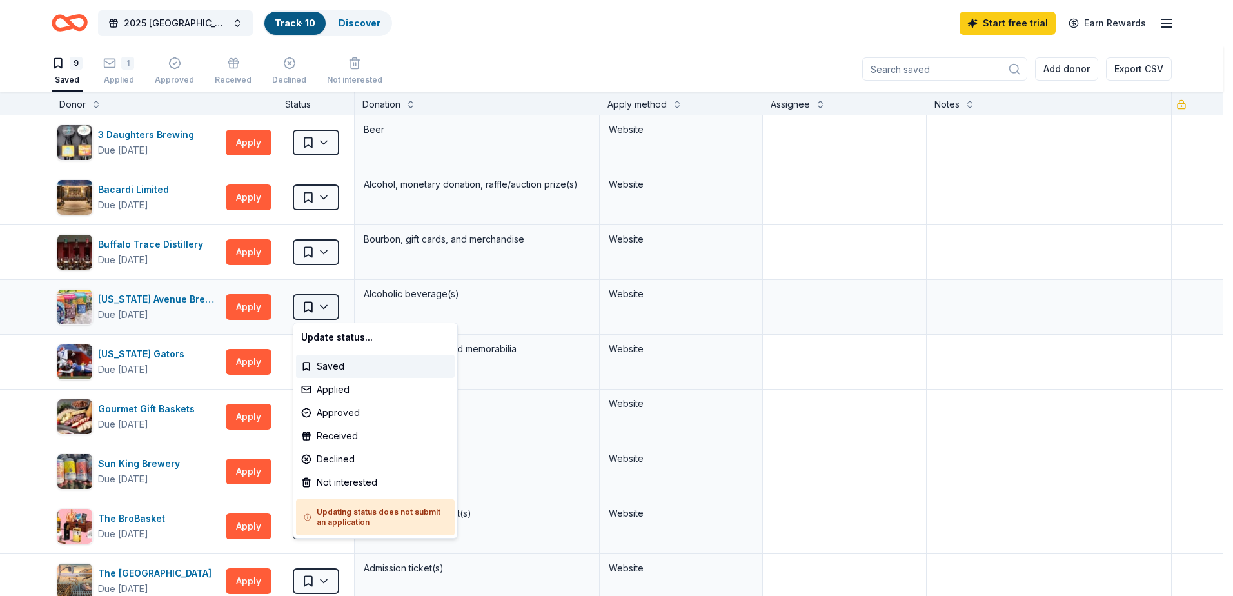
click at [326, 304] on html "2025 [GEOGRAPHIC_DATA] Marching Band Benefit Golf Tournament Track · 10 Discove…" at bounding box center [616, 298] width 1233 height 596
click at [334, 388] on div "Applied" at bounding box center [375, 389] width 159 height 23
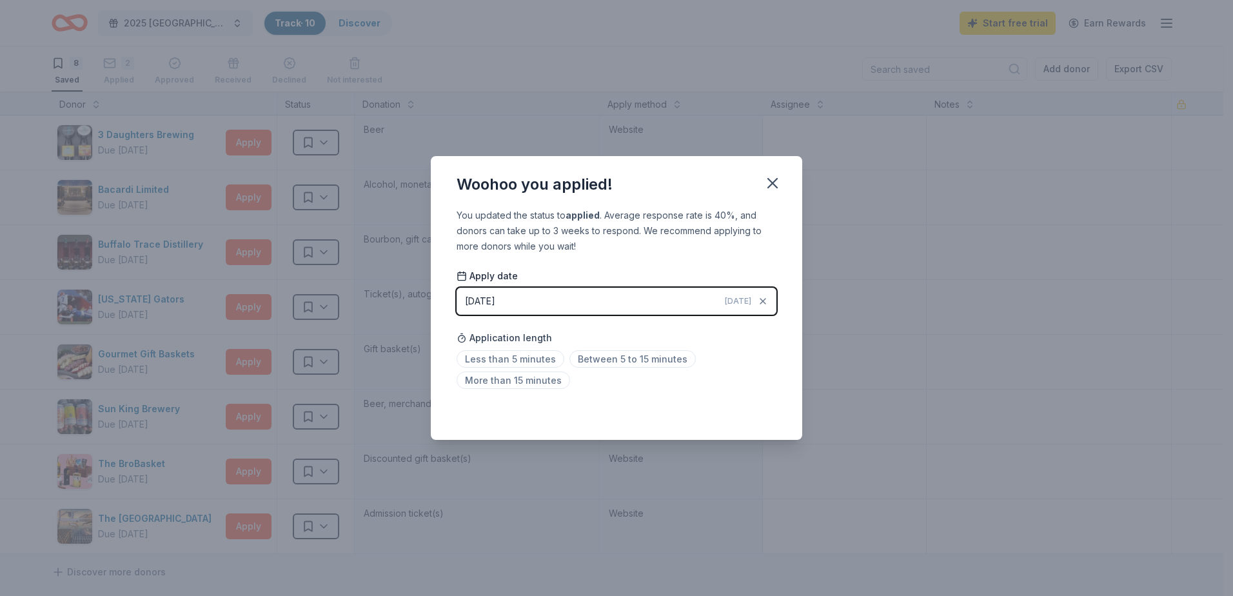
click at [745, 302] on span "[DATE]" at bounding box center [738, 301] width 26 height 10
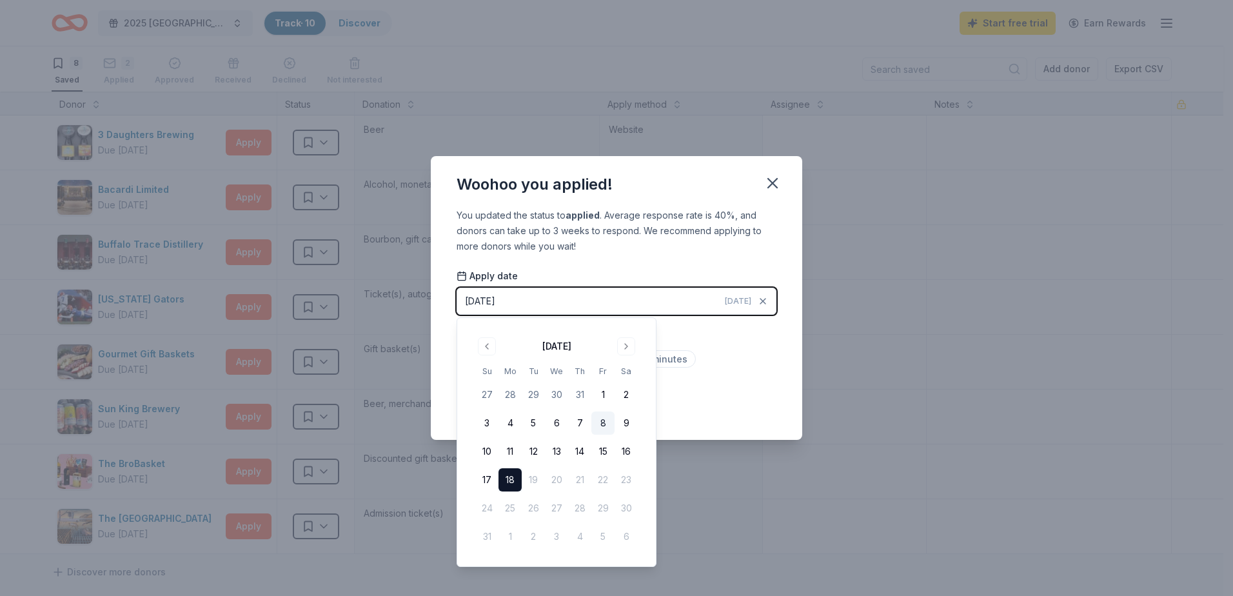
click at [604, 424] on button "8" at bounding box center [602, 423] width 23 height 23
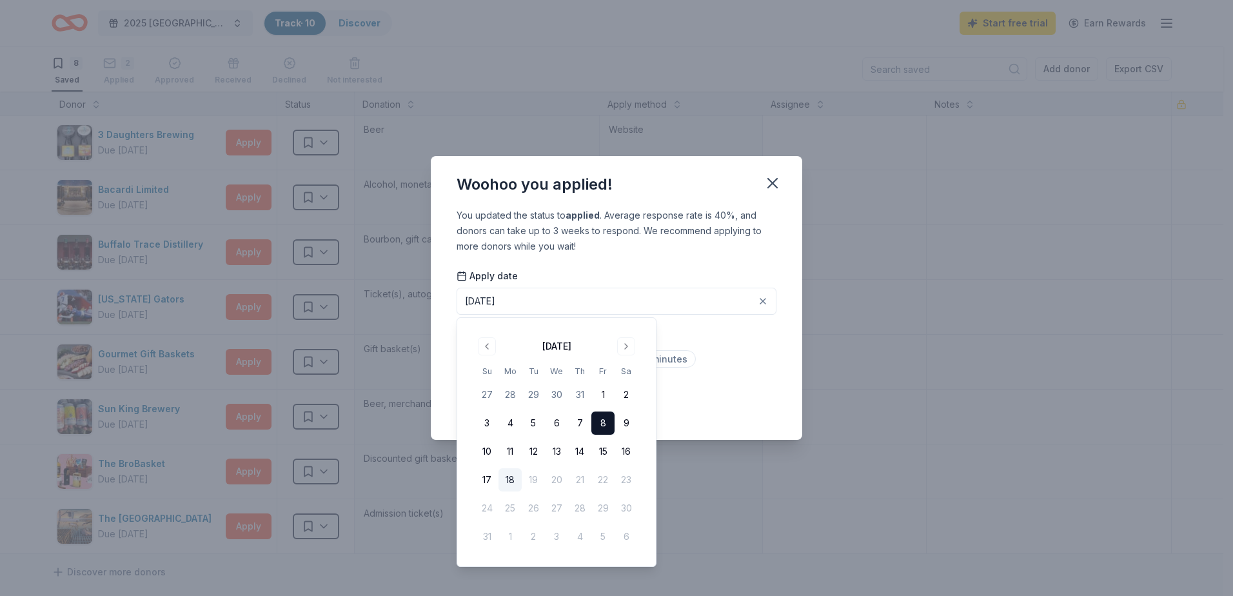
click at [735, 370] on div "Less than 5 minutes Between 5 to 15 minutes More than 15 minutes" at bounding box center [617, 372] width 320 height 43
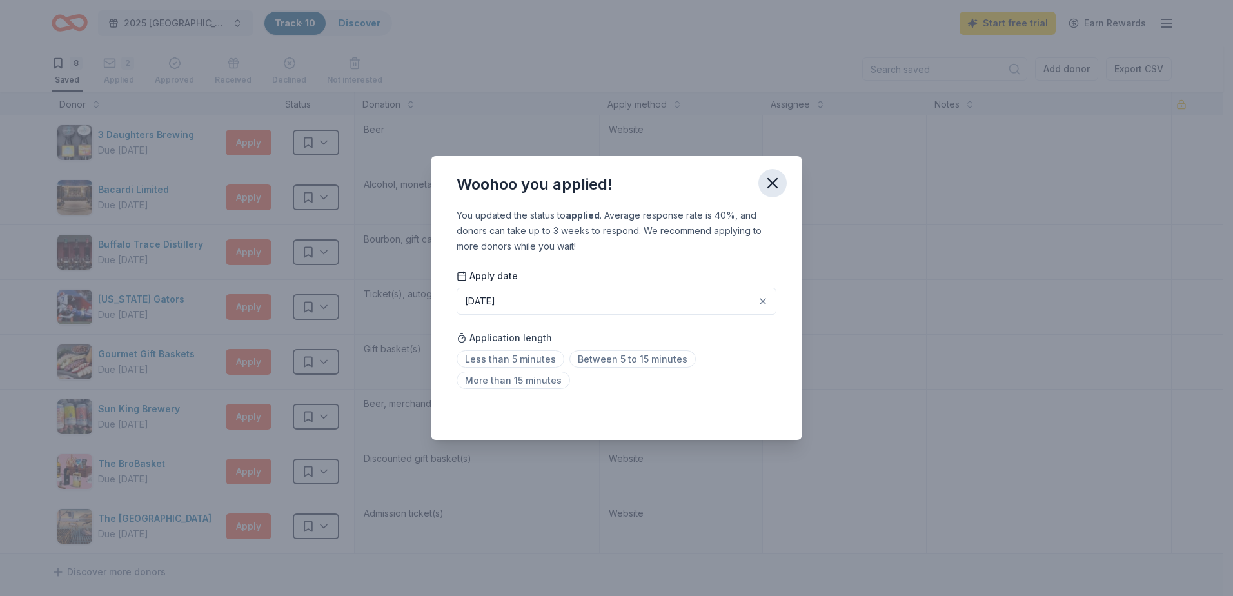
click at [775, 181] on icon "button" at bounding box center [772, 183] width 9 height 9
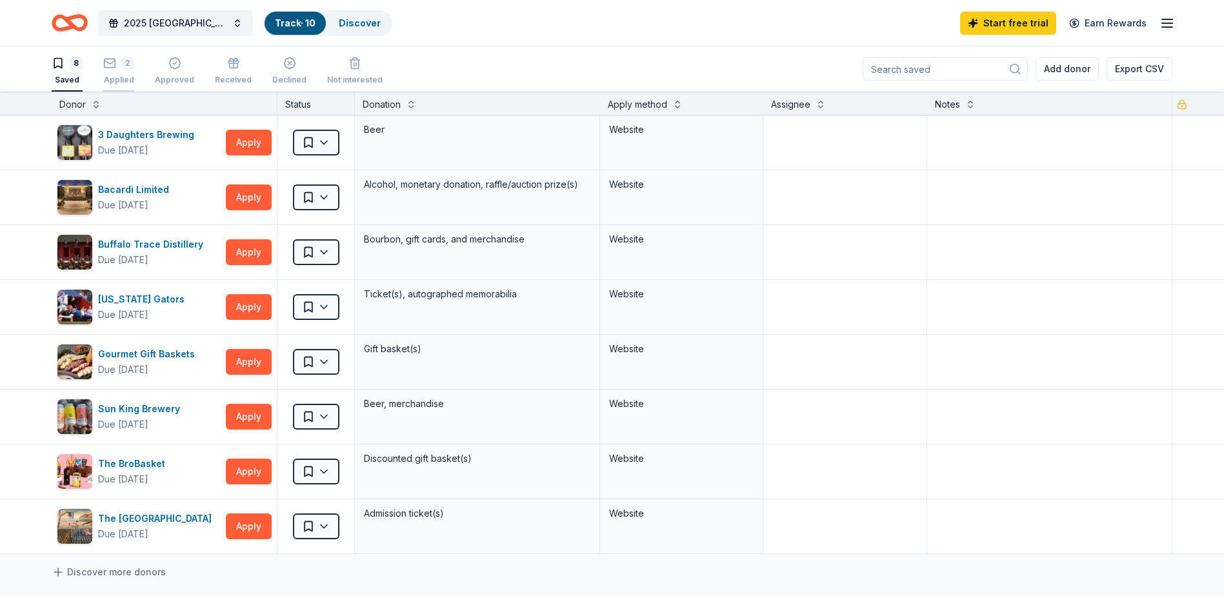
click at [117, 71] on div "2 Applied" at bounding box center [118, 64] width 31 height 28
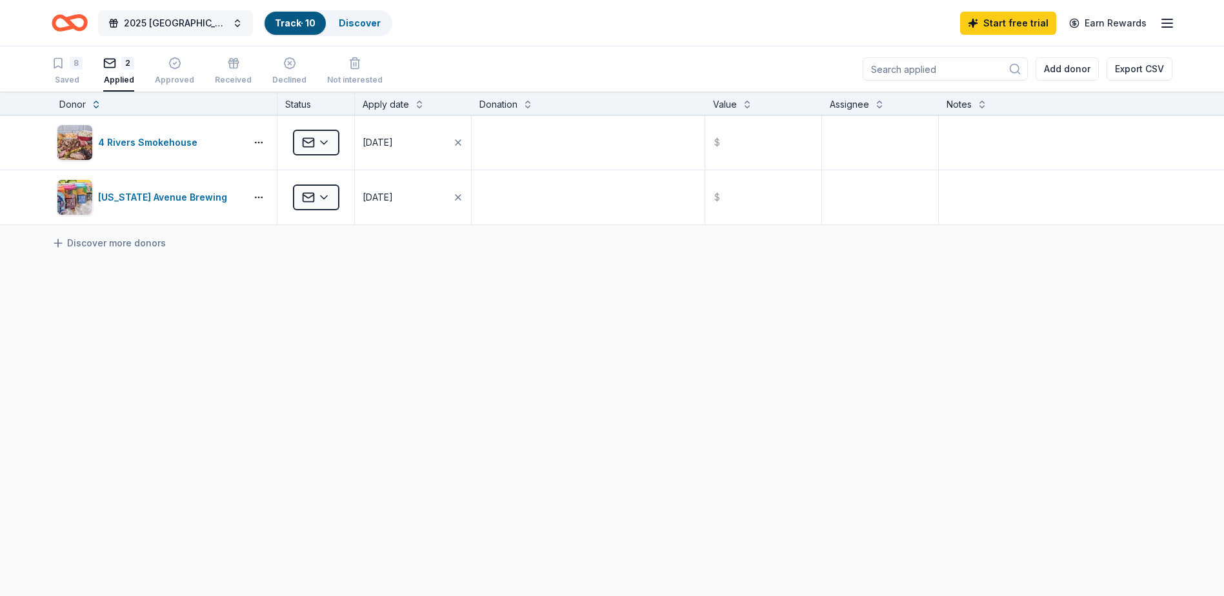
click at [229, 28] on button "2025 [GEOGRAPHIC_DATA] Marching Band Benefit Golf Tournament" at bounding box center [175, 23] width 155 height 26
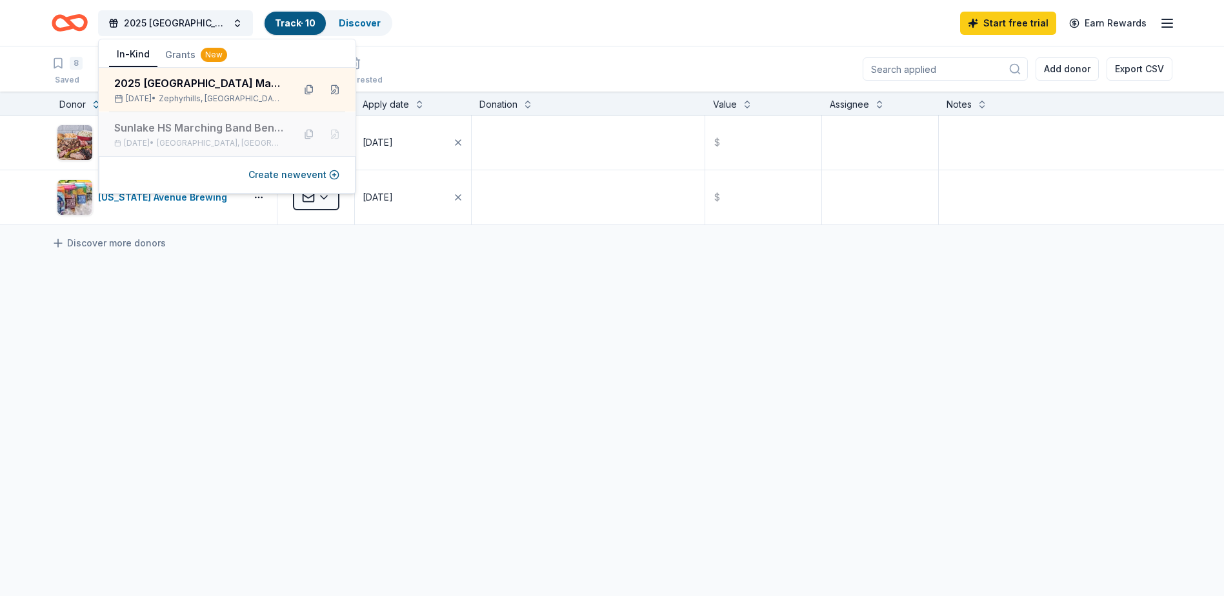
click at [174, 128] on div "Sunlake HS Marching Band Benefit Golf Tournament" at bounding box center [198, 127] width 169 height 15
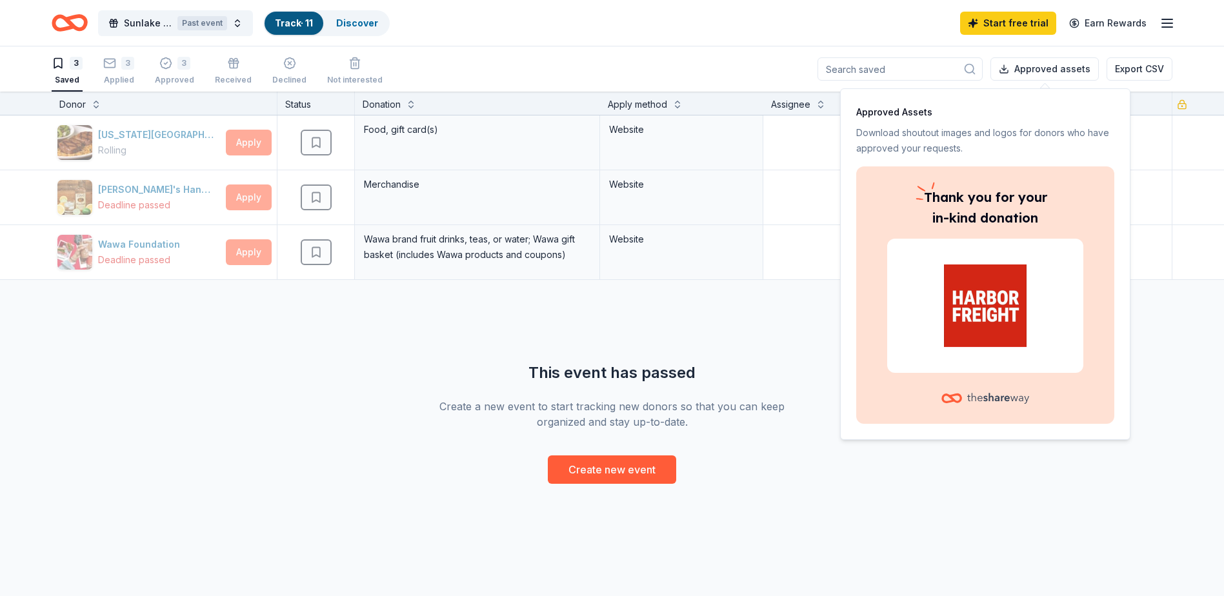
click at [344, 400] on div "[US_STATE] Roadhouse Rolling Apply Saved Food, gift card(s) Website [PERSON_NAM…" at bounding box center [612, 299] width 1224 height 368
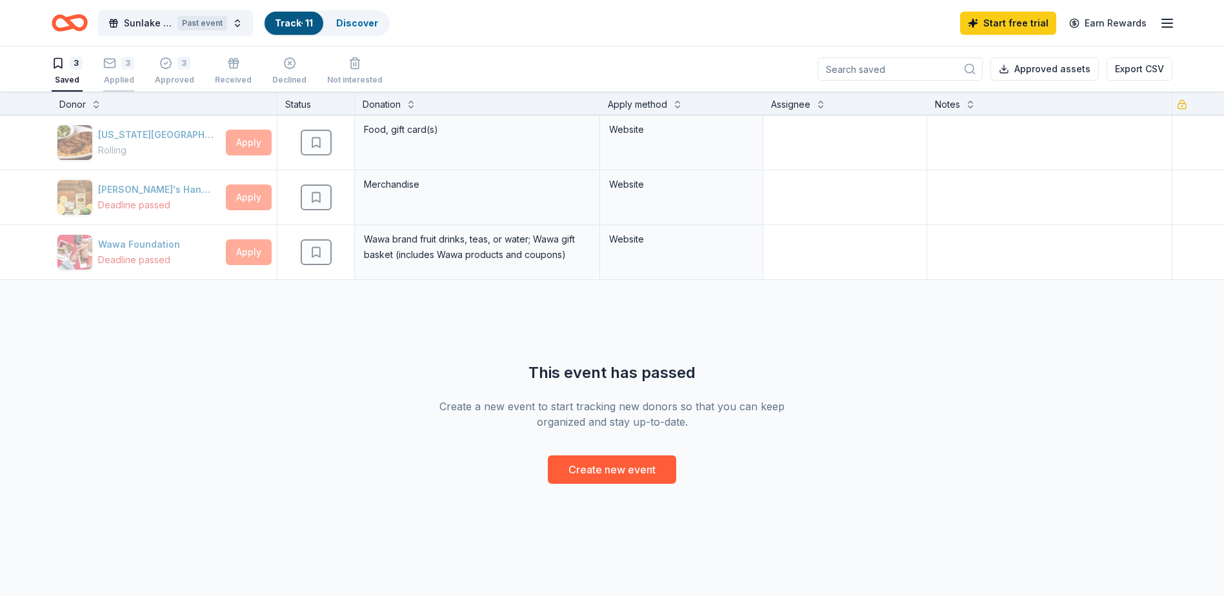
click at [121, 73] on div "3 Applied" at bounding box center [118, 64] width 31 height 28
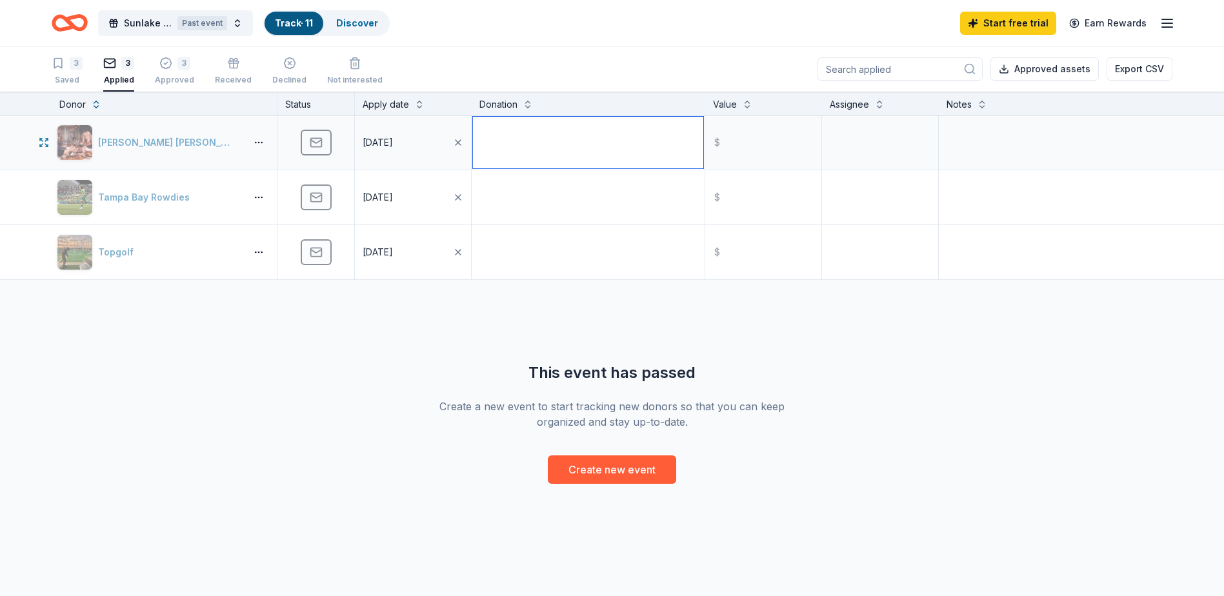
click at [679, 152] on textarea at bounding box center [588, 143] width 230 height 52
type textarea "Wine Tasting"
click at [759, 154] on input "text" at bounding box center [763, 143] width 114 height 52
click at [259, 143] on html "Sunlake HS Marching Band Benefit Golf Tournament Past event Track · 11 Discover…" at bounding box center [612, 298] width 1224 height 596
click at [514, 195] on textarea at bounding box center [588, 198] width 230 height 52
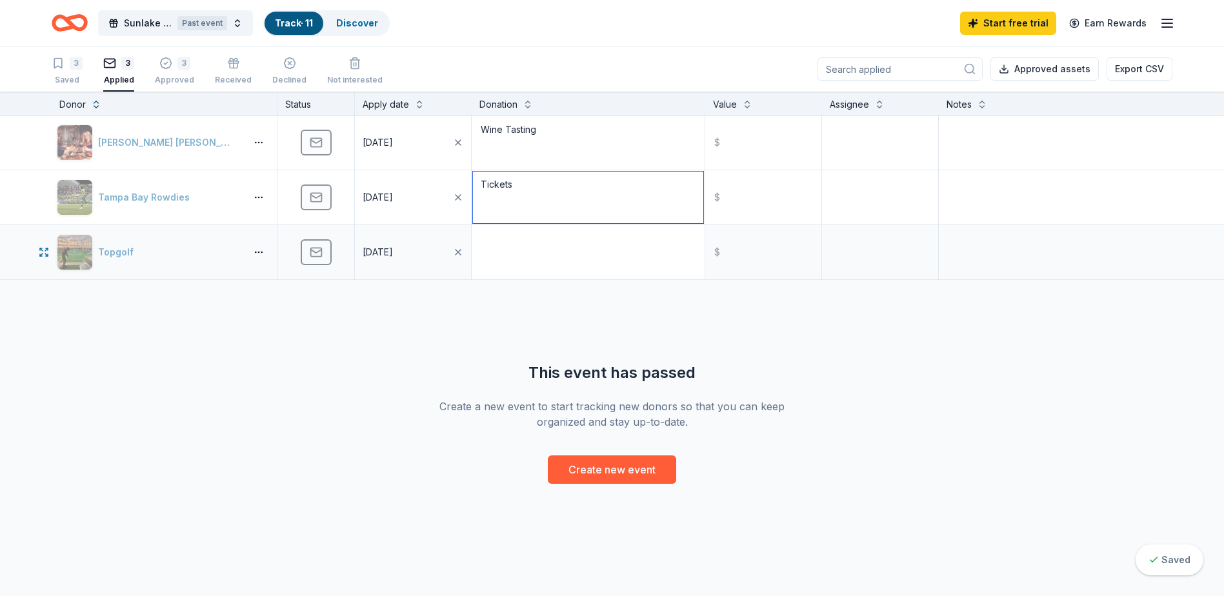
type textarea "Tickets"
click at [527, 262] on textarea at bounding box center [588, 252] width 230 height 52
type textarea "Gift Certificate"
click at [361, 342] on div "[PERSON_NAME] [PERSON_NAME] Winery and Restaurants Applied [DATE] Wine Tasting …" at bounding box center [612, 299] width 1224 height 368
click at [173, 70] on div "3 Approved" at bounding box center [174, 71] width 39 height 28
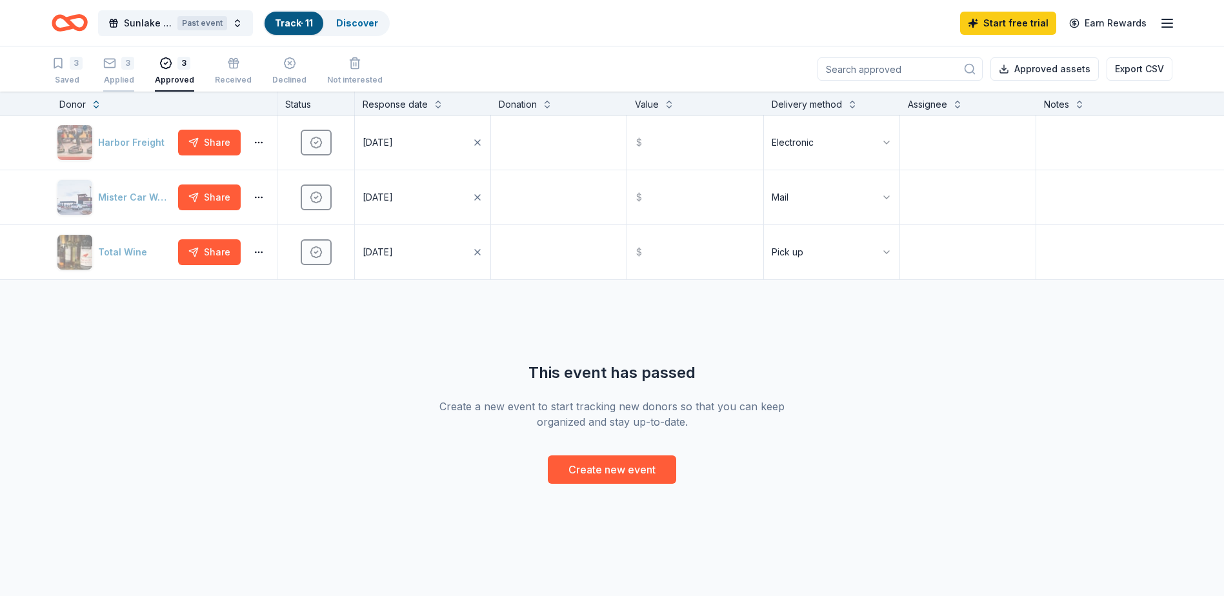
click at [117, 63] on div "3" at bounding box center [118, 56] width 31 height 13
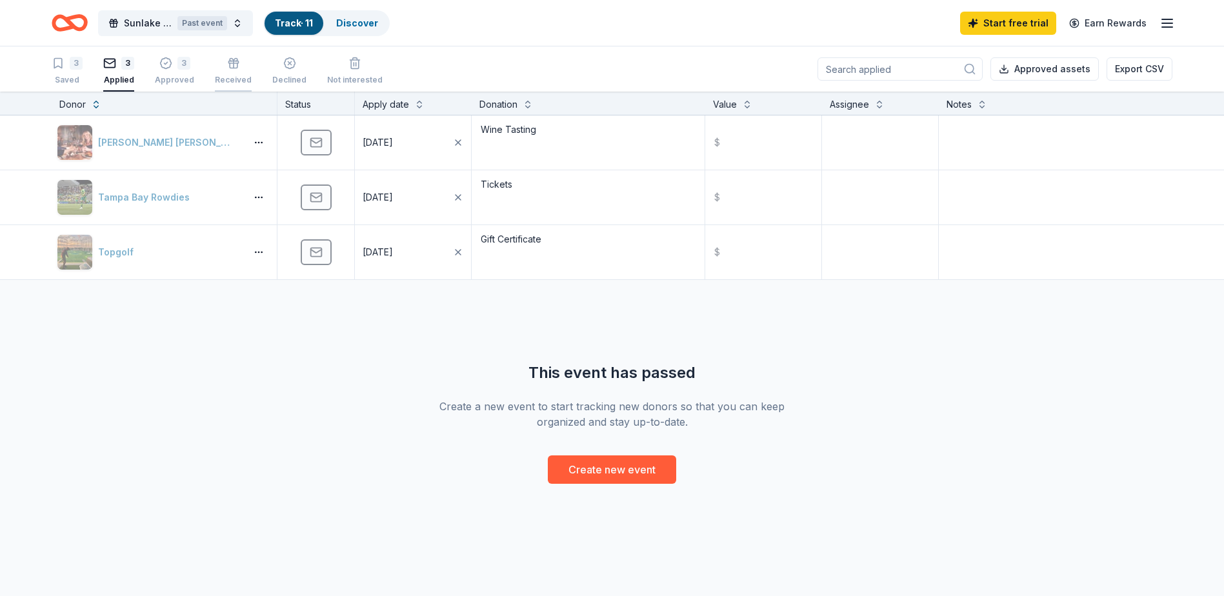
click at [230, 68] on icon "button" at bounding box center [234, 65] width 8 height 5
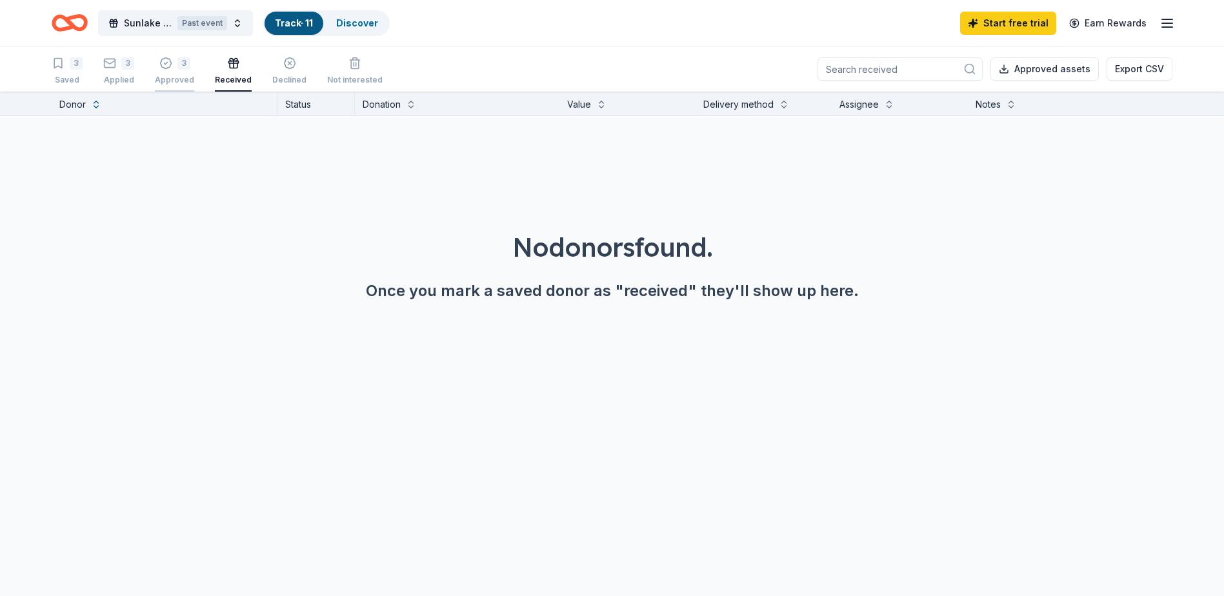
click at [180, 71] on div "3 Approved" at bounding box center [174, 71] width 39 height 28
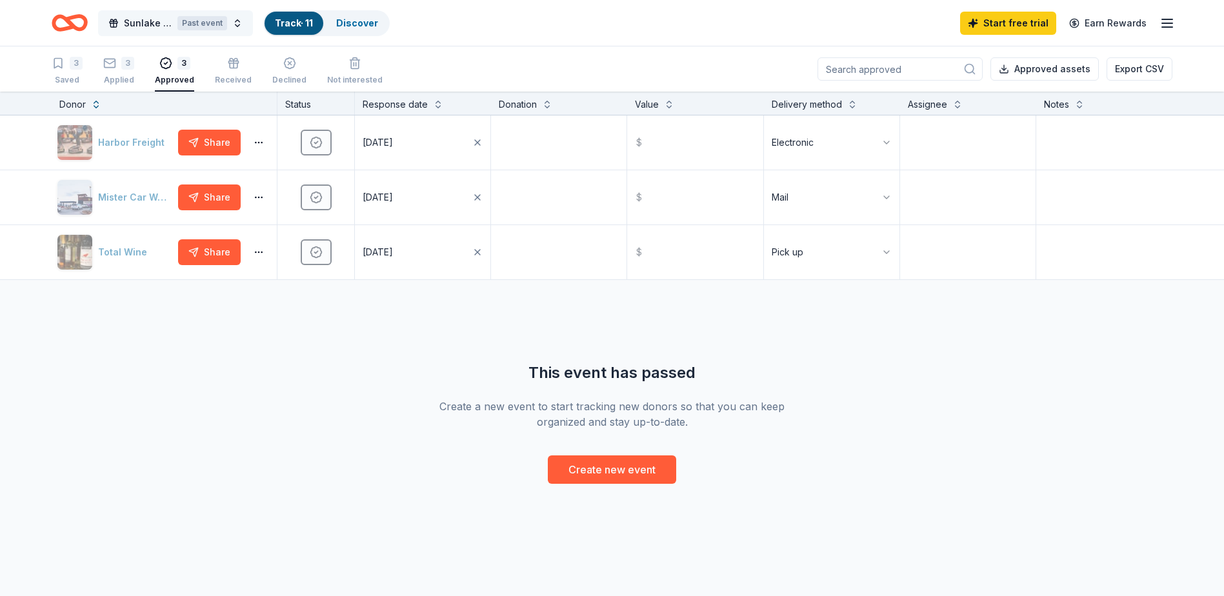
click at [157, 27] on span "Sunlake HS Marching Band Benefit Golf Tournament" at bounding box center [148, 22] width 48 height 15
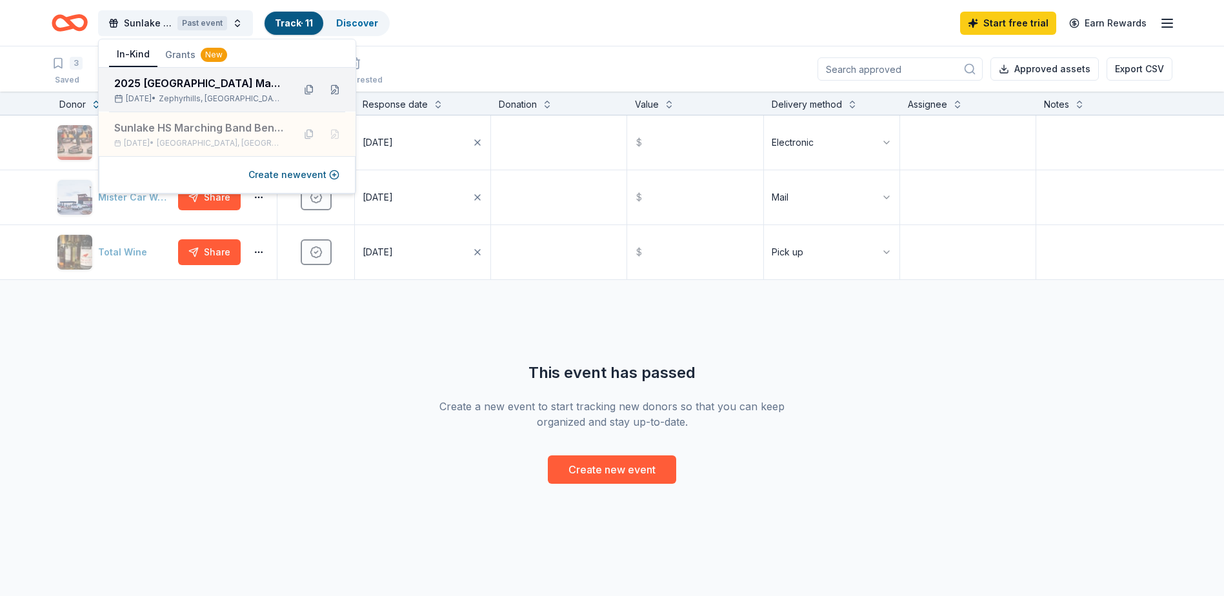
click at [180, 99] on div "[DATE] • Zephyrhills, [GEOGRAPHIC_DATA]" at bounding box center [198, 99] width 169 height 10
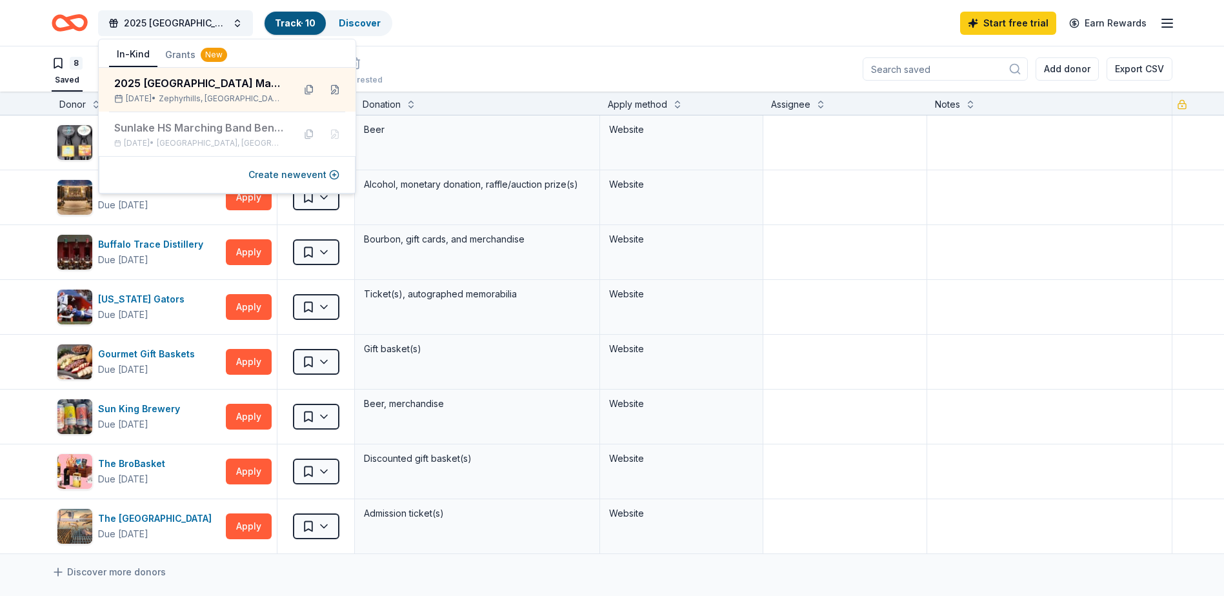
click at [572, 30] on div "2025 [GEOGRAPHIC_DATA] Marching Band Benefit Golf Tournament Track · 10 Discove…" at bounding box center [612, 23] width 1120 height 30
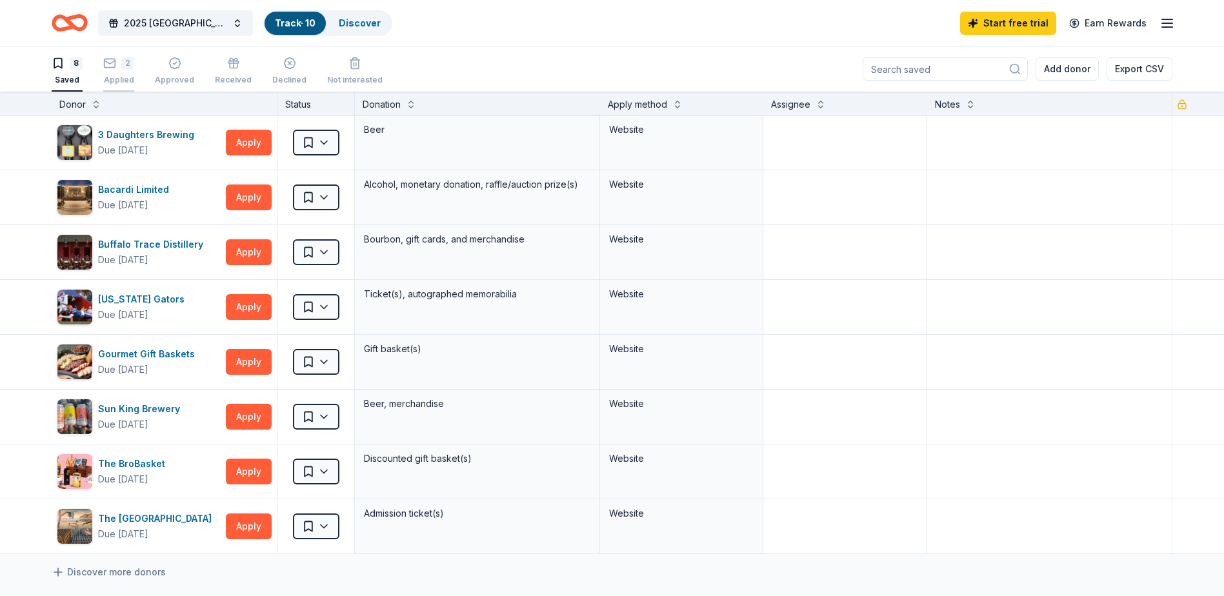
click at [121, 63] on div "2" at bounding box center [127, 56] width 13 height 13
